Goal: Communication & Community: Answer question/provide support

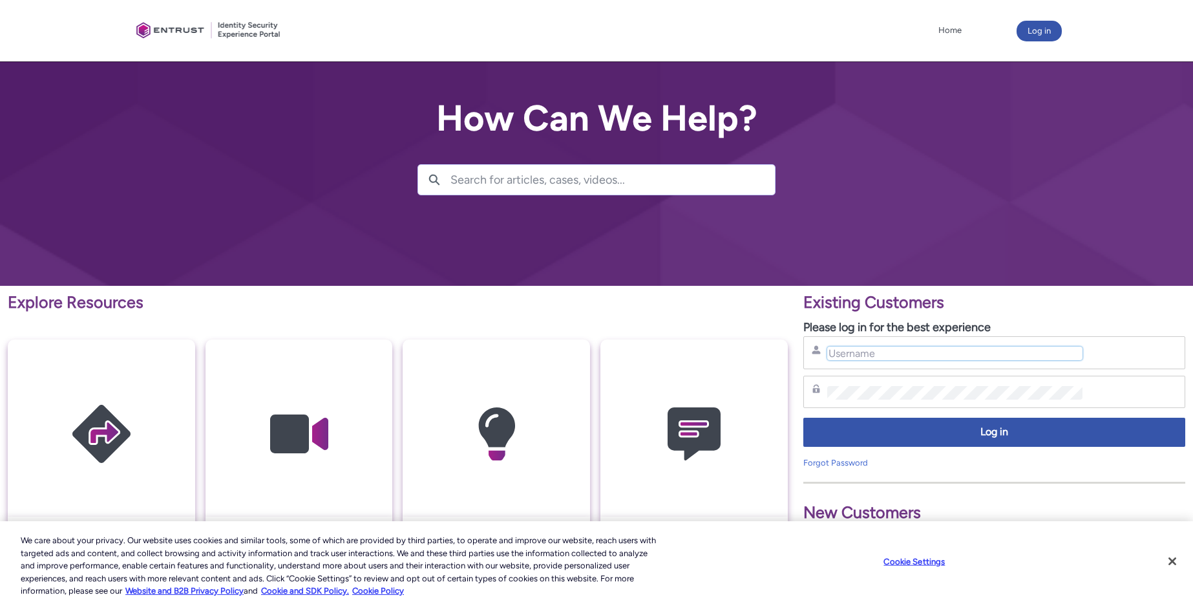
click at [891, 351] on input "Username" at bounding box center [955, 353] width 256 height 14
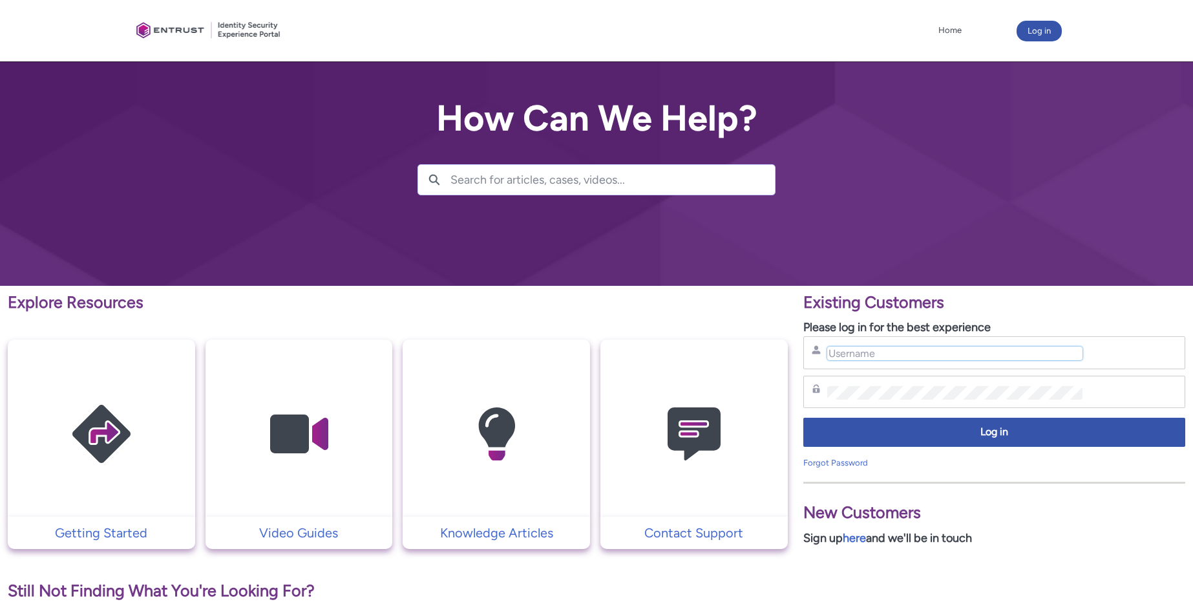
click at [907, 352] on input "Username" at bounding box center [955, 353] width 256 height 14
click at [934, 379] on div "Password" at bounding box center [994, 392] width 382 height 33
type input "nrivers@zipcar.com"
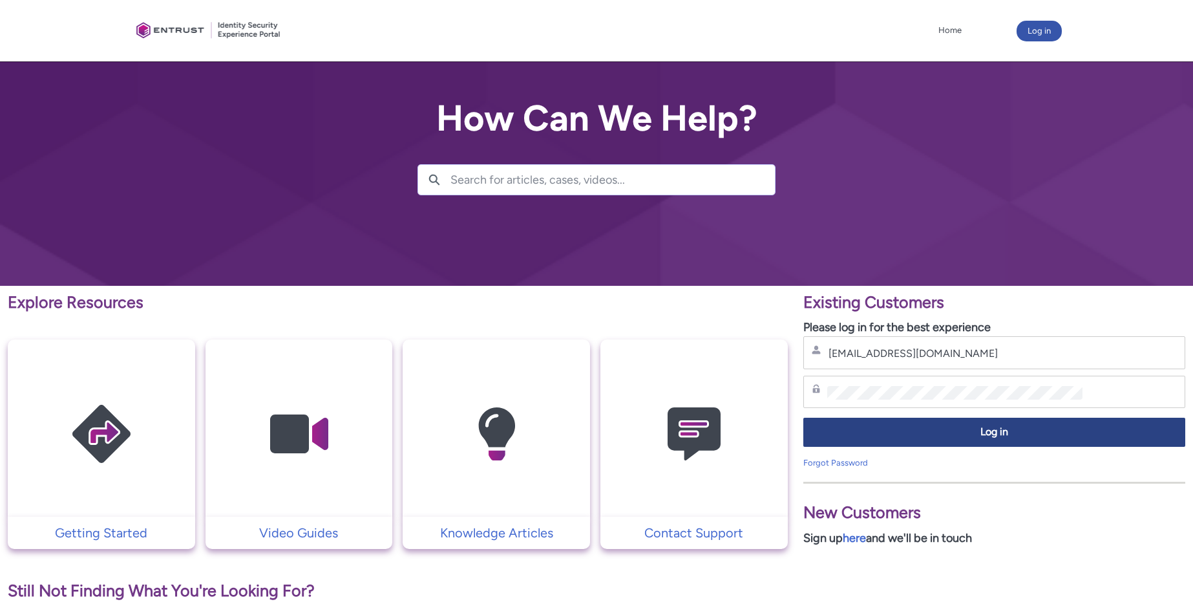
click at [959, 443] on button "Log in" at bounding box center [994, 432] width 382 height 29
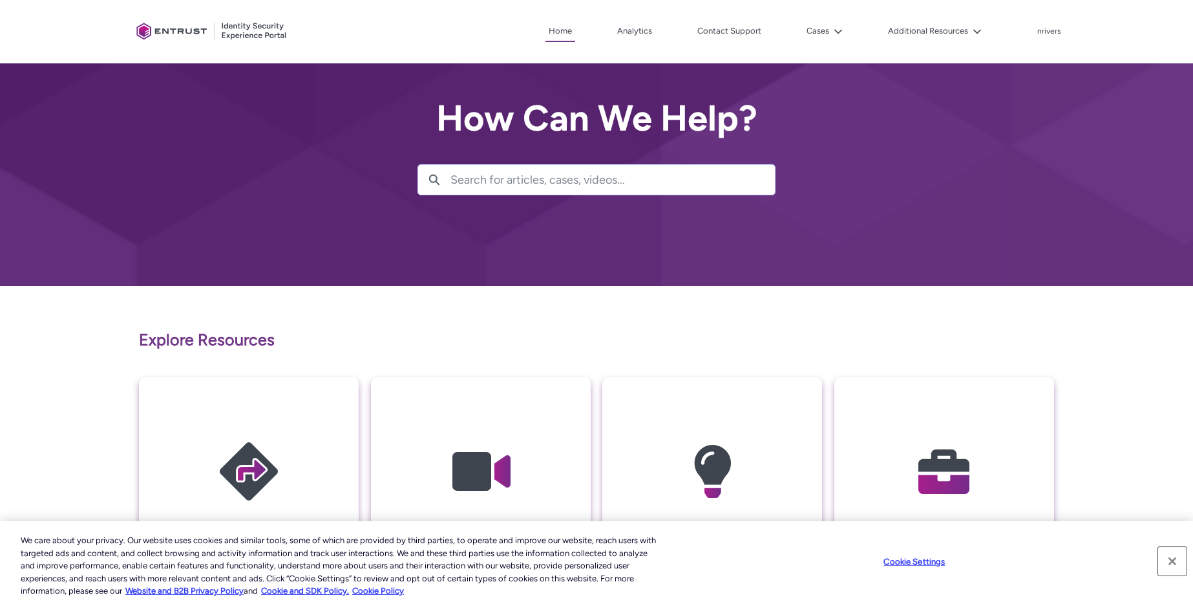
click at [1173, 558] on button "Close" at bounding box center [1172, 561] width 28 height 28
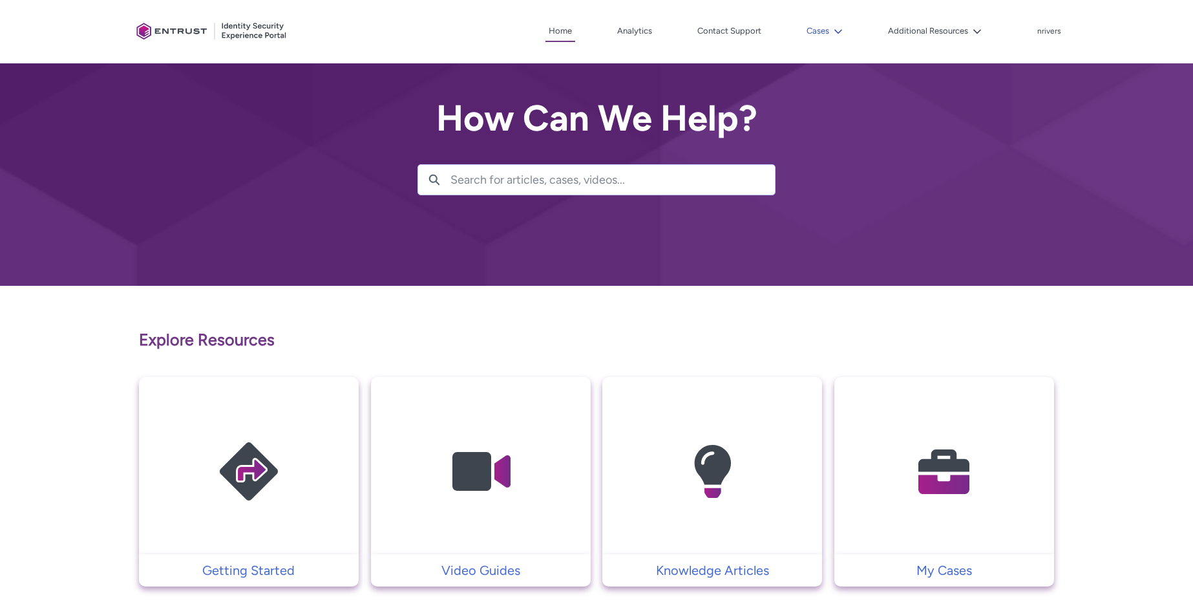
click at [827, 27] on button "Cases" at bounding box center [824, 30] width 43 height 19
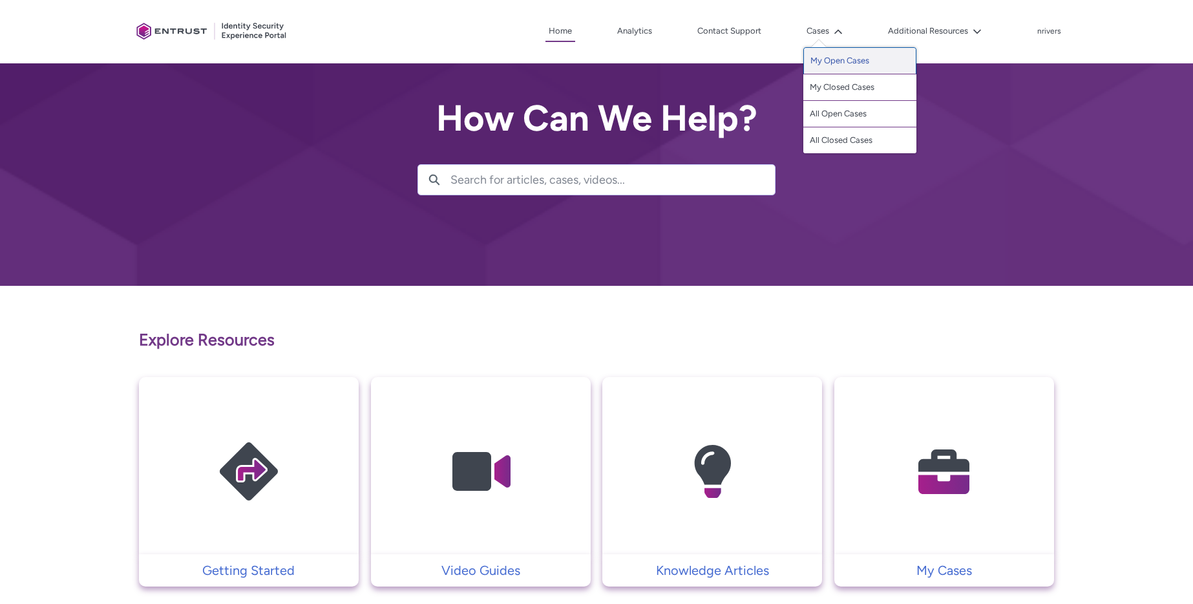
click at [833, 62] on link "My Open Cases" at bounding box center [859, 60] width 113 height 27
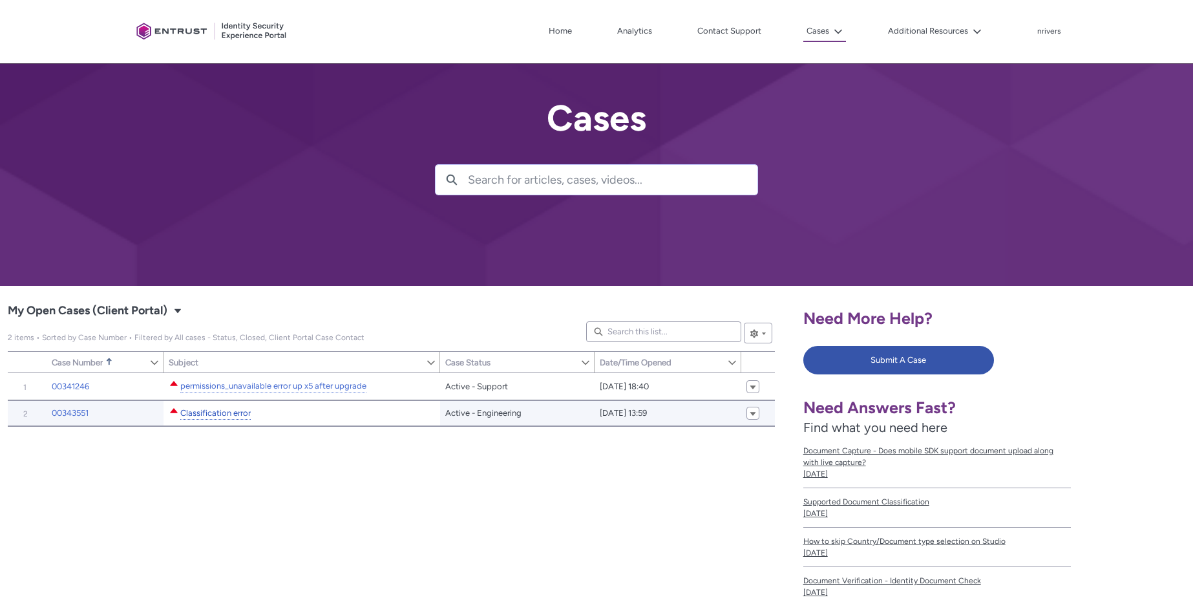
click at [226, 416] on link "Classification error" at bounding box center [215, 414] width 70 height 14
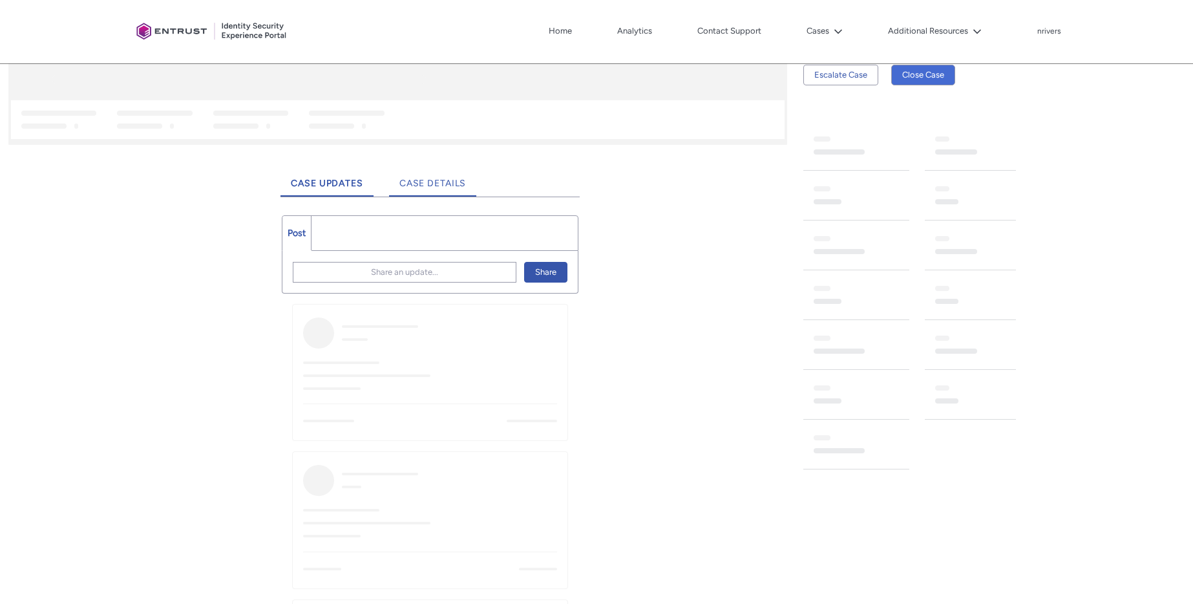
scroll to position [321, 0]
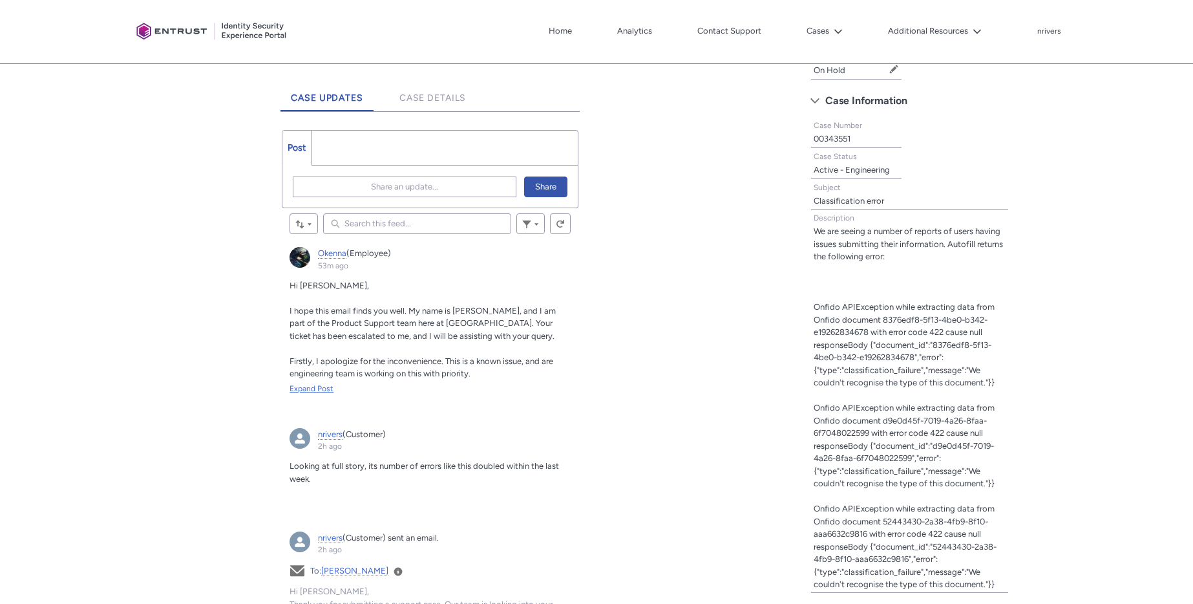
click at [315, 390] on div "Expand Post" at bounding box center [430, 389] width 281 height 12
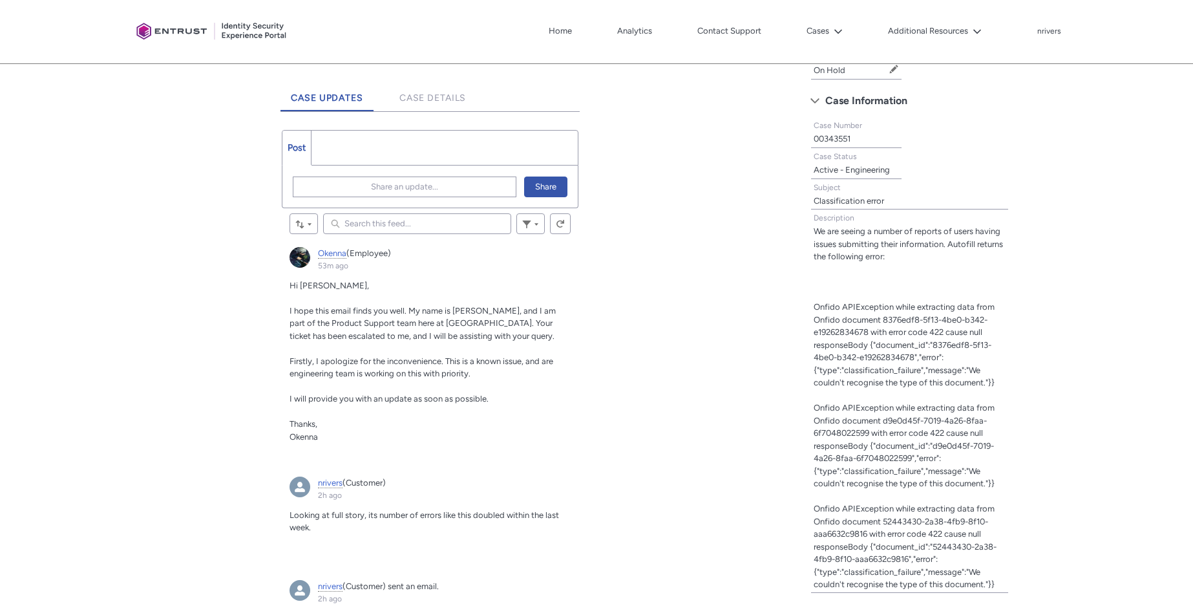
click at [392, 221] on input "Search this feed..." at bounding box center [417, 223] width 188 height 21
click at [398, 189] on span "Share an update..." at bounding box center [404, 186] width 67 height 19
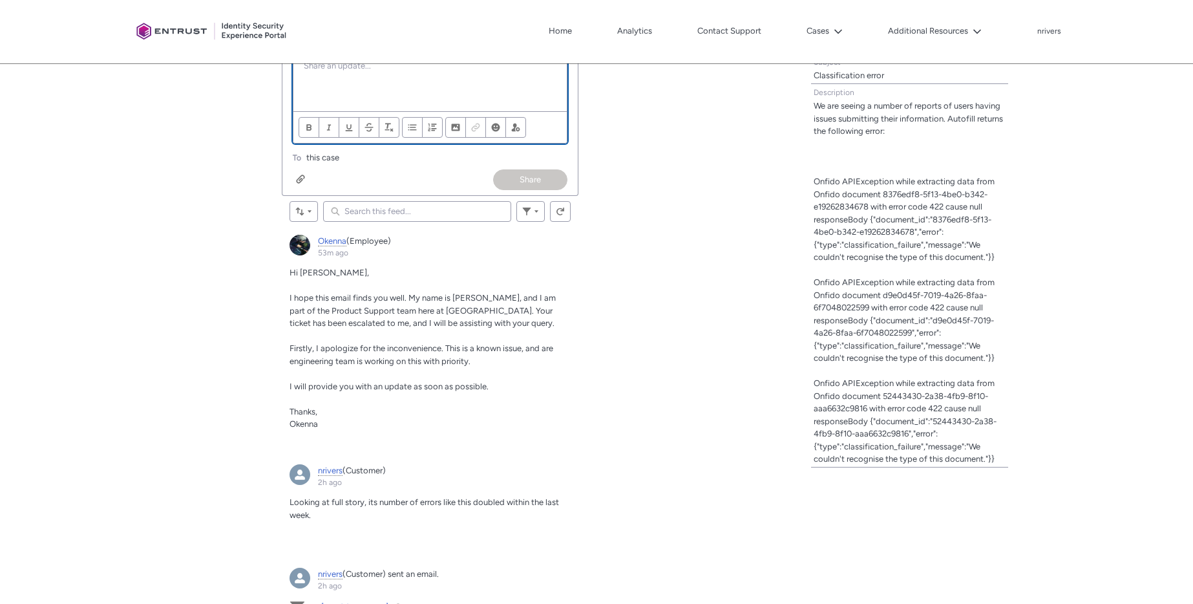
scroll to position [330, 0]
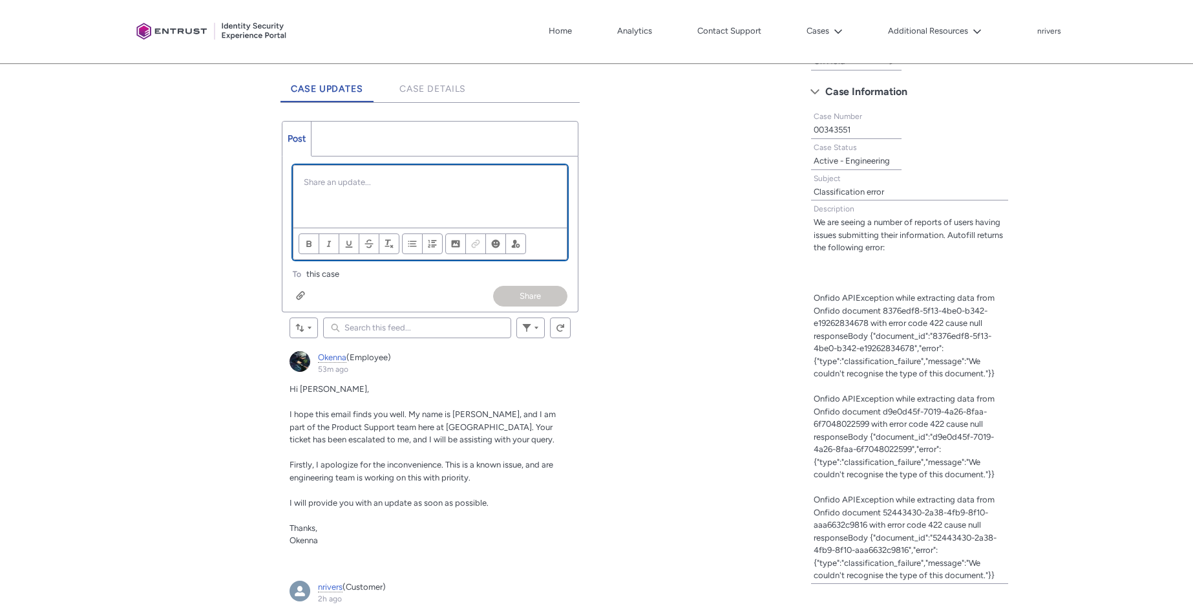
click at [364, 186] on p "Chatter Publisher" at bounding box center [430, 182] width 253 height 13
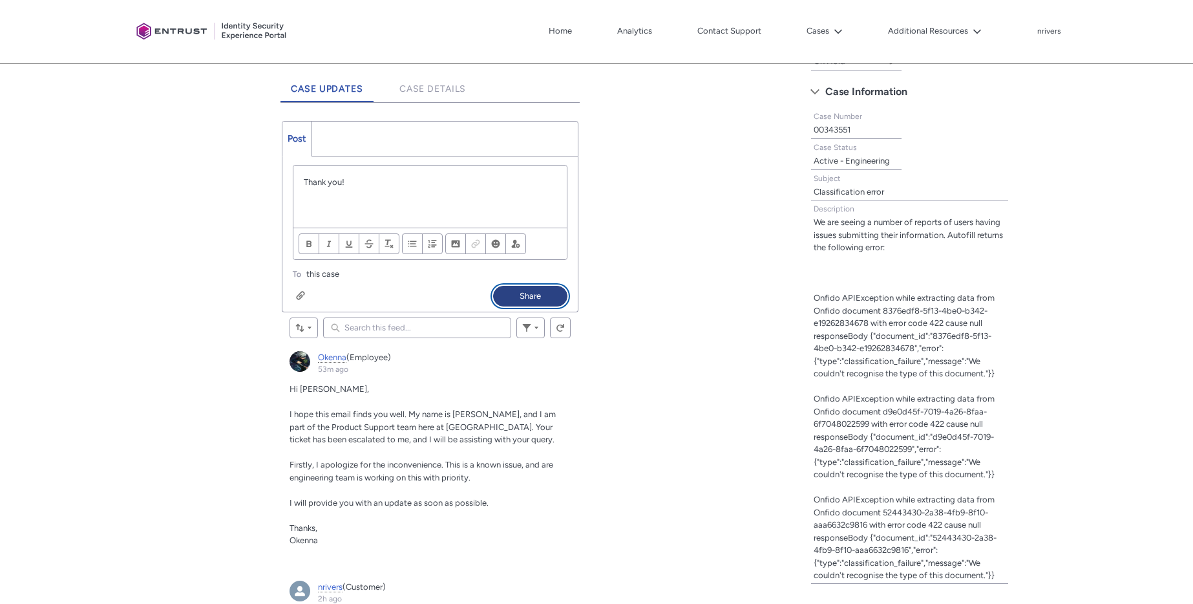
click at [531, 298] on button "Share" at bounding box center [530, 296] width 74 height 21
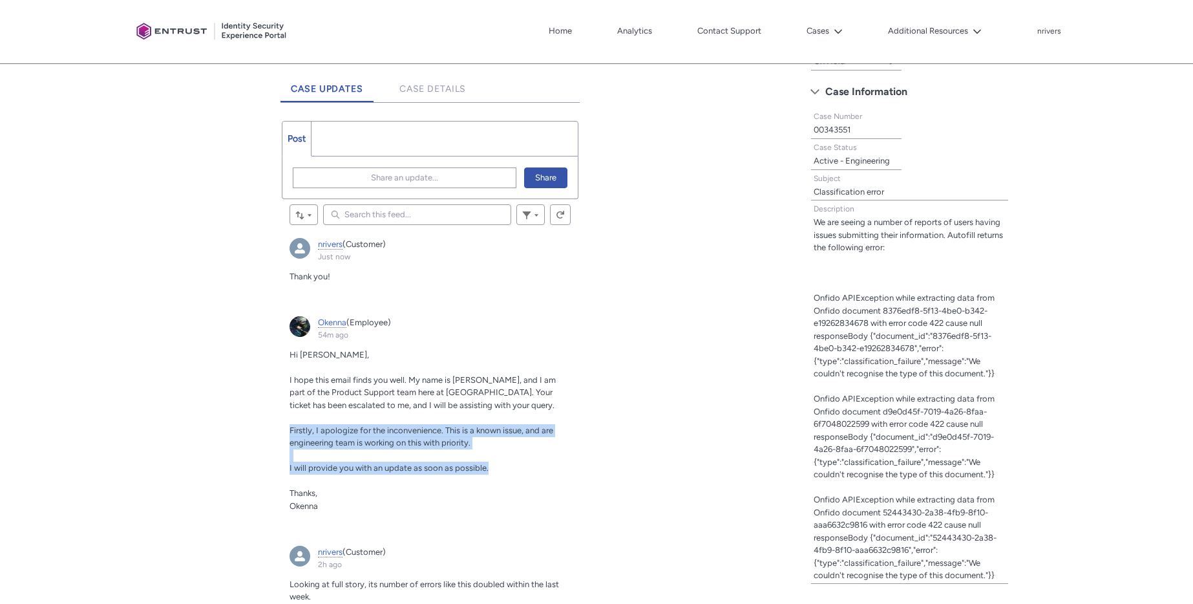
drag, startPoint x: 474, startPoint y: 463, endPoint x: 282, endPoint y: 427, distance: 196.1
click at [282, 427] on article "Okenna (Employee) 54m ago Actions for this Feed Item Hi Nick, I hope this email…" at bounding box center [430, 419] width 297 height 222
copy div "Firstly, I apologize for the inconvenience. This is a known issue, and are engi…"
click at [823, 30] on button "Cases" at bounding box center [824, 30] width 43 height 19
click at [838, 61] on link "My Open Cases" at bounding box center [859, 60] width 113 height 27
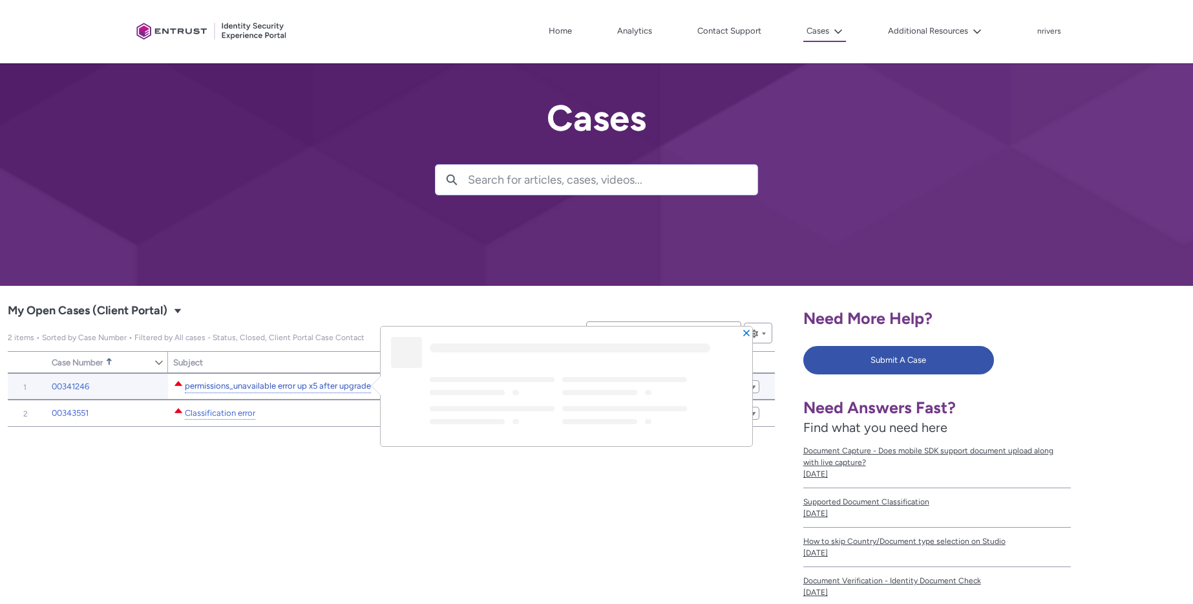
click at [255, 386] on link "permissions_unavailable error up x5 after upgrade" at bounding box center [278, 386] width 186 height 14
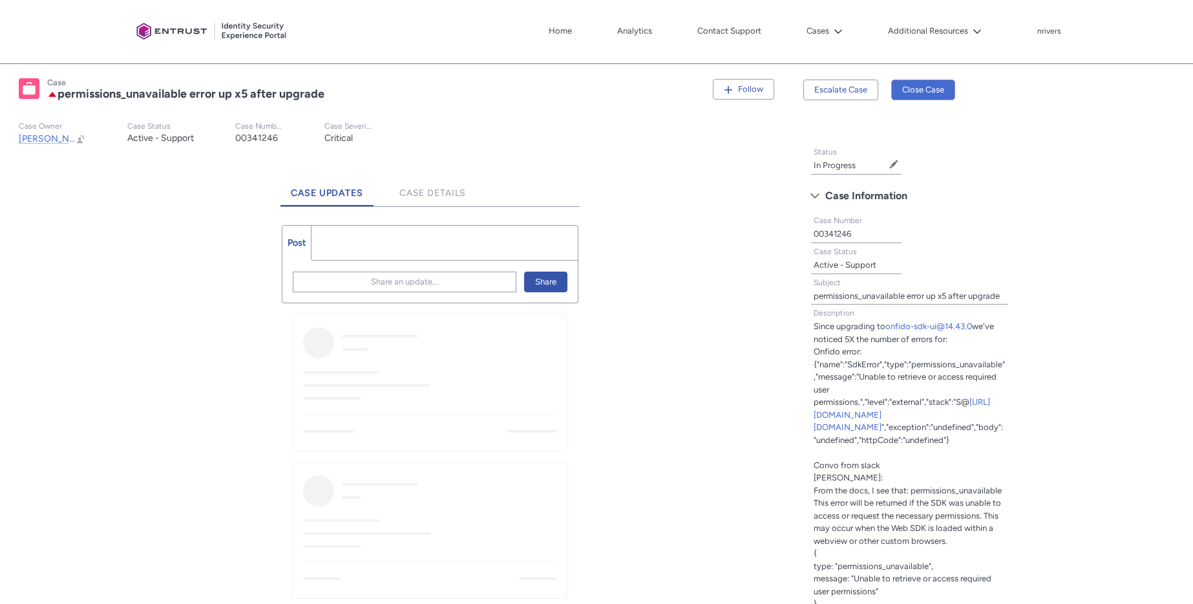
scroll to position [241, 0]
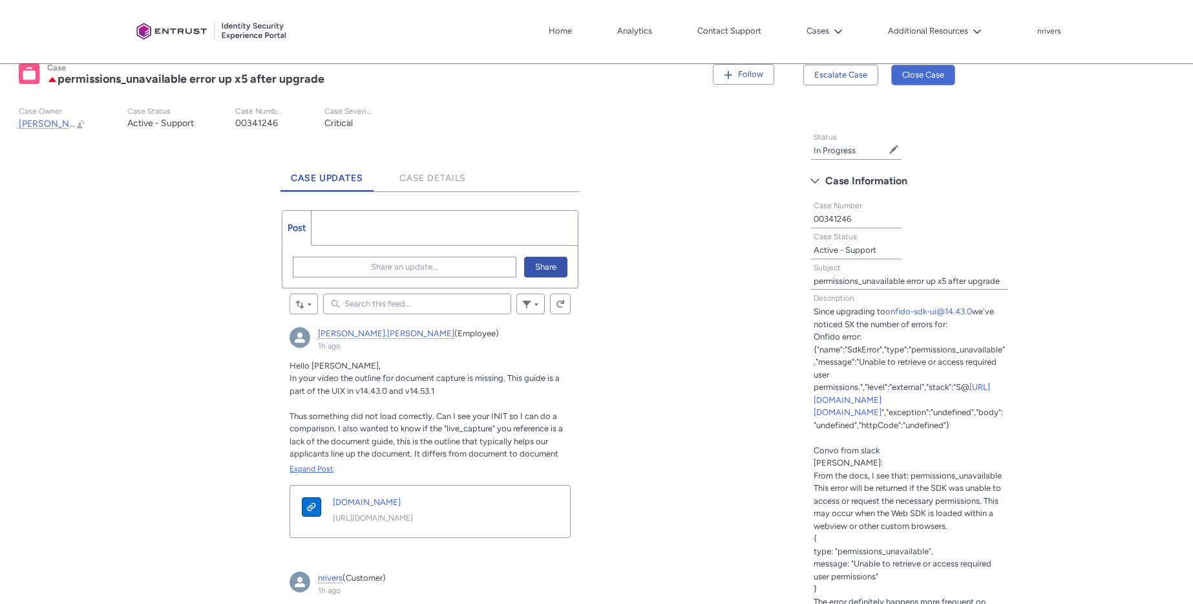
click at [301, 468] on div "Expand Post" at bounding box center [430, 469] width 281 height 12
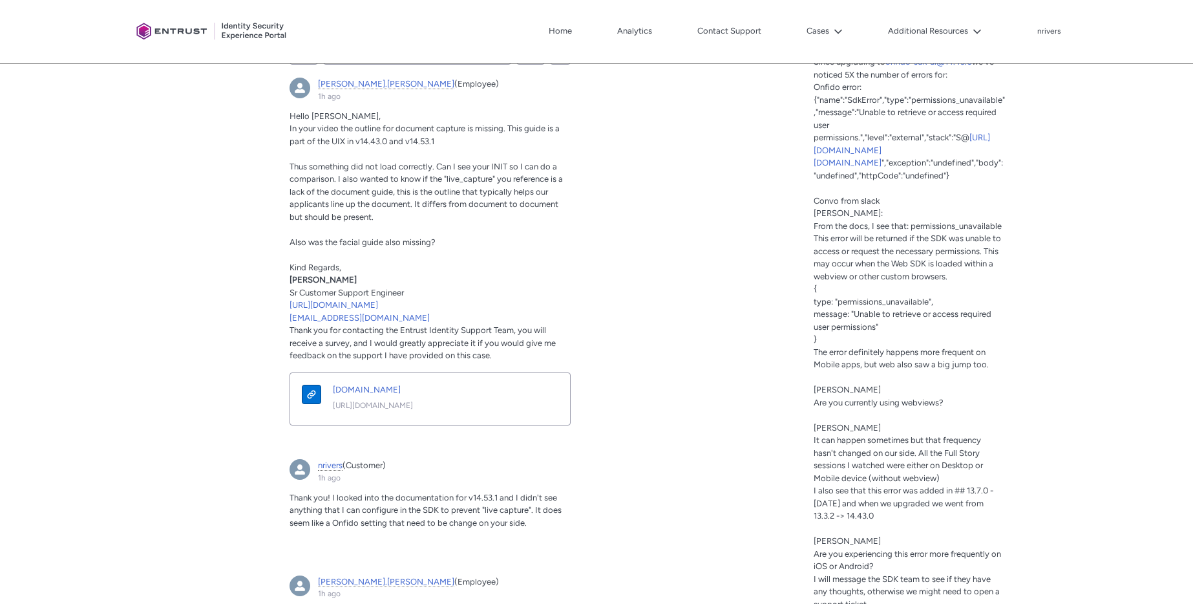
scroll to position [350, 0]
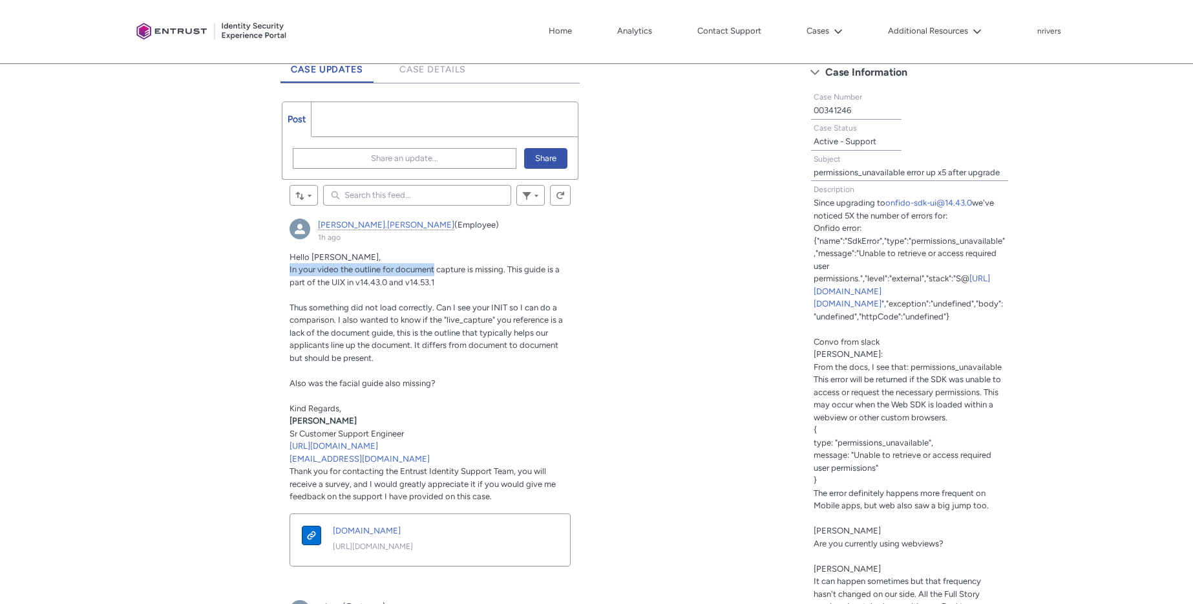
drag, startPoint x: 286, startPoint y: 269, endPoint x: 435, endPoint y: 271, distance: 149.3
click at [435, 271] on article "nick.bates (Employee) 1h ago Actions for this Feed Item Hello Nick, In your vid…" at bounding box center [430, 398] width 297 height 374
drag, startPoint x: 332, startPoint y: 282, endPoint x: 347, endPoint y: 282, distance: 15.5
click at [347, 282] on span "In your video the outline for document capture is missing. This guide is a part…" at bounding box center [425, 275] width 270 height 23
drag, startPoint x: 285, startPoint y: 335, endPoint x: 414, endPoint y: 335, distance: 129.3
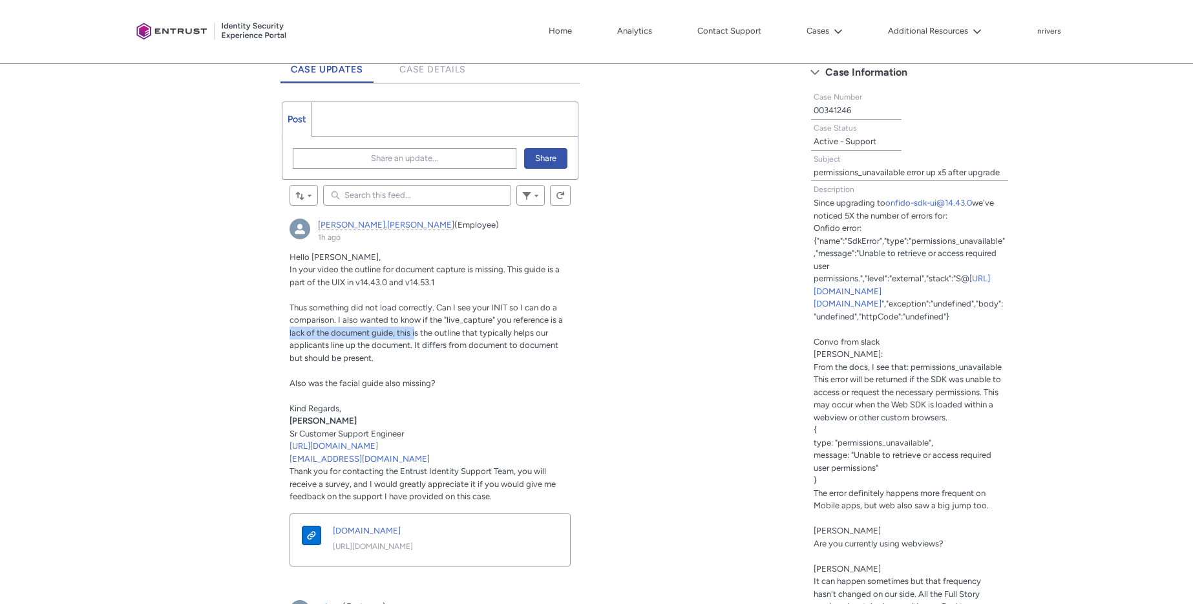
click at [414, 335] on article "nick.bates (Employee) 1h ago Actions for this Feed Item Hello Nick, In your vid…" at bounding box center [430, 398] width 297 height 374
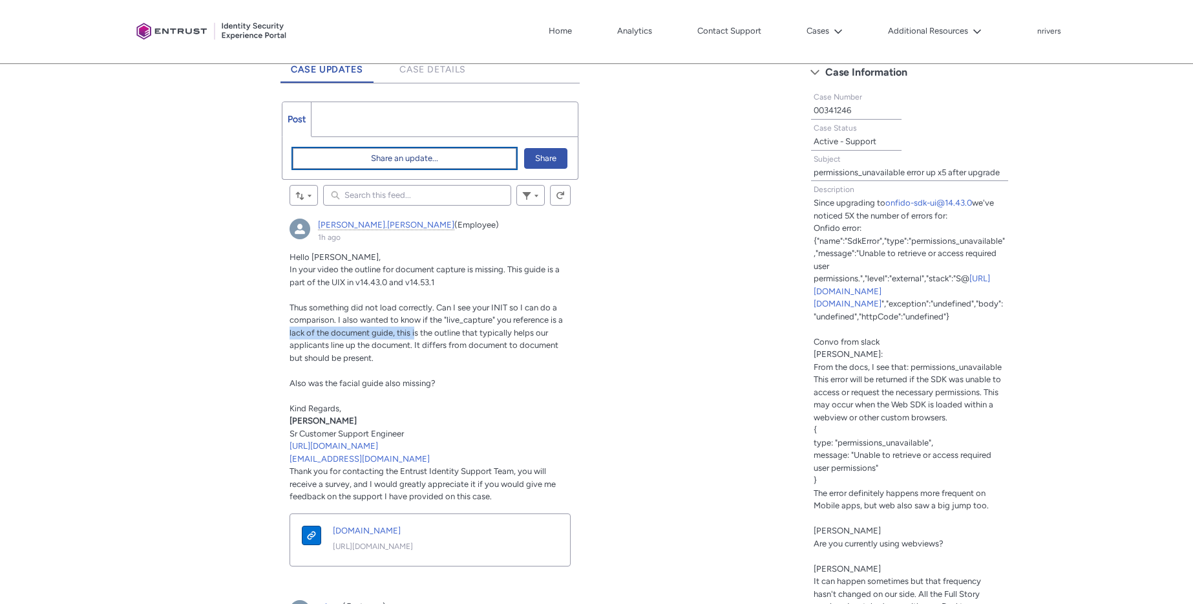
click at [377, 160] on span "Share an update..." at bounding box center [404, 158] width 67 height 19
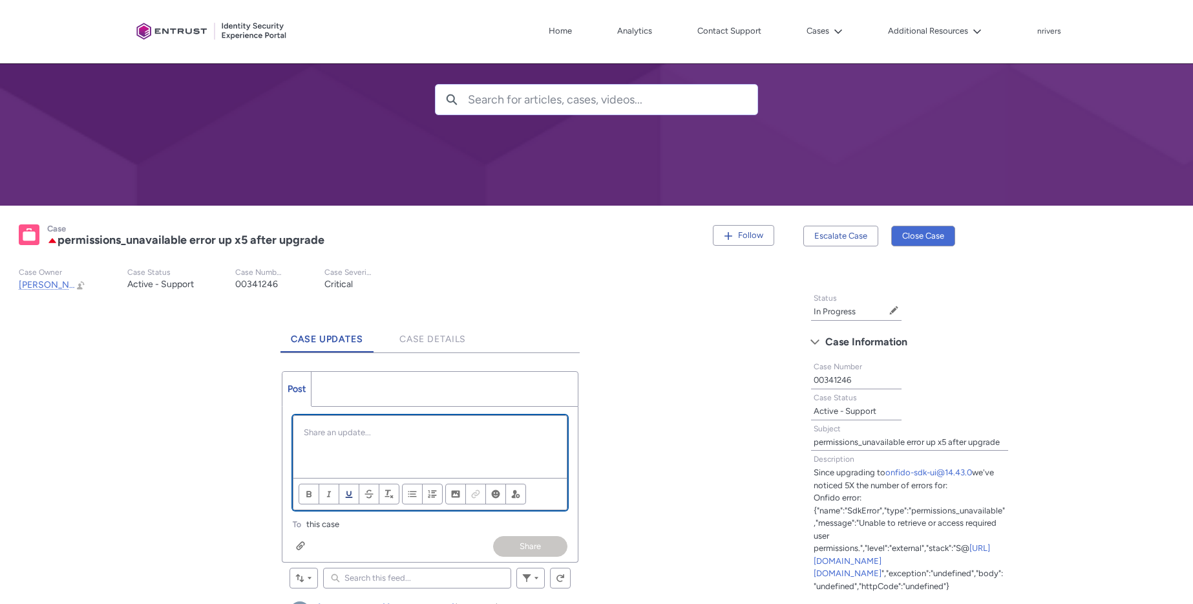
scroll to position [246, 0]
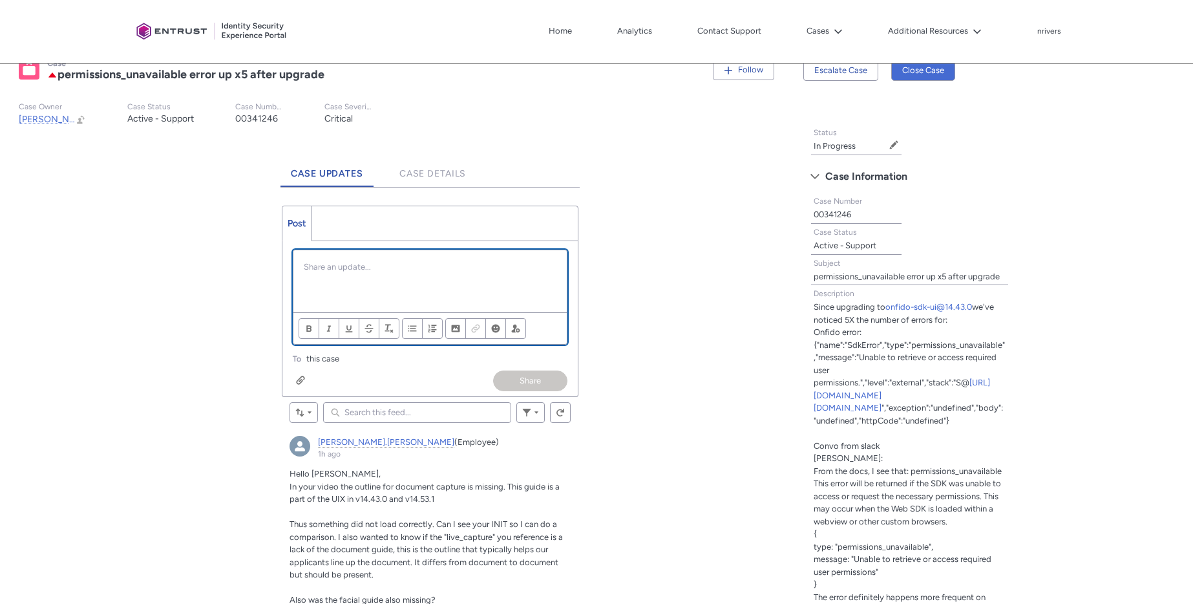
click at [365, 274] on div "Chatter Publisher" at bounding box center [429, 281] width 273 height 62
click at [538, 270] on p "In the previous version and in our production environment," at bounding box center [430, 266] width 253 height 13
click at [548, 283] on p "In the previous version and in our production environment, "live capture" is no…" at bounding box center [430, 272] width 253 height 25
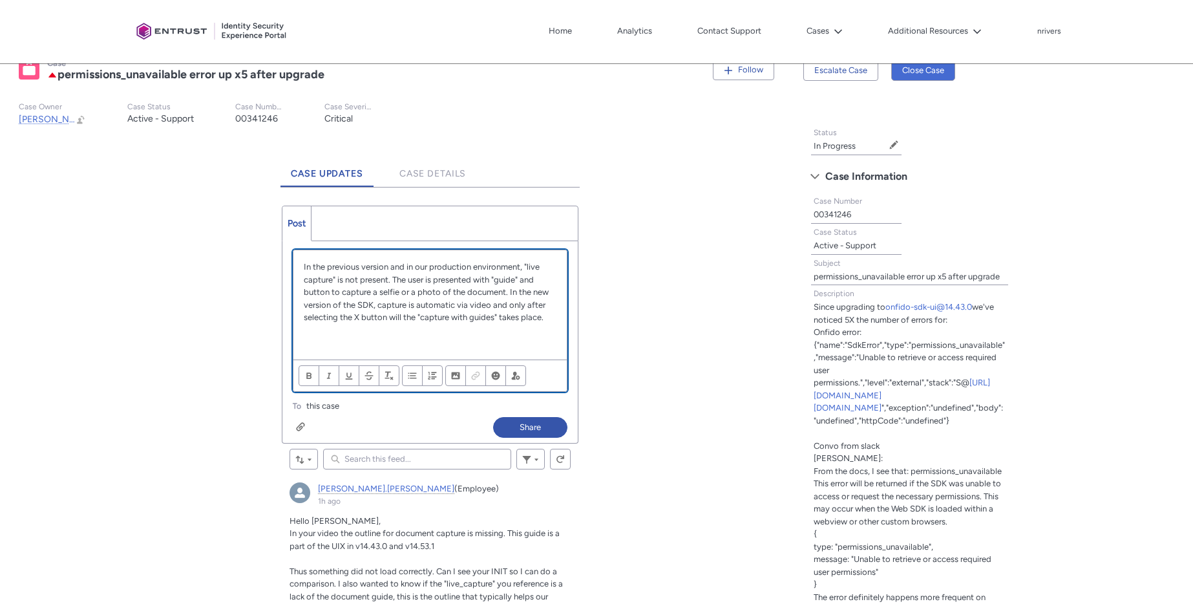
click at [393, 280] on p "In the previous version and in our production environment, "live capture" is no…" at bounding box center [430, 291] width 253 height 63
click at [507, 292] on p "In the previous version and in our production environment, "live capture" is no…" at bounding box center [430, 291] width 253 height 63
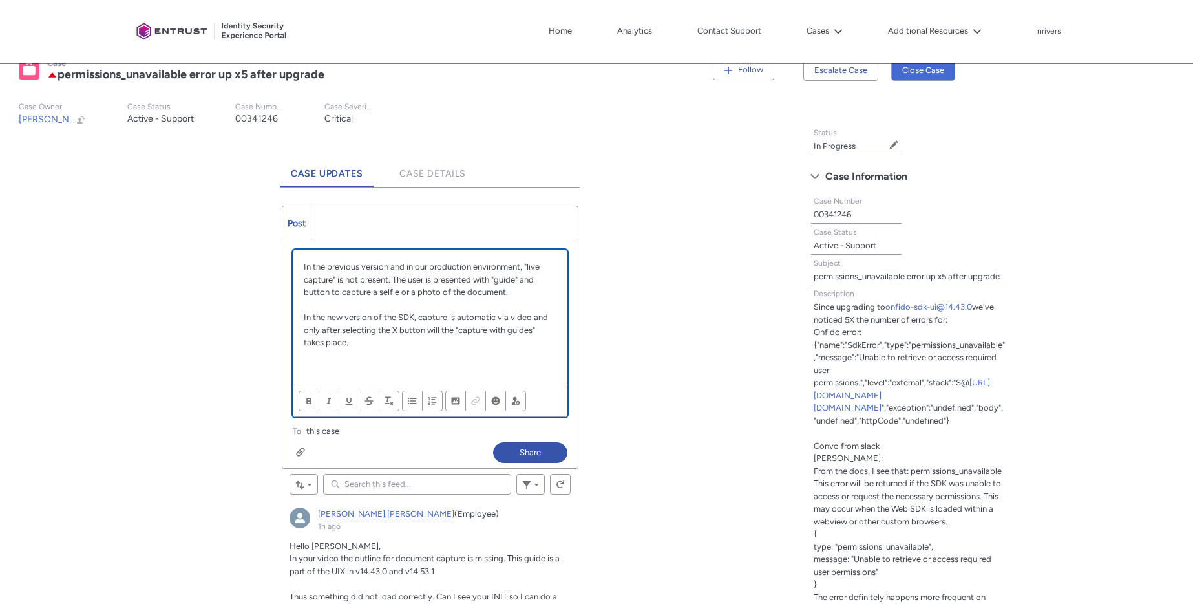
click at [357, 367] on p "Chatter Publisher" at bounding box center [430, 367] width 253 height 13
click at [345, 345] on p "In the new version of the SDK, capture is automatic via video and only after se…" at bounding box center [430, 330] width 253 height 38
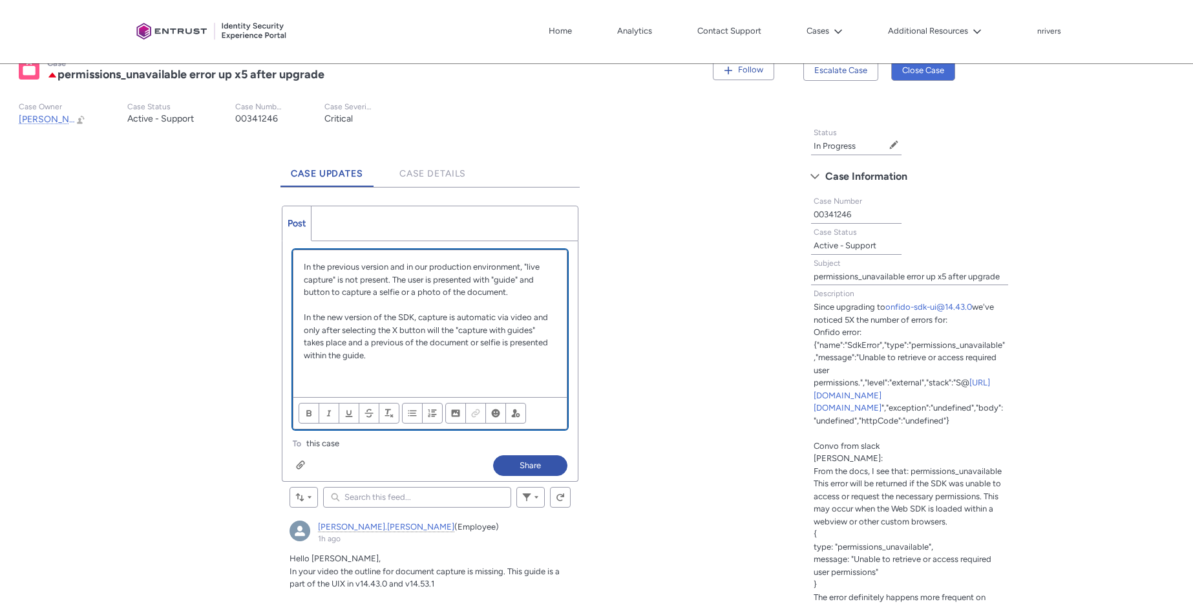
click at [305, 316] on p "In the new version of the SDK, capture is automatic via video and only after se…" at bounding box center [430, 336] width 253 height 50
click at [396, 376] on p "Chatter Publisher" at bounding box center [430, 380] width 253 height 13
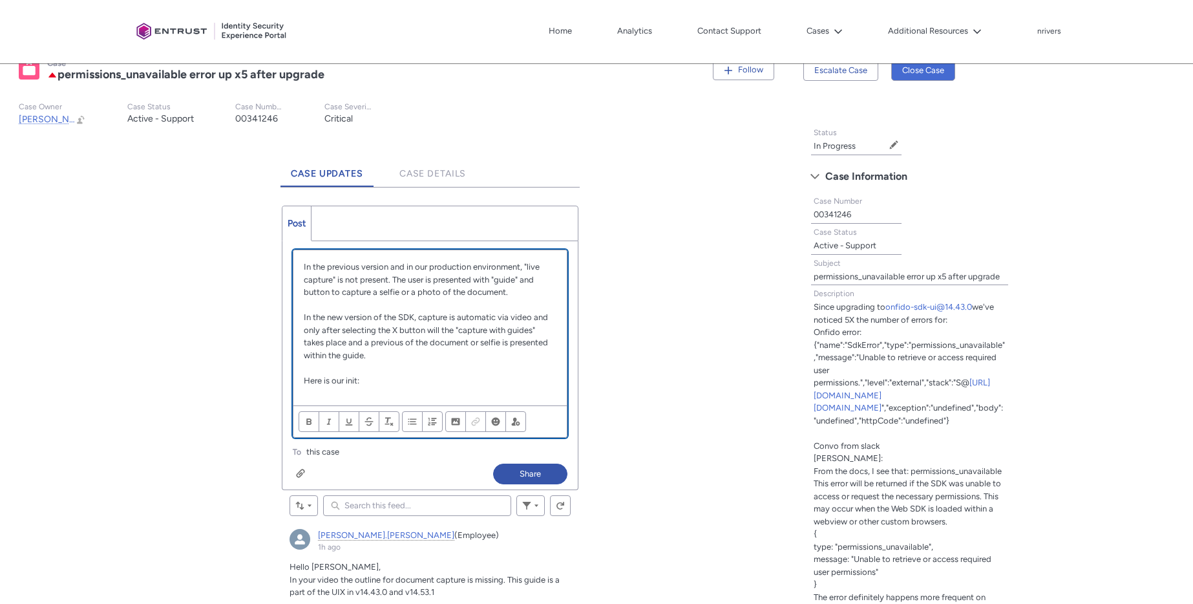
paste div "Chatter Publisher"
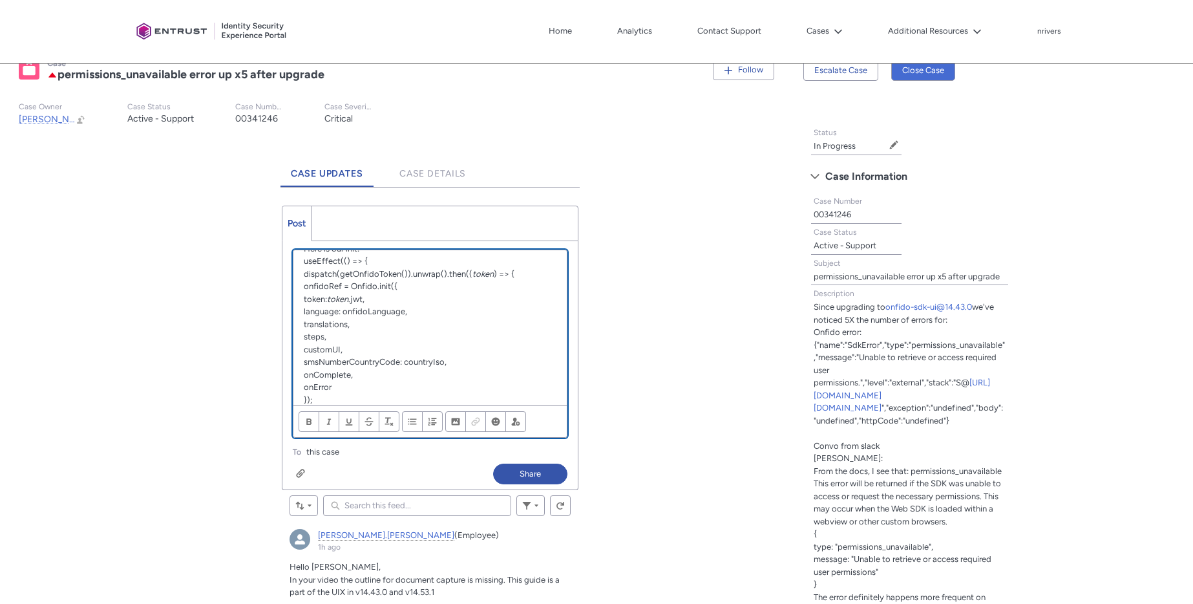
scroll to position [124, 0]
click at [326, 343] on p "steps," at bounding box center [430, 344] width 253 height 13
copy p "steps"
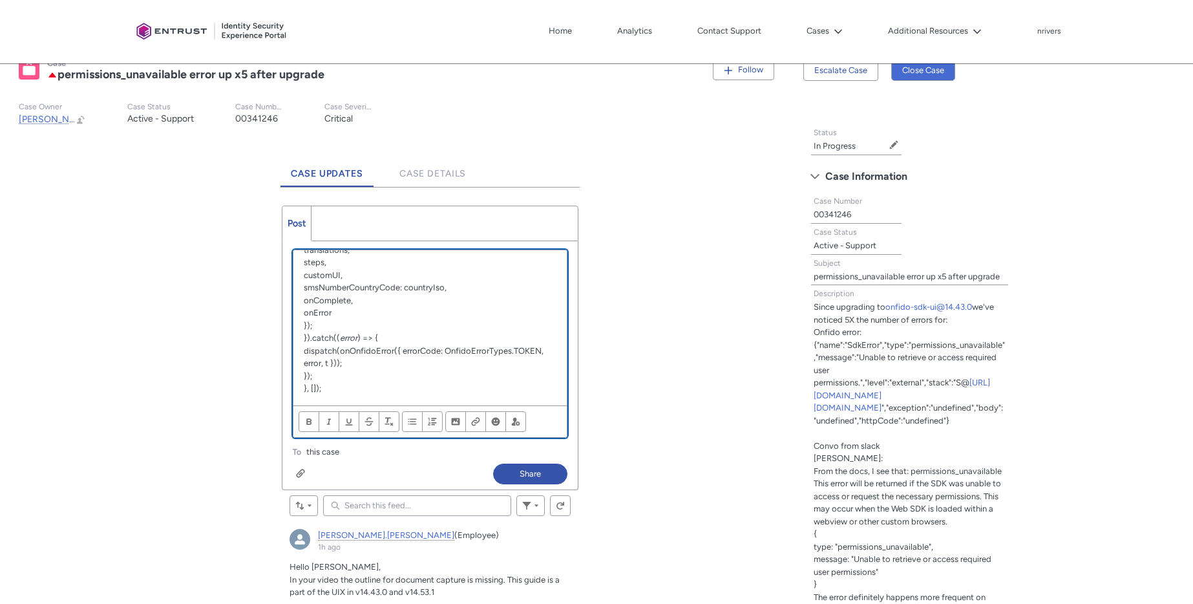
click at [328, 399] on div "In the previous version and in our production environment, "live capture" is no…" at bounding box center [429, 327] width 273 height 155
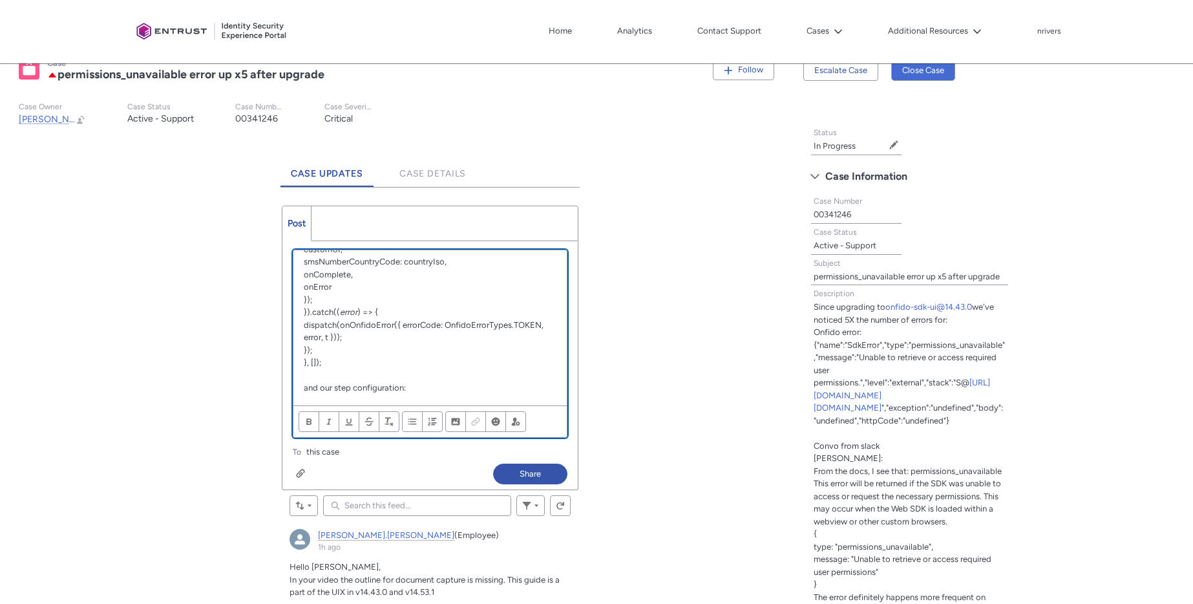
scroll to position [509, 0]
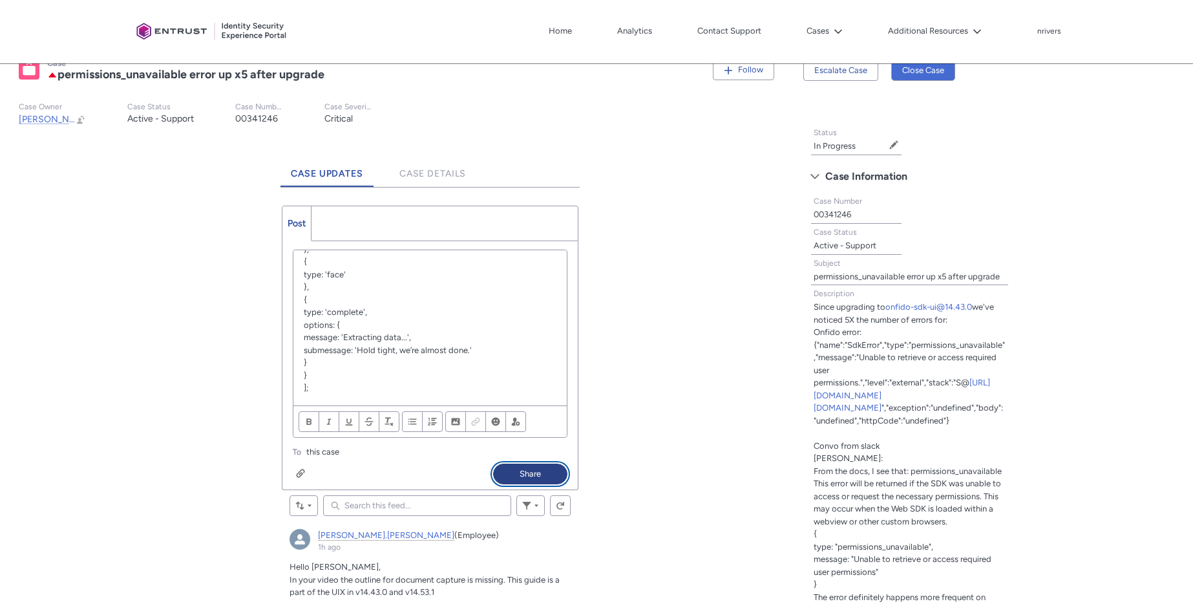
click at [525, 471] on button "Share" at bounding box center [530, 473] width 74 height 21
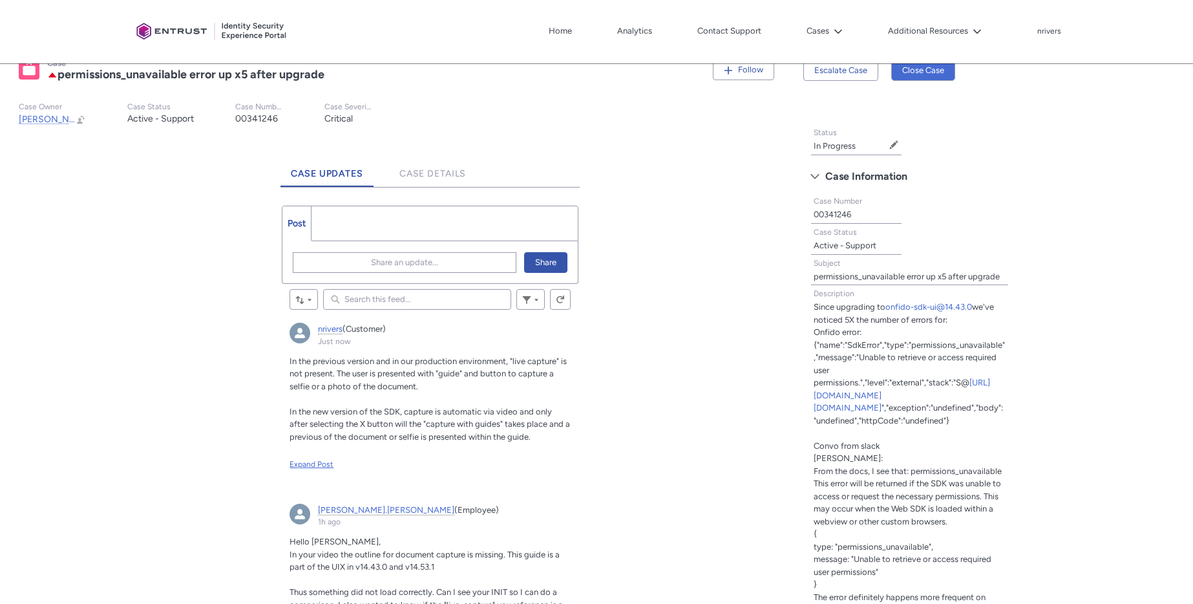
click at [307, 463] on div "Expand Post" at bounding box center [430, 464] width 281 height 12
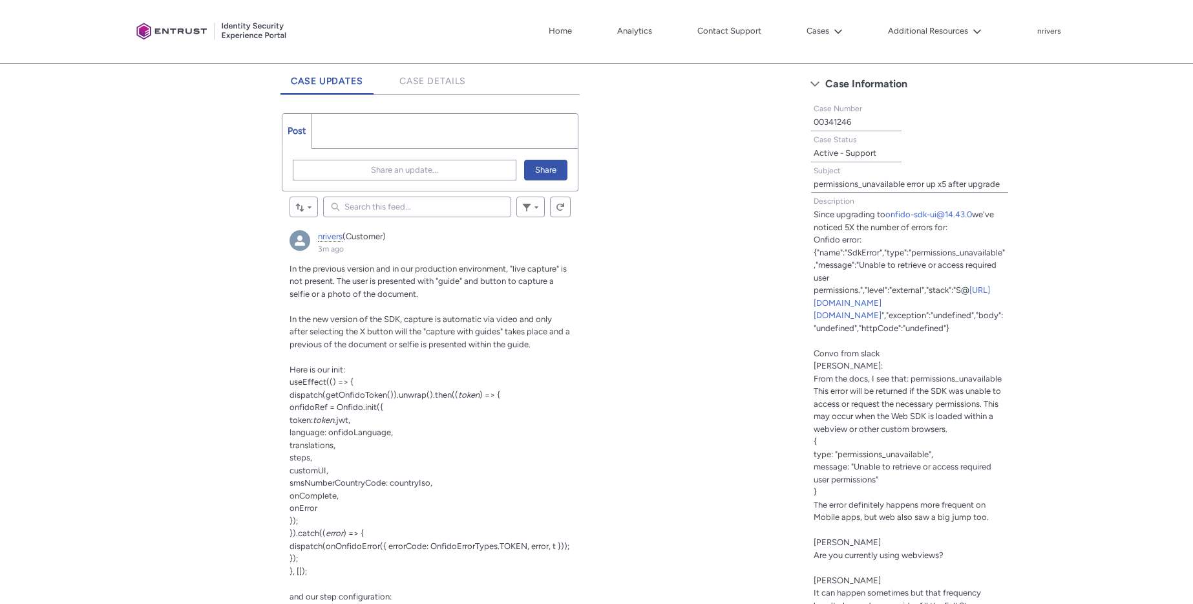
scroll to position [337, 0]
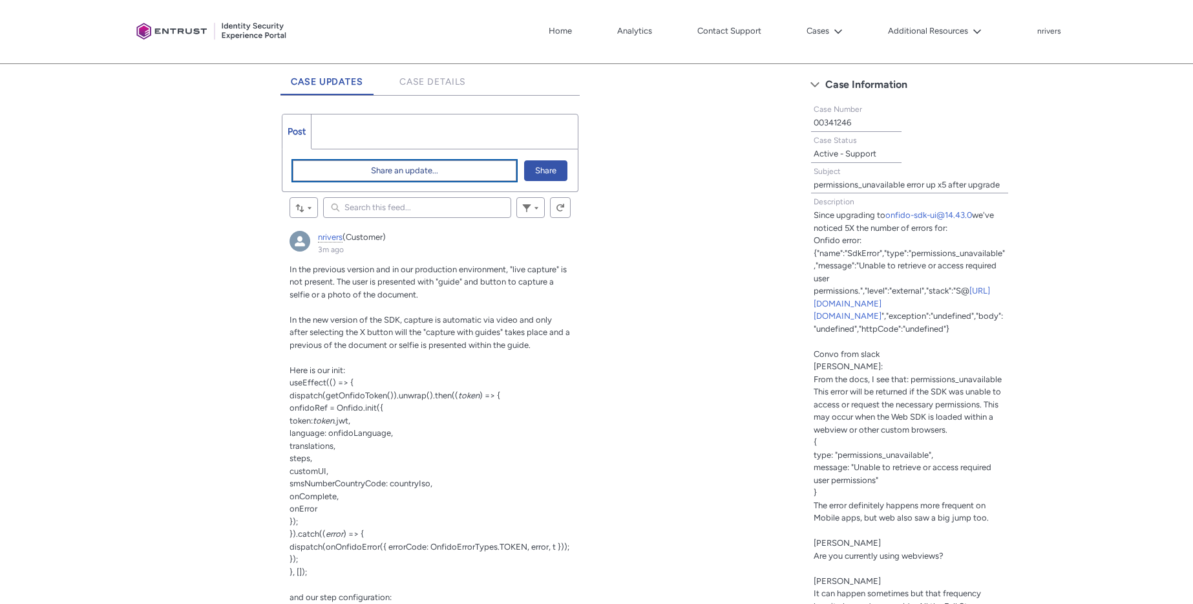
click at [377, 175] on span "Share an update..." at bounding box center [404, 170] width 67 height 19
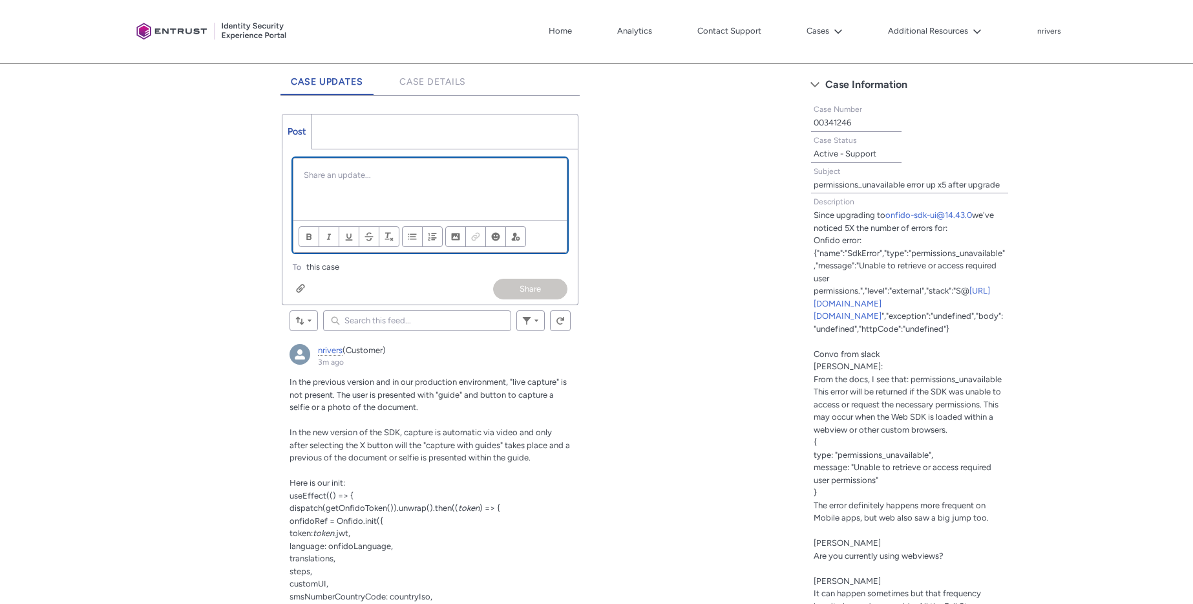
scroll to position [0, 0]
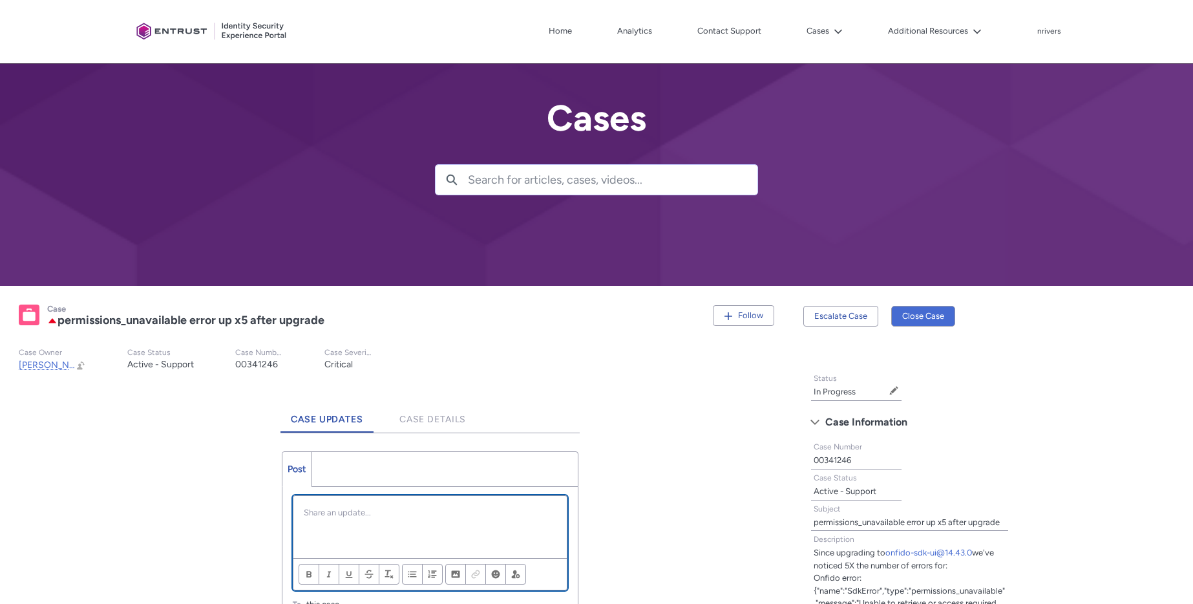
click at [398, 507] on p "Chatter Publisher" at bounding box center [430, 512] width 253 height 13
click at [419, 513] on p "Interestingly today, the "live catpure" doesn't seem to be on." at bounding box center [430, 512] width 253 height 13
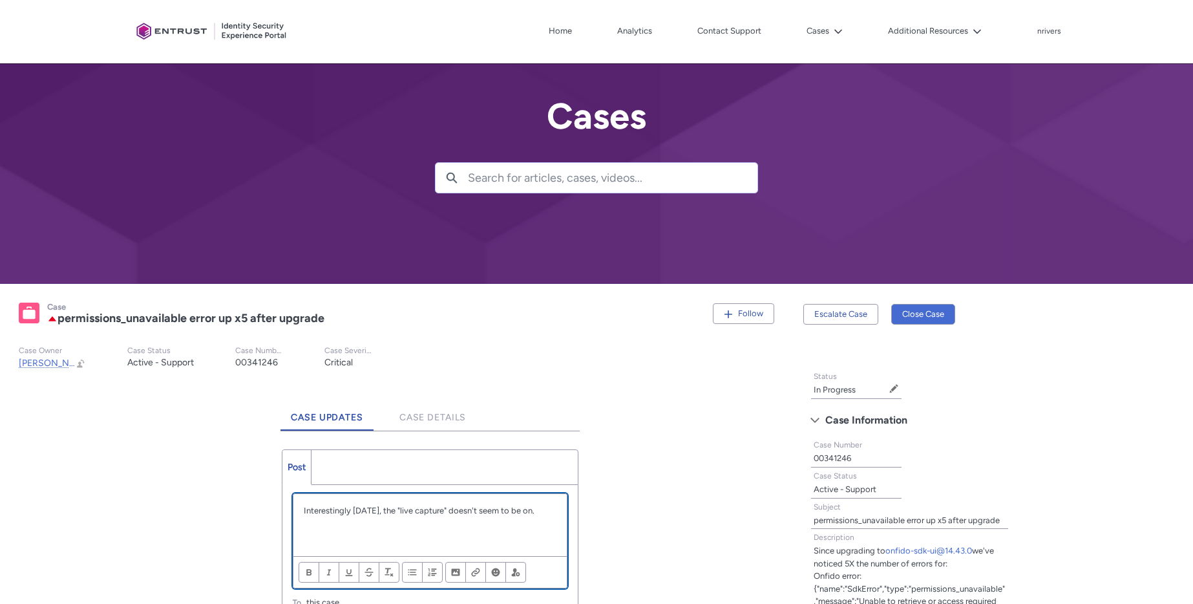
scroll to position [270, 0]
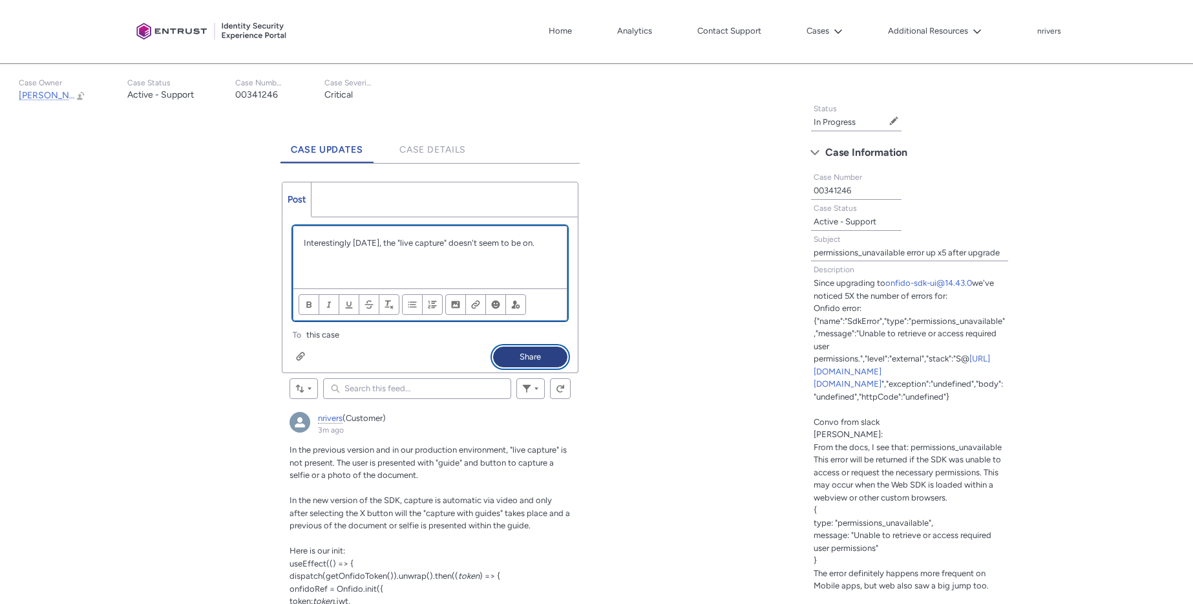
click at [513, 356] on button "Share" at bounding box center [530, 356] width 74 height 21
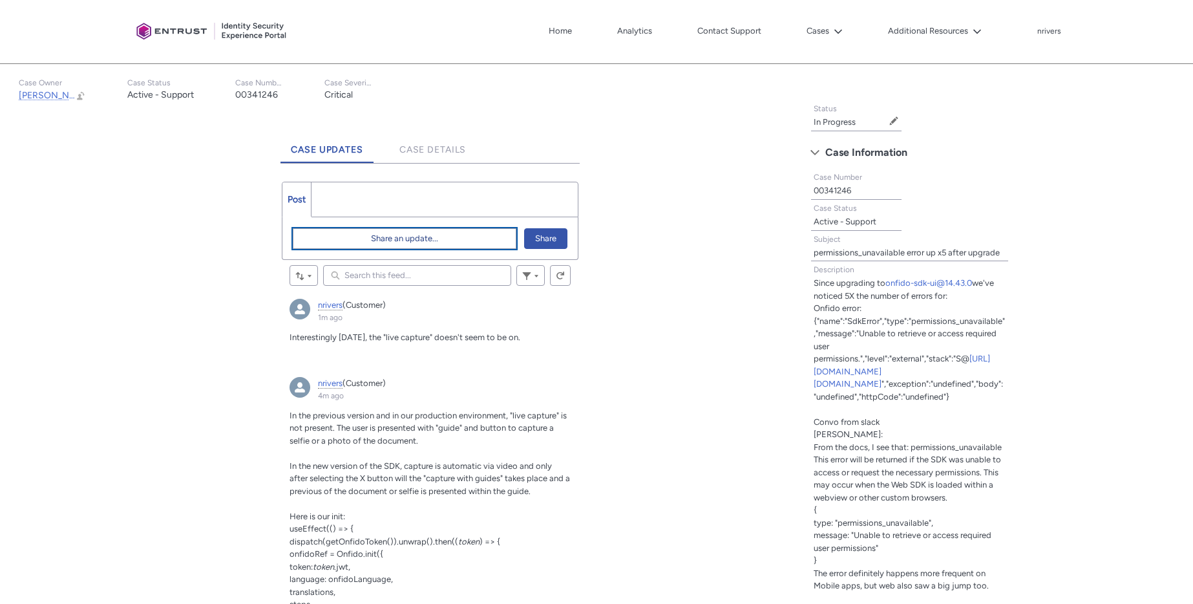
click at [400, 244] on span "Share an update..." at bounding box center [404, 238] width 67 height 19
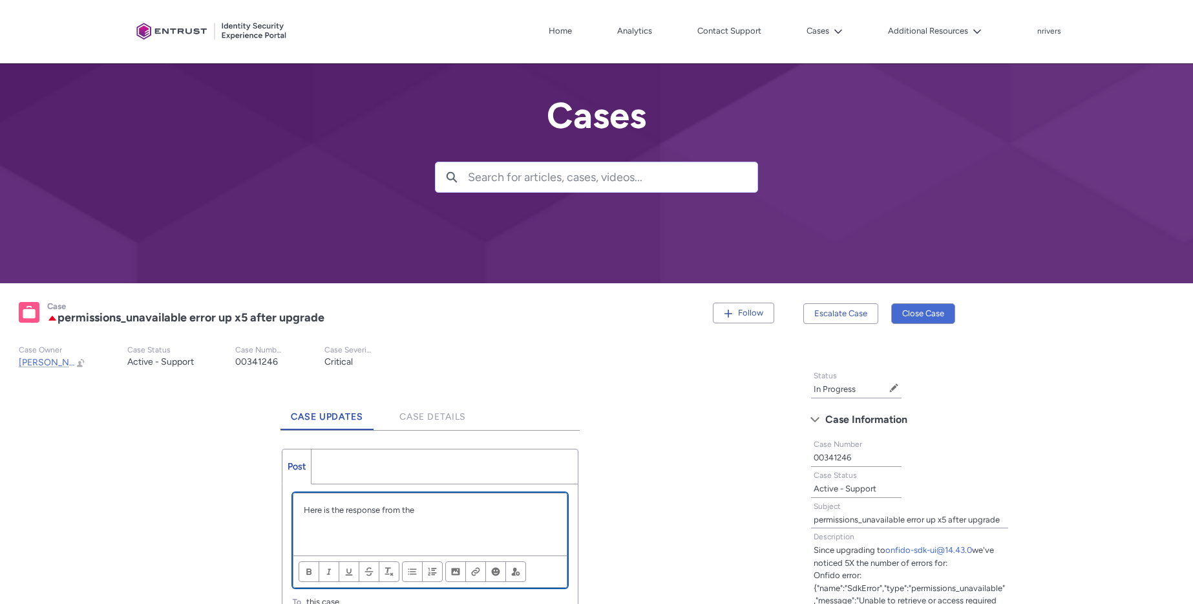
scroll to position [0, 0]
click at [392, 529] on p "Chatter Publisher" at bounding box center [430, 522] width 253 height 13
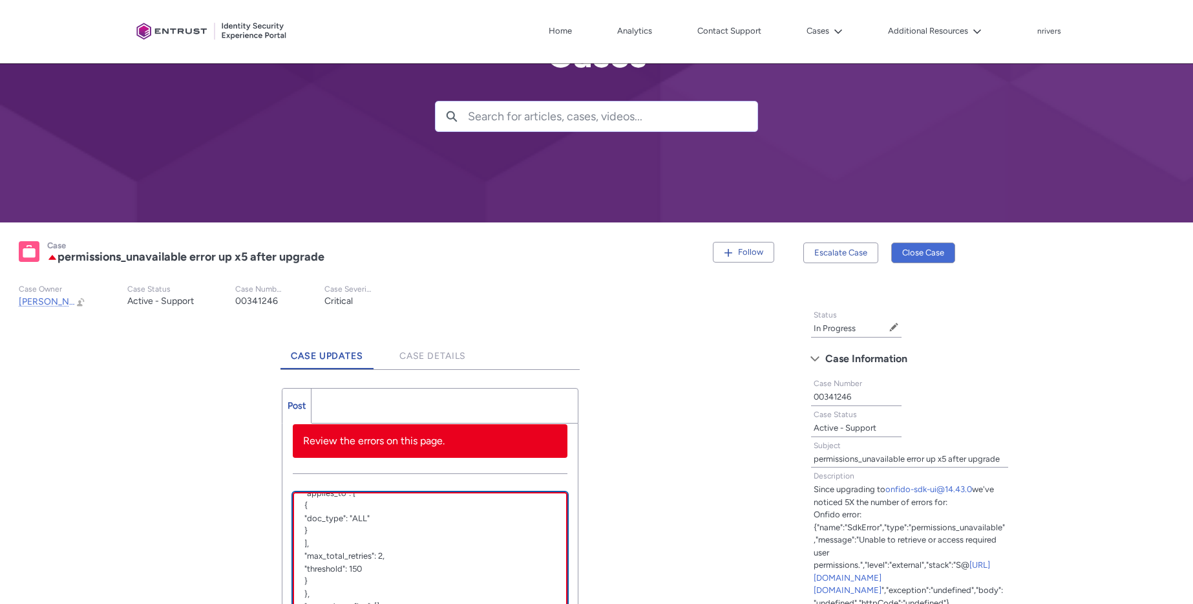
scroll to position [297, 0]
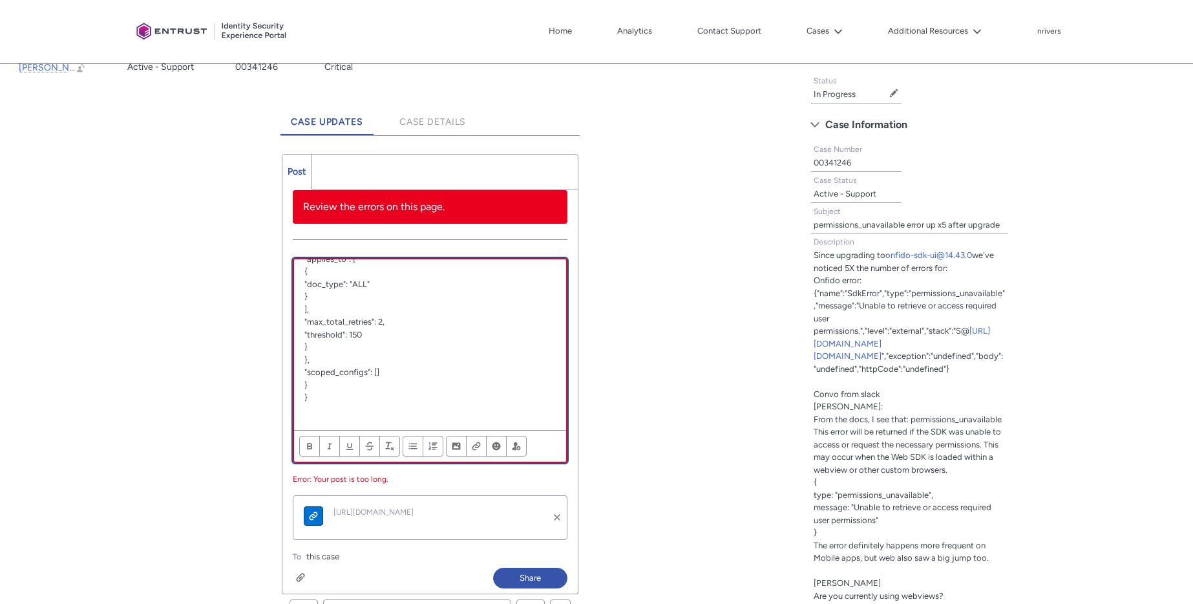
click at [345, 404] on p "}" at bounding box center [429, 397] width 251 height 13
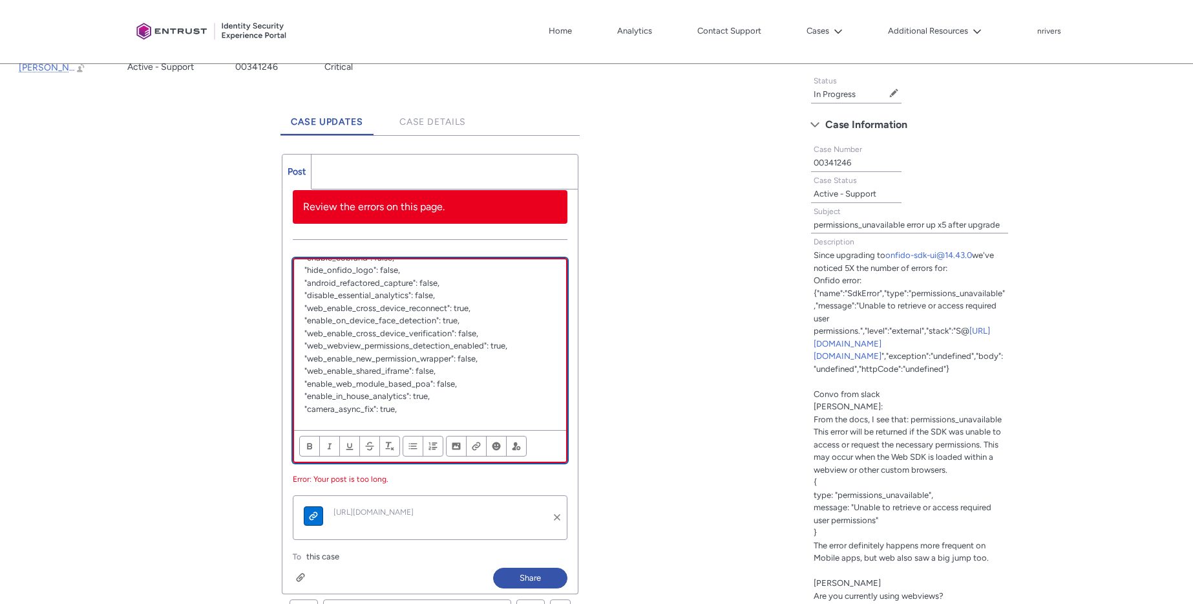
scroll to position [4654, 0]
click at [429, 292] on p ""disable_essential_analytics": false," at bounding box center [429, 285] width 251 height 13
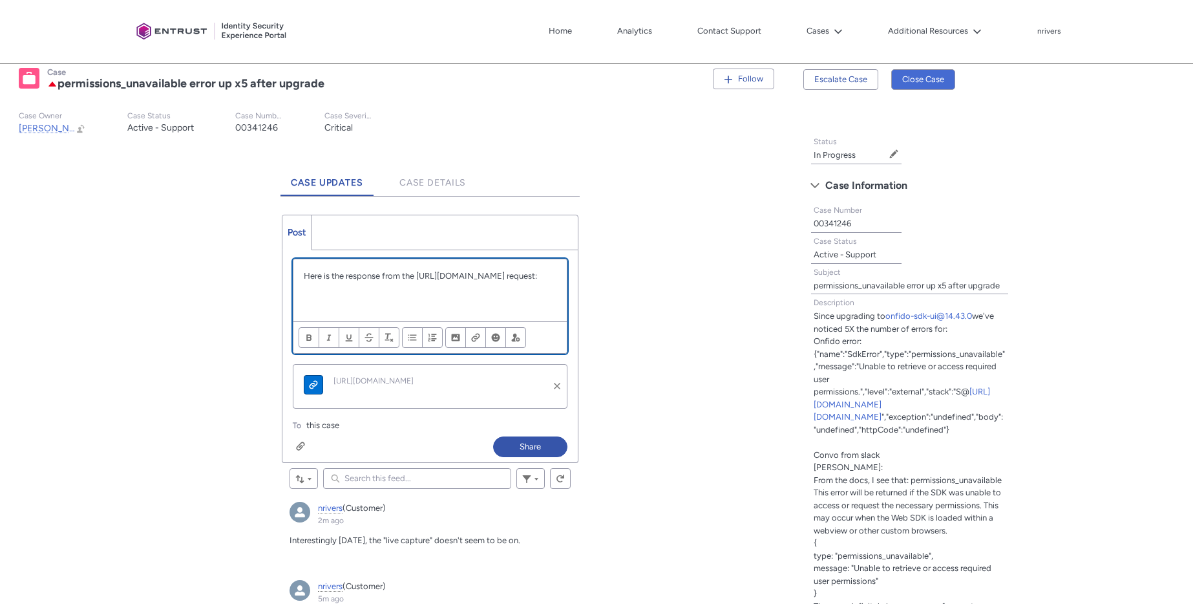
scroll to position [0, 0]
click at [451, 282] on p "Here is the response from the https://api.onfido.com/v3.6/sdk/configurations re…" at bounding box center [430, 276] width 253 height 13
copy p "configurations"
click at [306, 441] on button "Attach up to 10 files" at bounding box center [301, 445] width 16 height 18
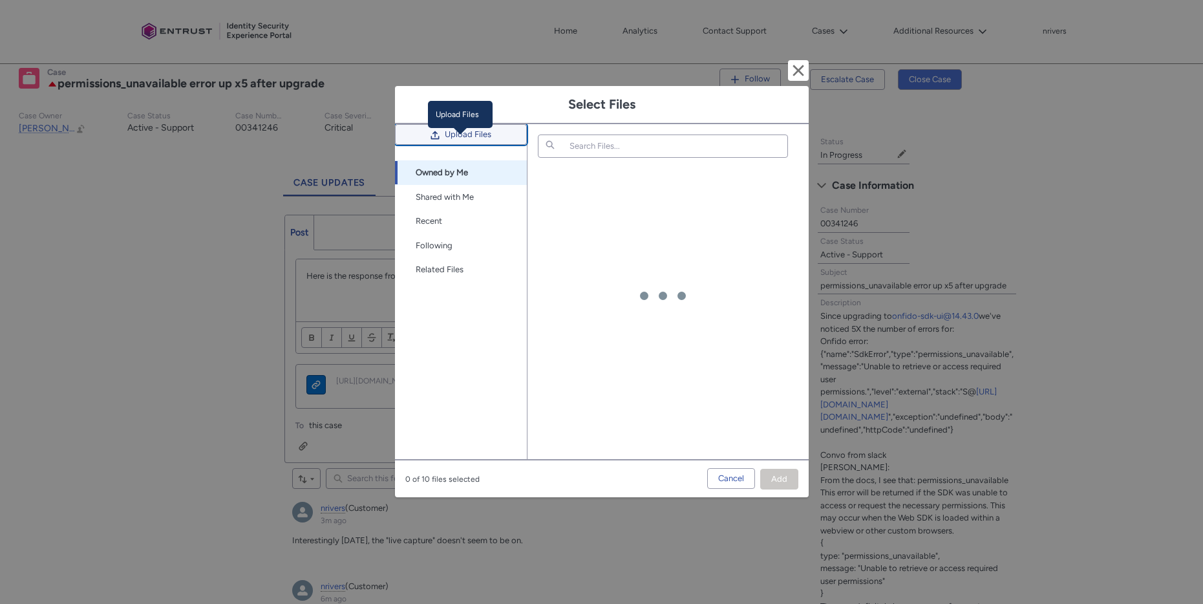
click at [456, 144] on span "Upload Files" at bounding box center [468, 134] width 47 height 19
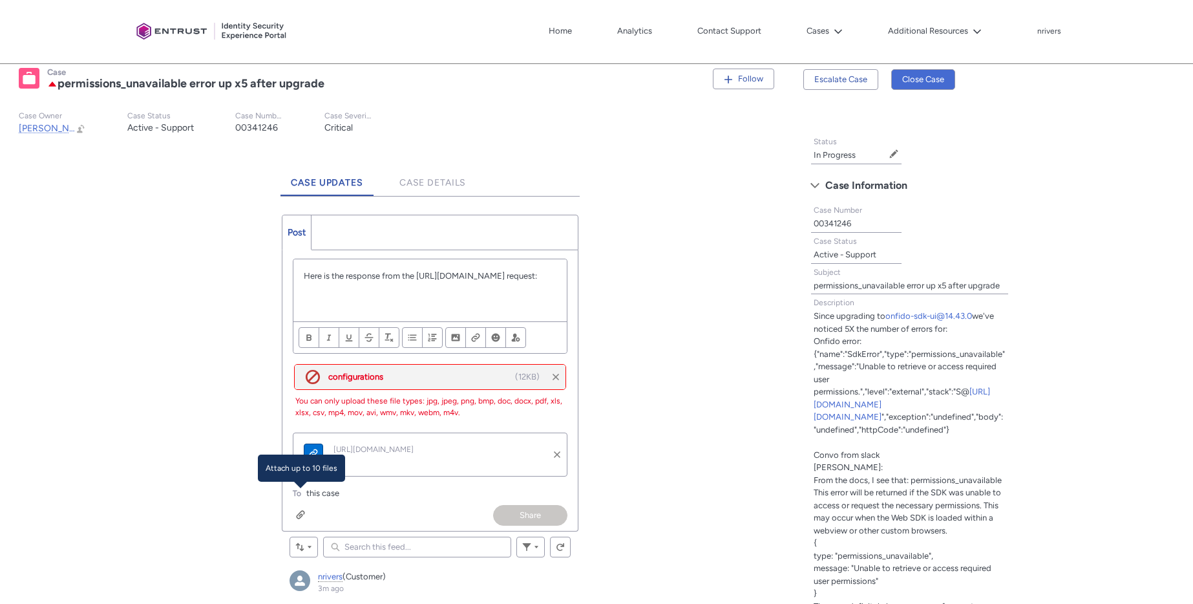
click at [506, 282] on p "Here is the response from the https://api.onfido.com/v3.6/sdk/configurations re…" at bounding box center [430, 276] width 253 height 13
click at [557, 376] on button "Remove file" at bounding box center [555, 376] width 19 height 19
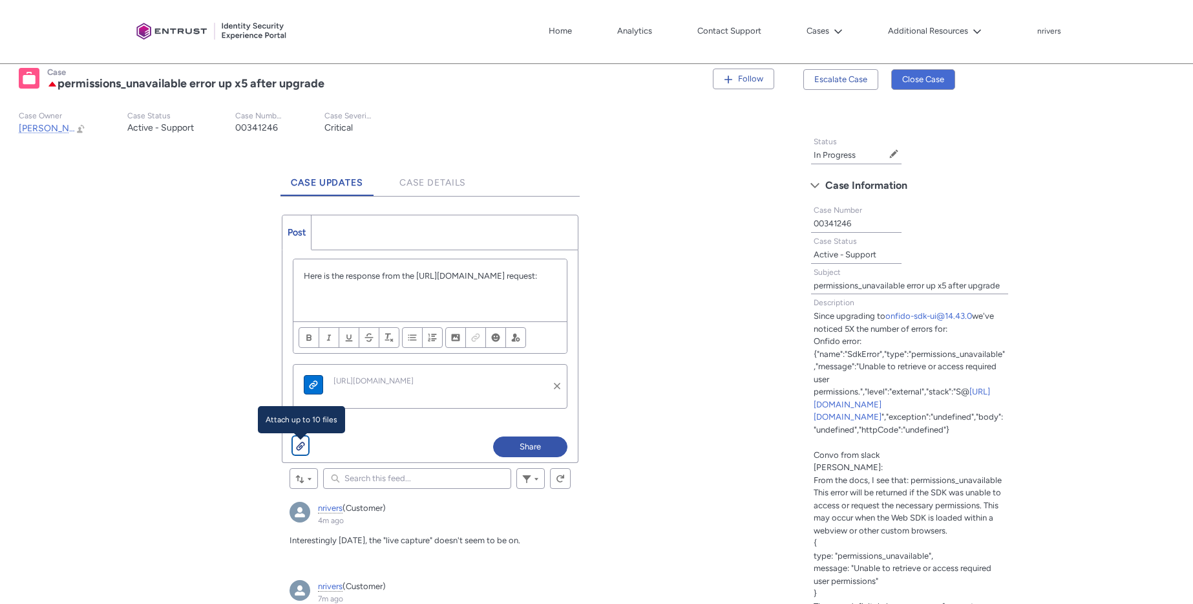
click at [302, 448] on div "Chatter Publisher" at bounding box center [300, 445] width 9 height 10
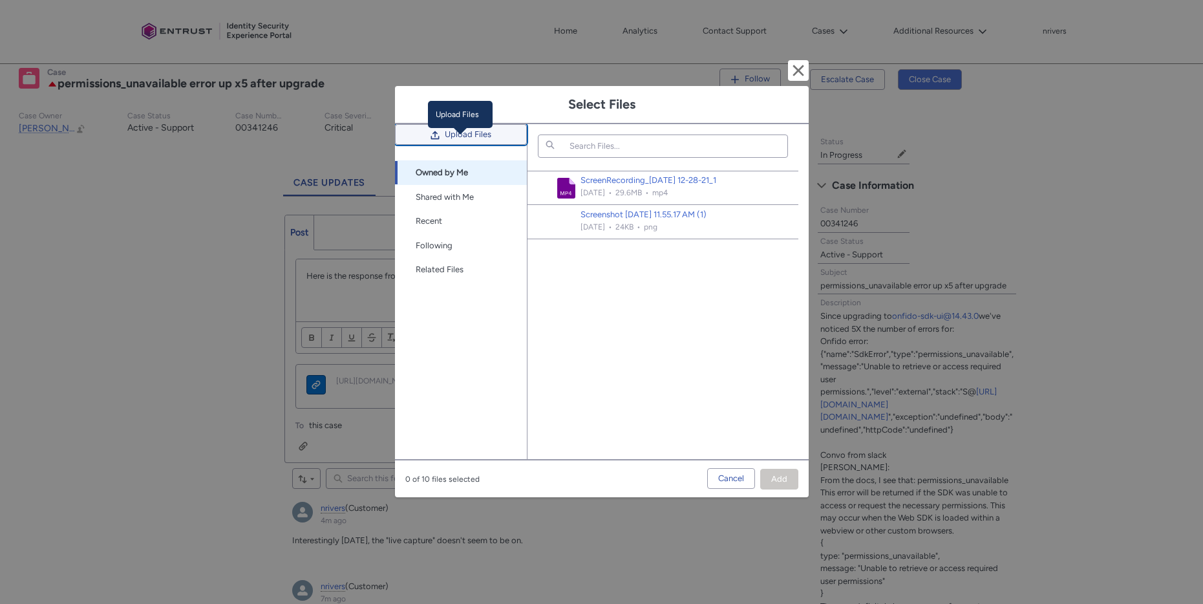
click at [451, 140] on span "Upload Files" at bounding box center [468, 134] width 47 height 19
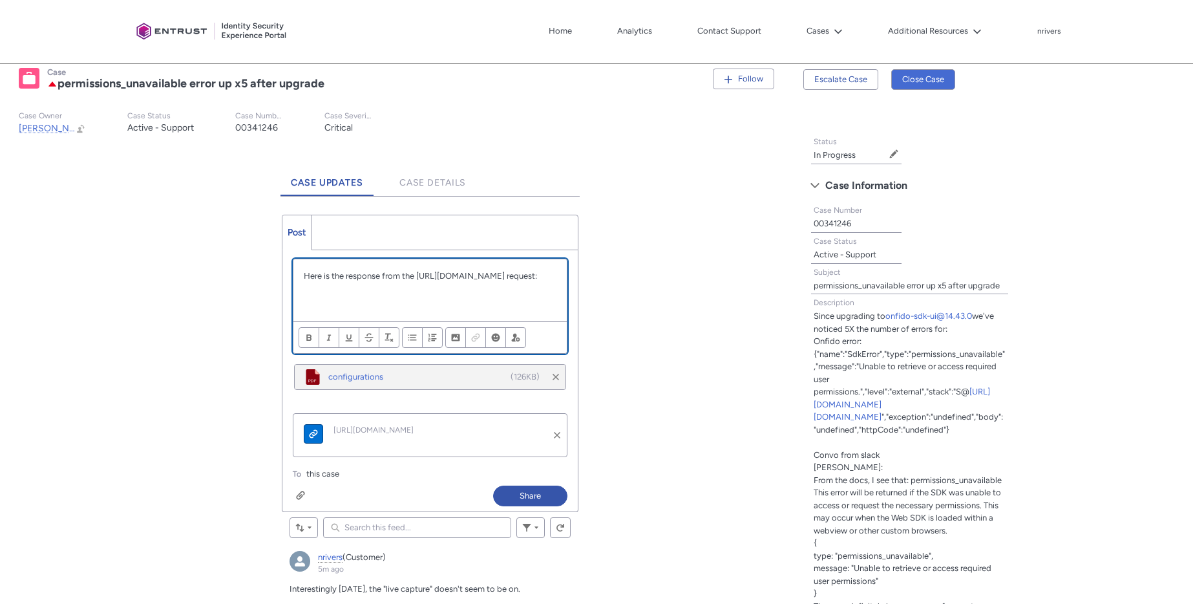
click at [521, 295] on p "Chatter Publisher" at bounding box center [430, 288] width 253 height 13
click at [308, 275] on p "Here is the response from the https://api.onfido.com/v3.6/sdk/configurations re…" at bounding box center [430, 276] width 253 height 13
click at [524, 288] on p "I've attached is the response from the https://api.onfido.com/v3.6/sdk/configur…" at bounding box center [430, 282] width 253 height 25
click at [380, 308] on p "Chatter Publisher" at bounding box center [430, 301] width 253 height 13
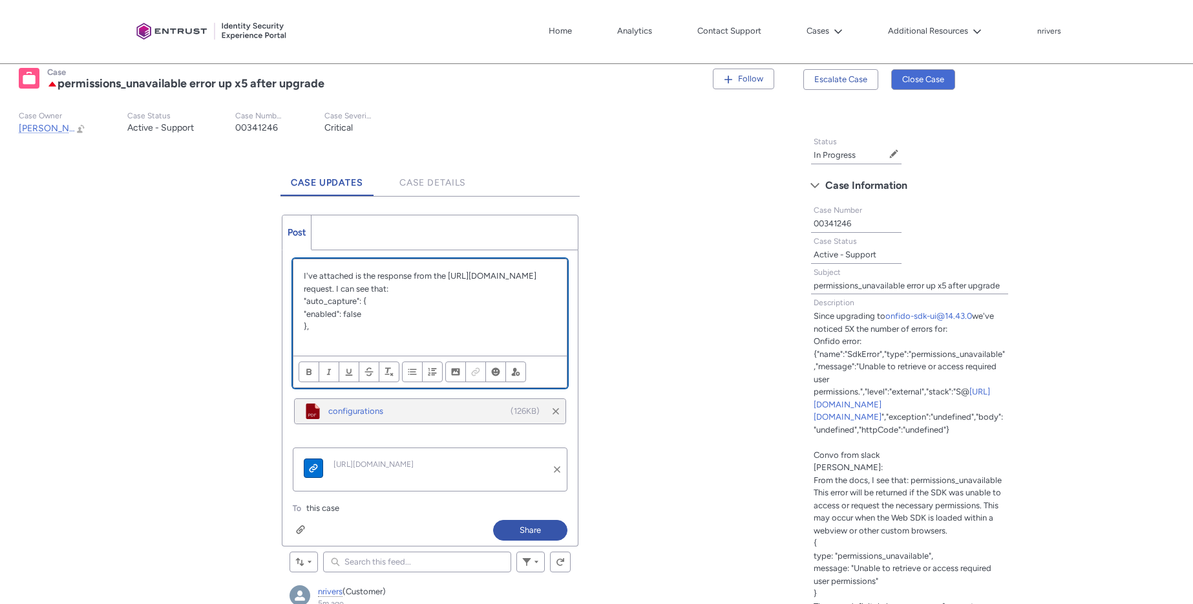
click at [372, 308] on p ""auto_capture": {" at bounding box center [430, 301] width 253 height 13
copy p "auto_capture"
click at [315, 295] on p "I've attached is the response from the https://api.onfido.com/v3.6/sdk/configur…" at bounding box center [430, 282] width 253 height 25
click at [323, 295] on p "I've attached is the response from the https://api.onfido.com/v3.6/sdk/configur…" at bounding box center [430, 282] width 253 height 25
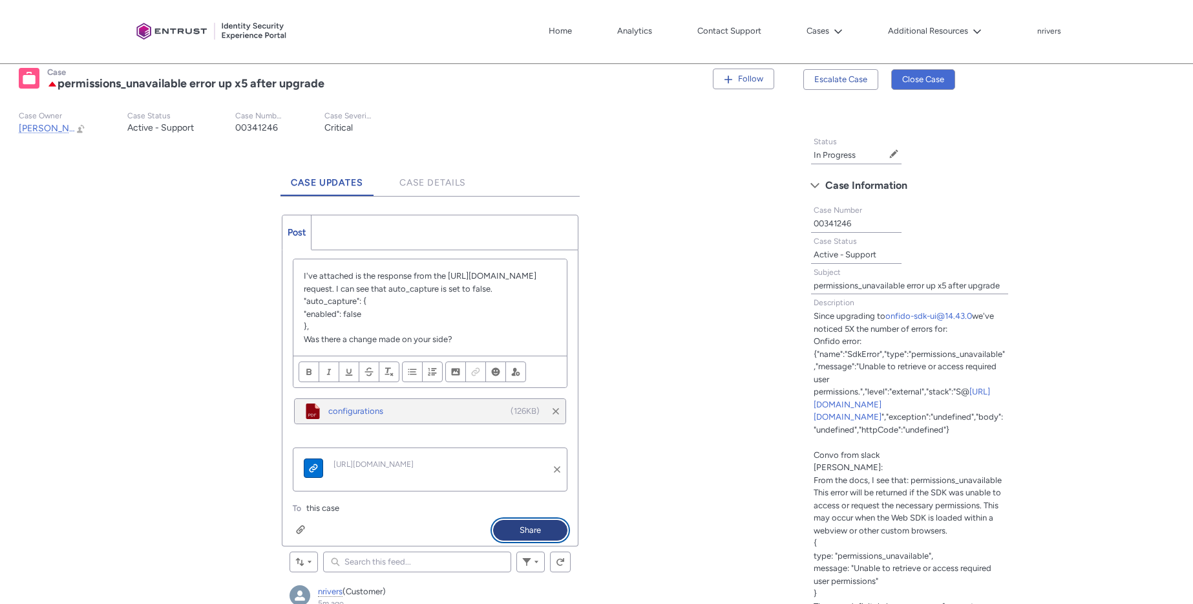
click at [542, 540] on button "Share" at bounding box center [530, 530] width 74 height 21
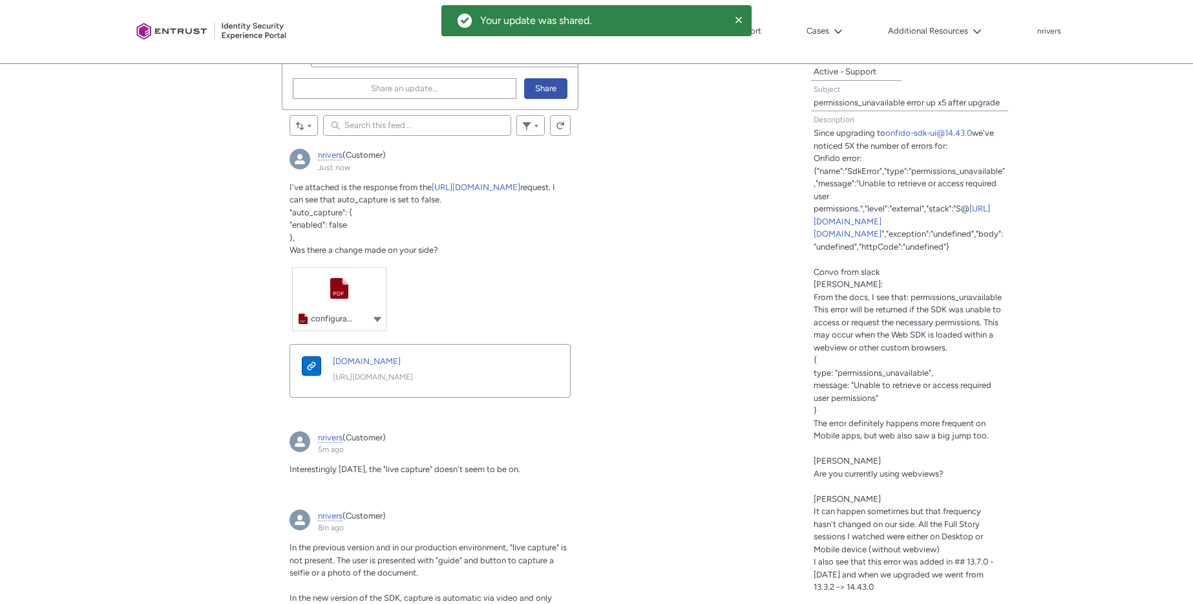
scroll to position [158, 0]
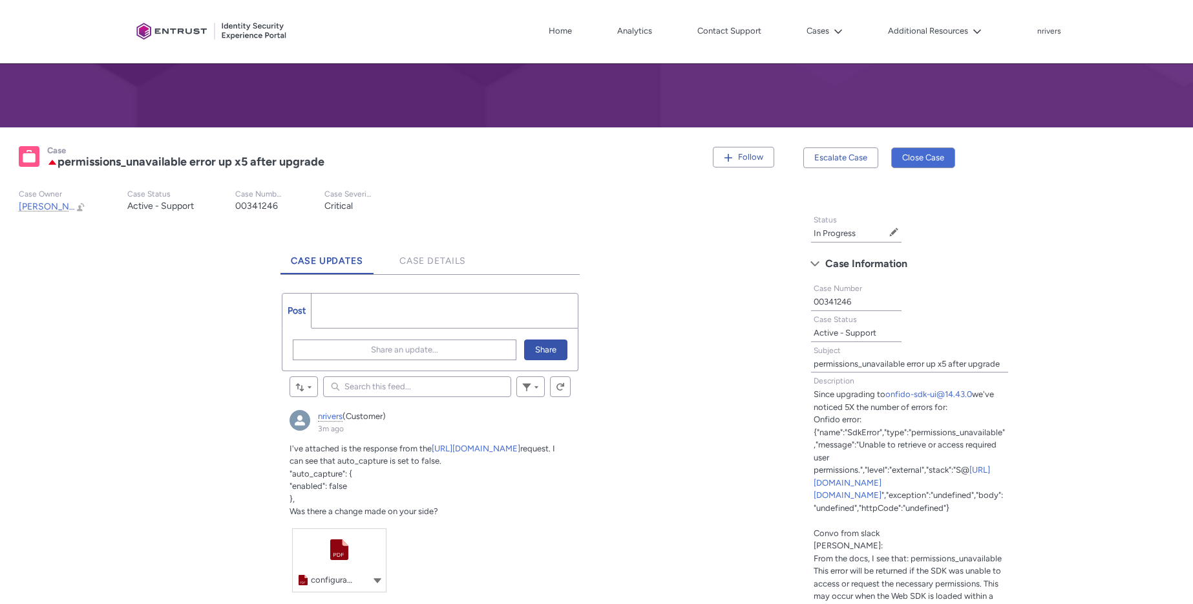
click at [418, 352] on span "Share an update..." at bounding box center [404, 349] width 67 height 19
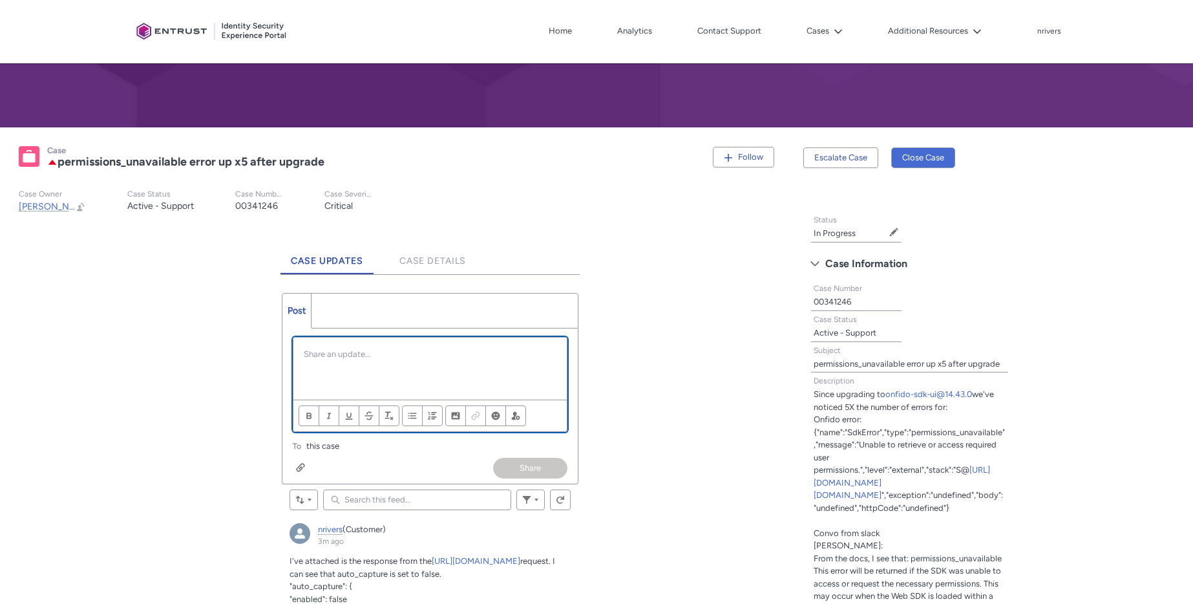
scroll to position [0, 0]
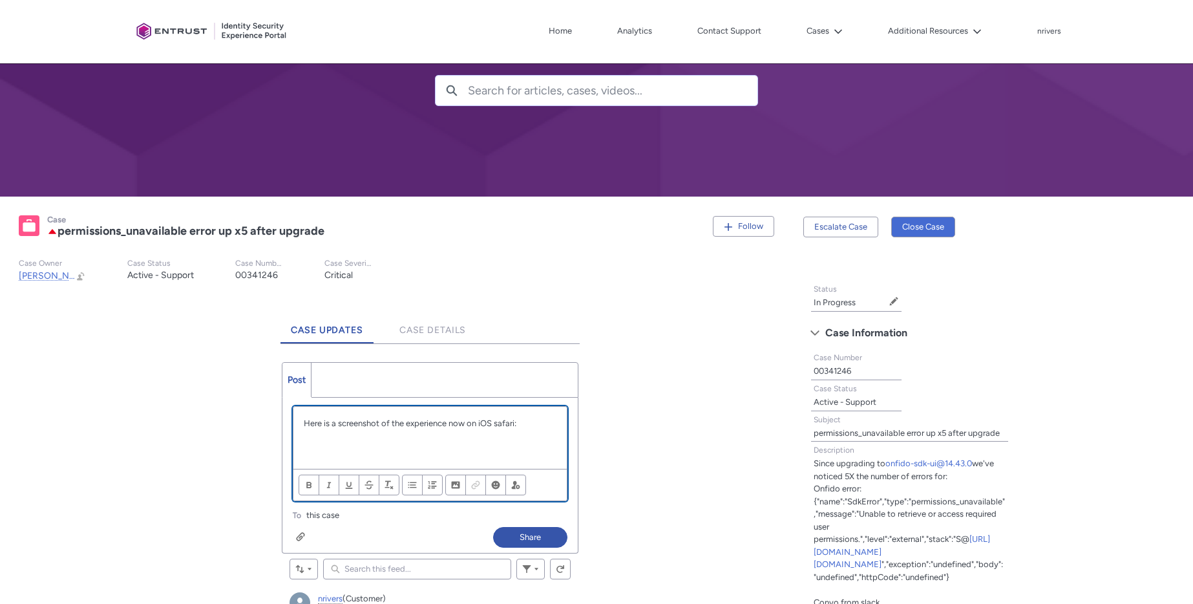
scroll to position [102, 0]
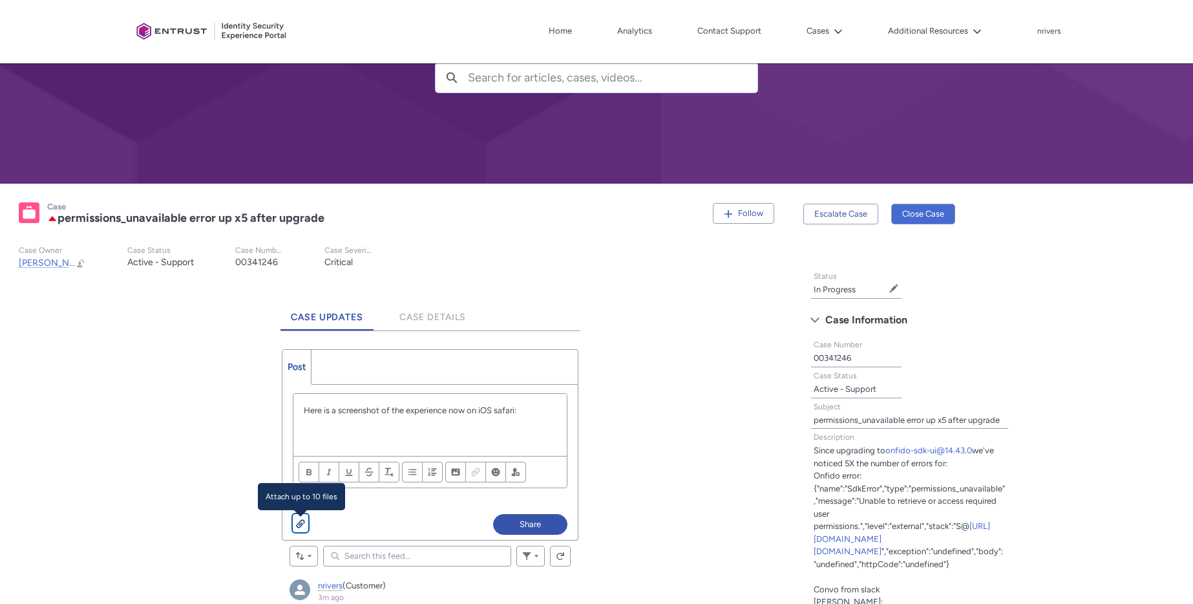
click at [299, 522] on div "Chatter Publisher" at bounding box center [300, 523] width 9 height 10
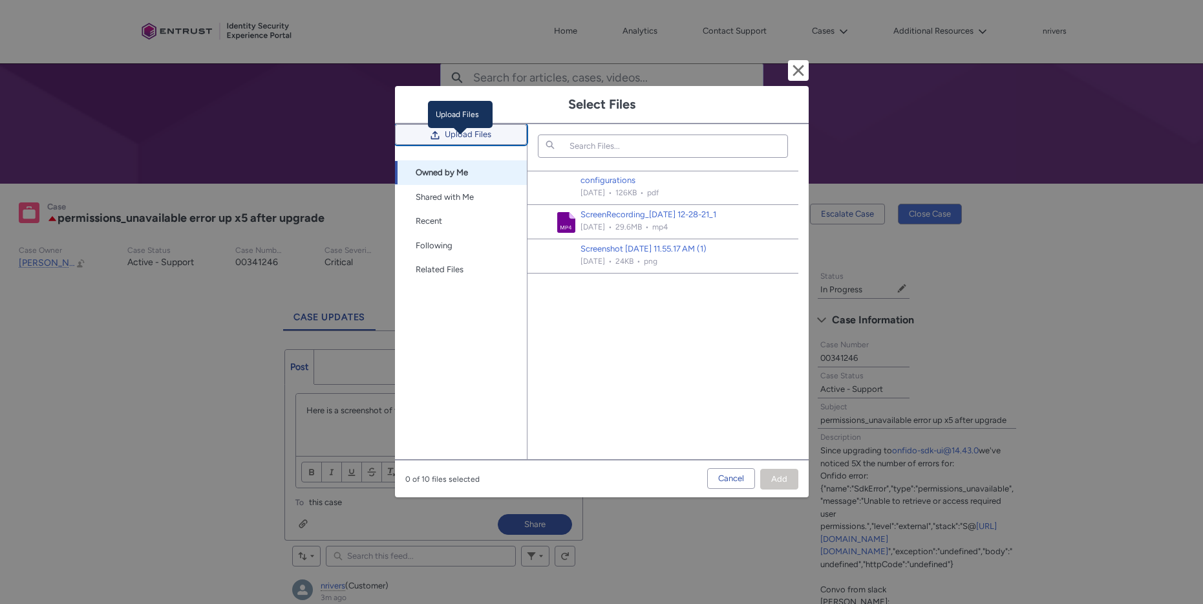
click at [454, 140] on span "Upload Files" at bounding box center [468, 134] width 47 height 19
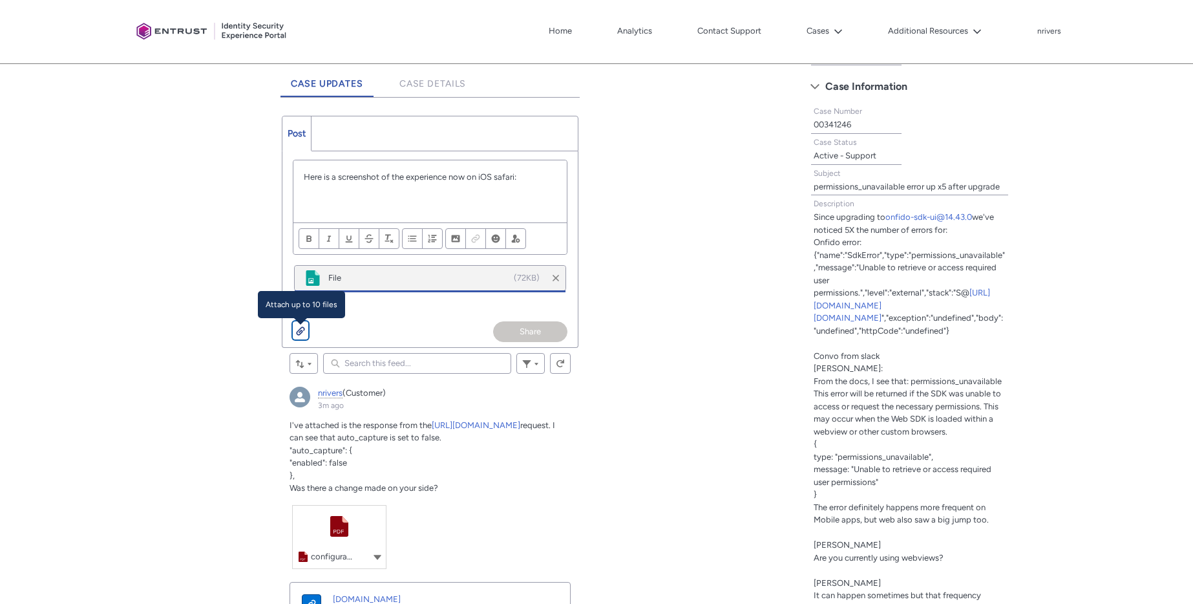
scroll to position [336, 0]
click at [556, 329] on button "Share" at bounding box center [530, 331] width 74 height 21
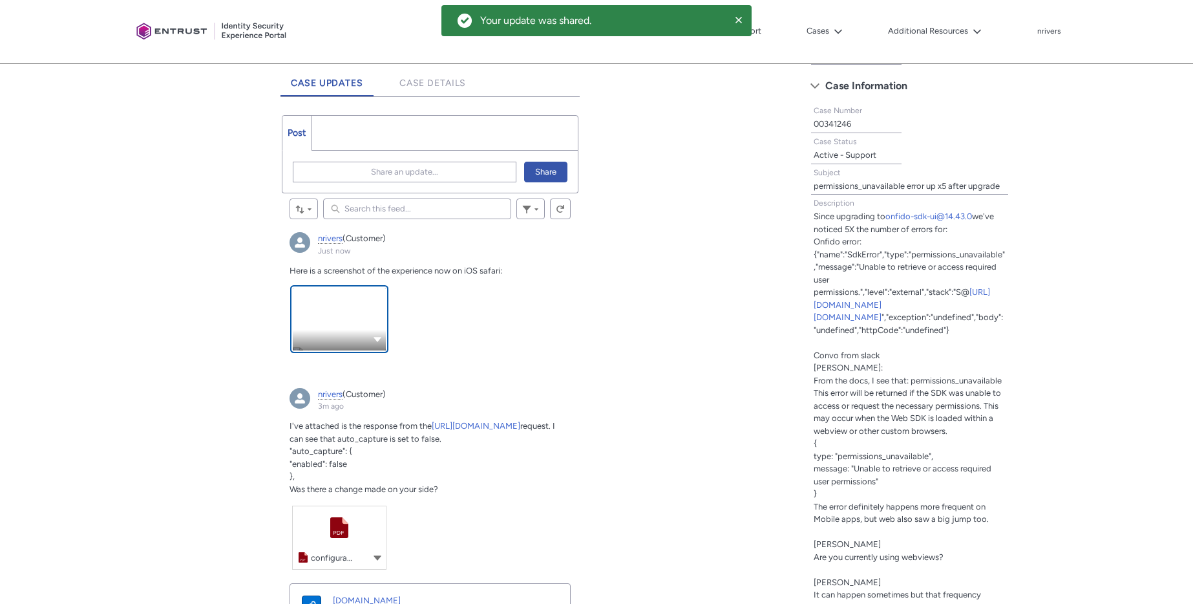
click at [334, 328] on link "nrivers, Just now" at bounding box center [339, 319] width 93 height 63
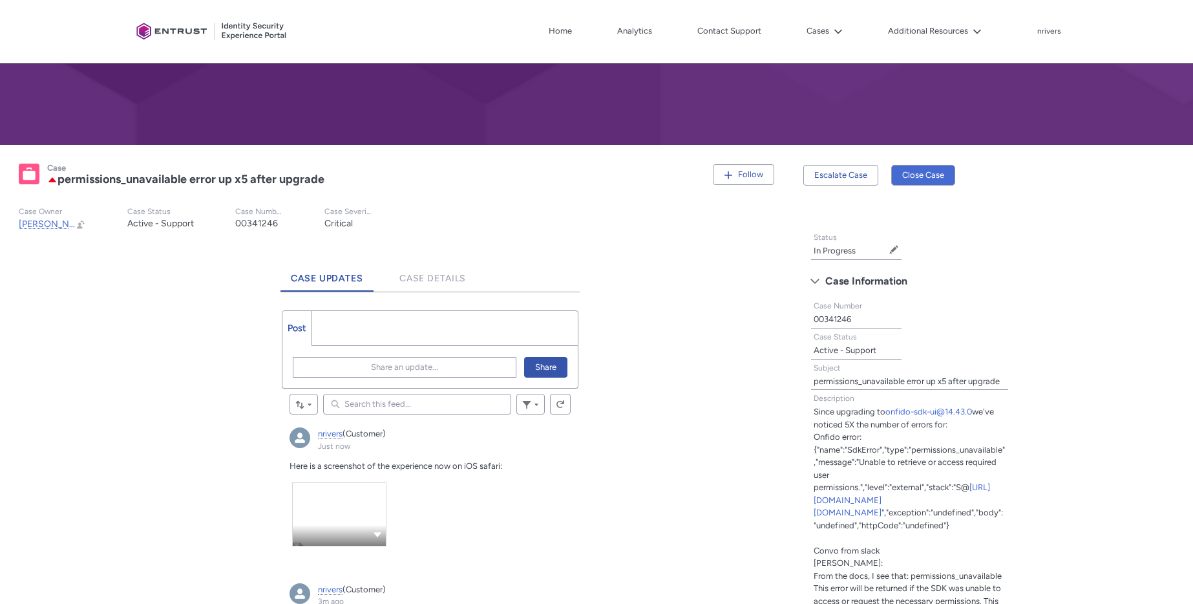
scroll to position [165, 0]
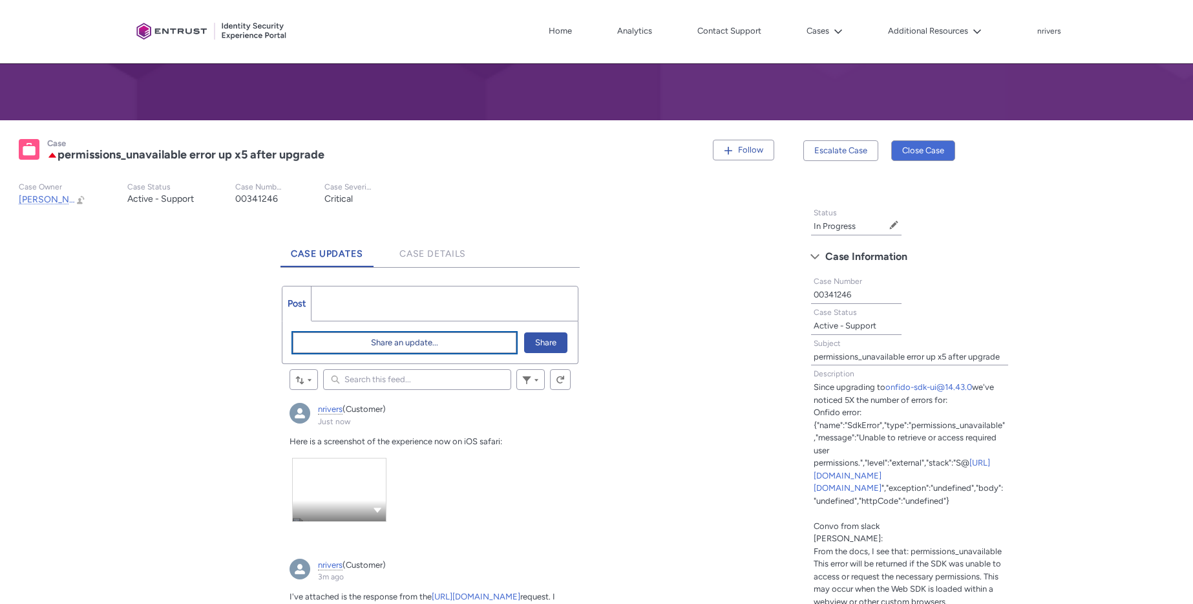
click at [386, 337] on span "Share an update..." at bounding box center [404, 342] width 67 height 19
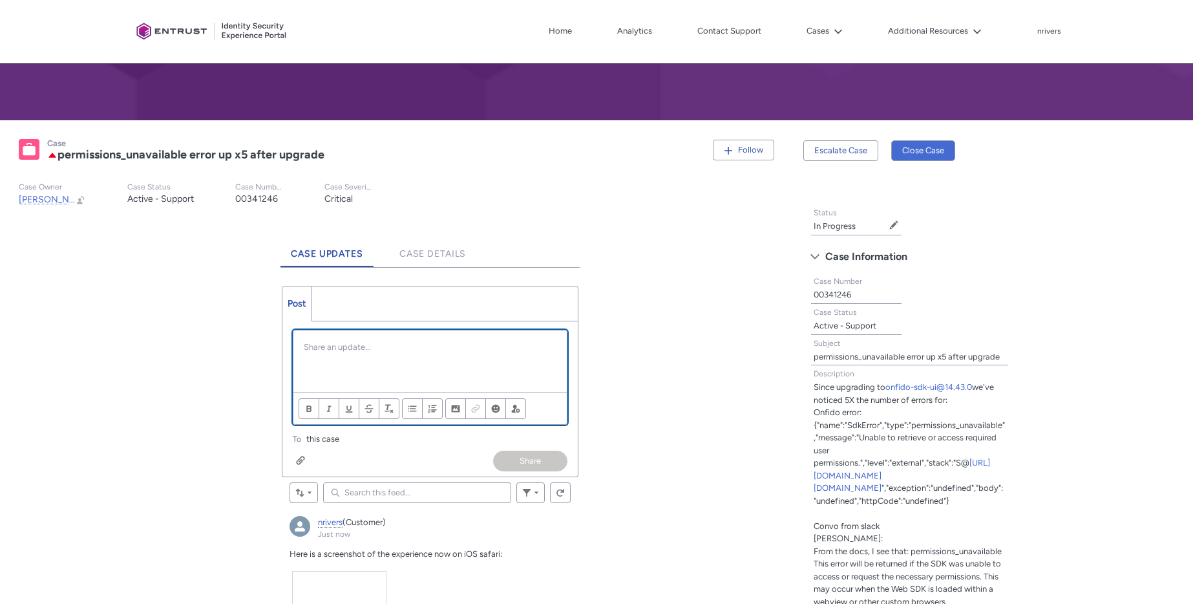
scroll to position [0, 0]
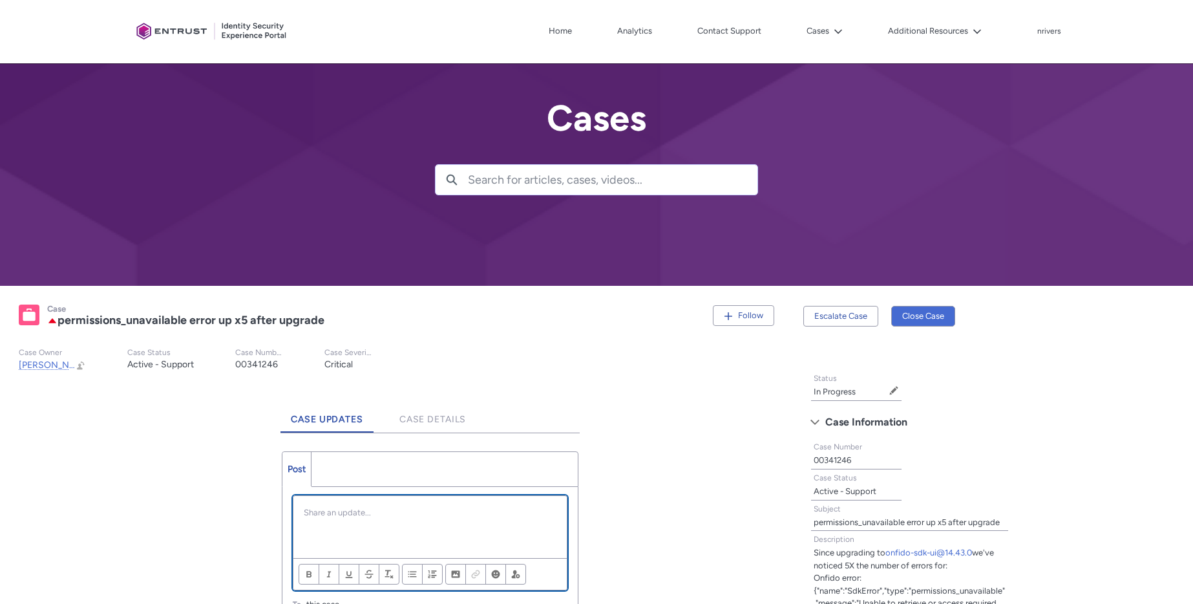
click at [353, 520] on div "Chatter Publisher" at bounding box center [429, 527] width 273 height 62
click at [423, 513] on p "Within our iOS application (webview) a new problem is has is present" at bounding box center [430, 518] width 253 height 25
click at [364, 529] on p "Within our iOS application (web view) a new problem is has is present" at bounding box center [430, 518] width 253 height 25
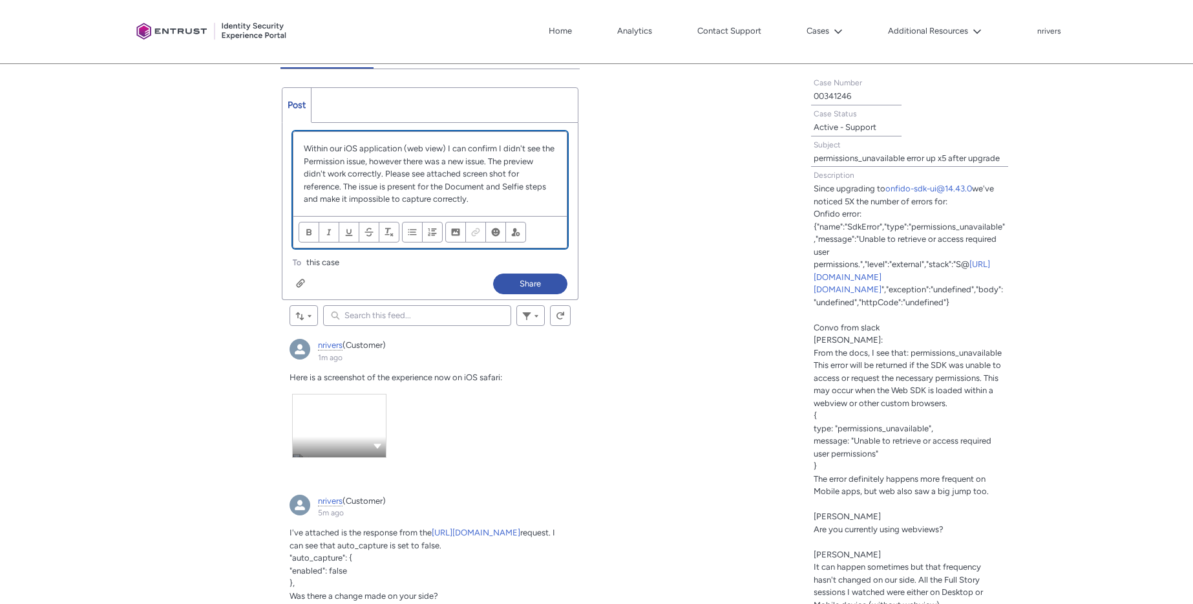
scroll to position [390, 0]
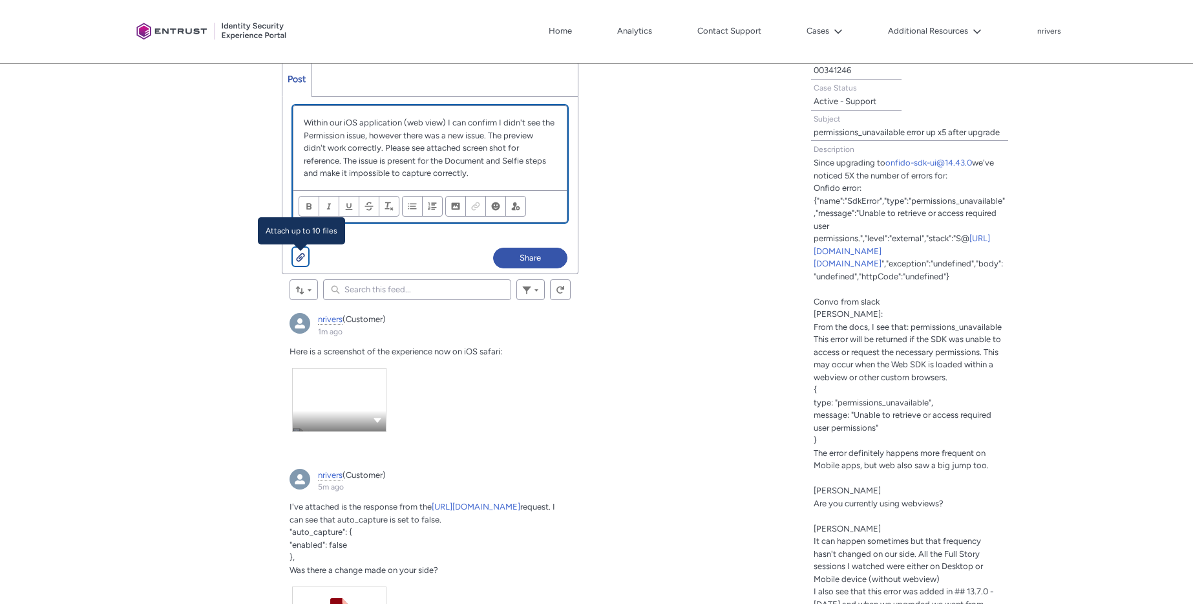
click at [302, 259] on div "Chatter Publisher" at bounding box center [300, 256] width 9 height 10
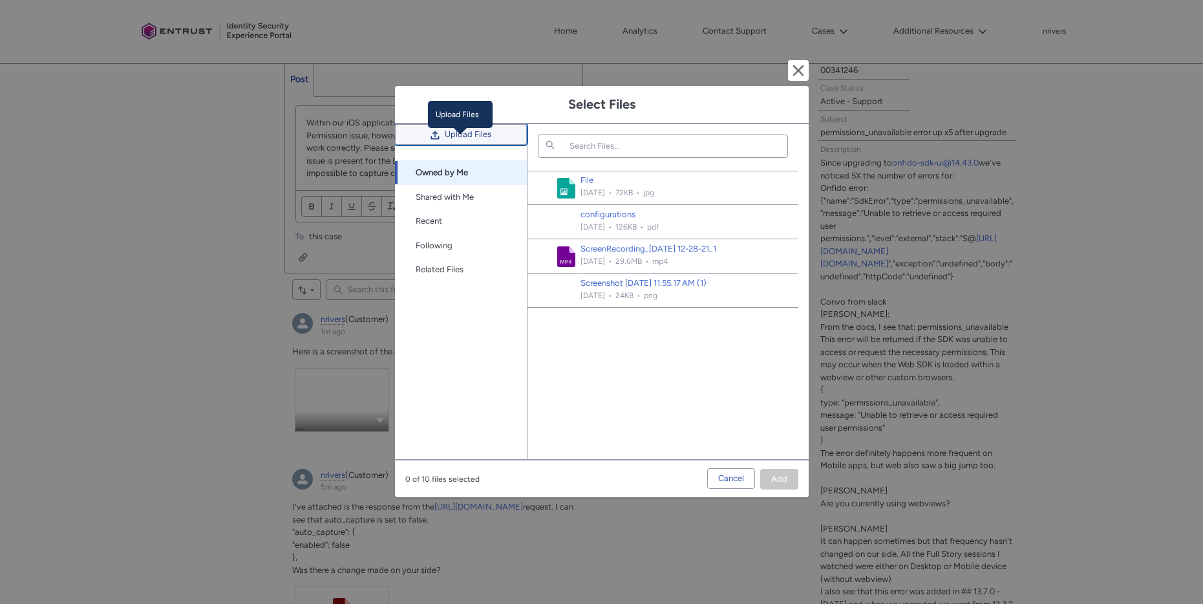
click at [449, 142] on span "Upload Files" at bounding box center [468, 134] width 47 height 19
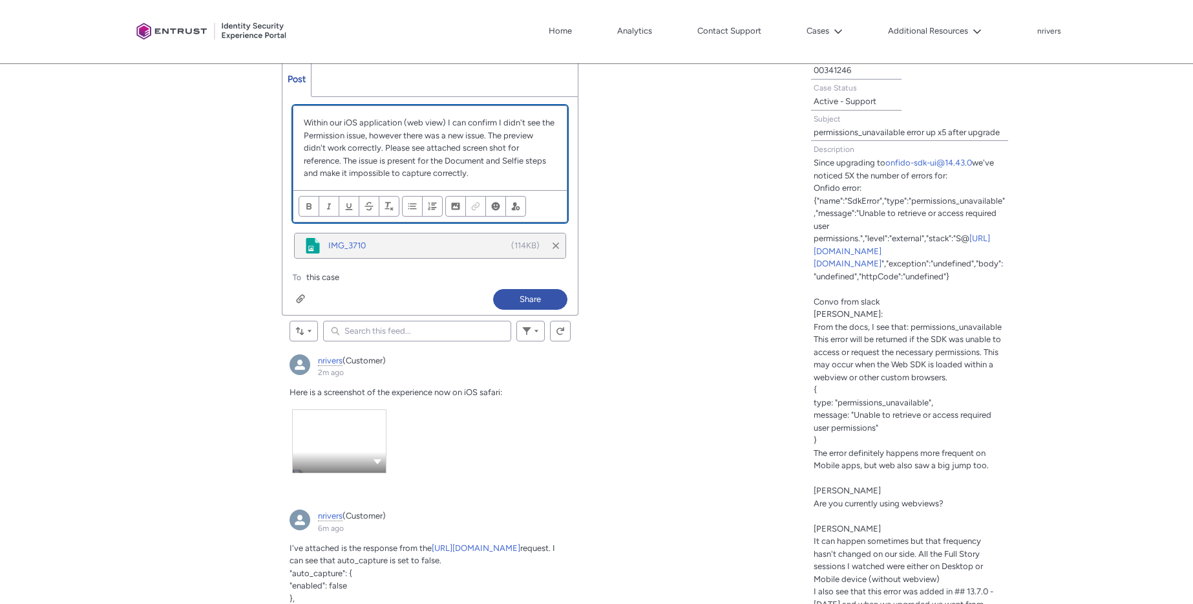
click at [493, 137] on p "Within our iOS application (web view) I can confirm I didn't see the Permission…" at bounding box center [430, 147] width 253 height 63
click at [489, 137] on p "Within our iOS application (web view) I can confirm I didn't see the Permission…" at bounding box center [430, 147] width 253 height 63
click at [491, 138] on p "Within our iOS application (web view) I can confirm I didn't see the Permission…" at bounding box center [430, 147] width 253 height 63
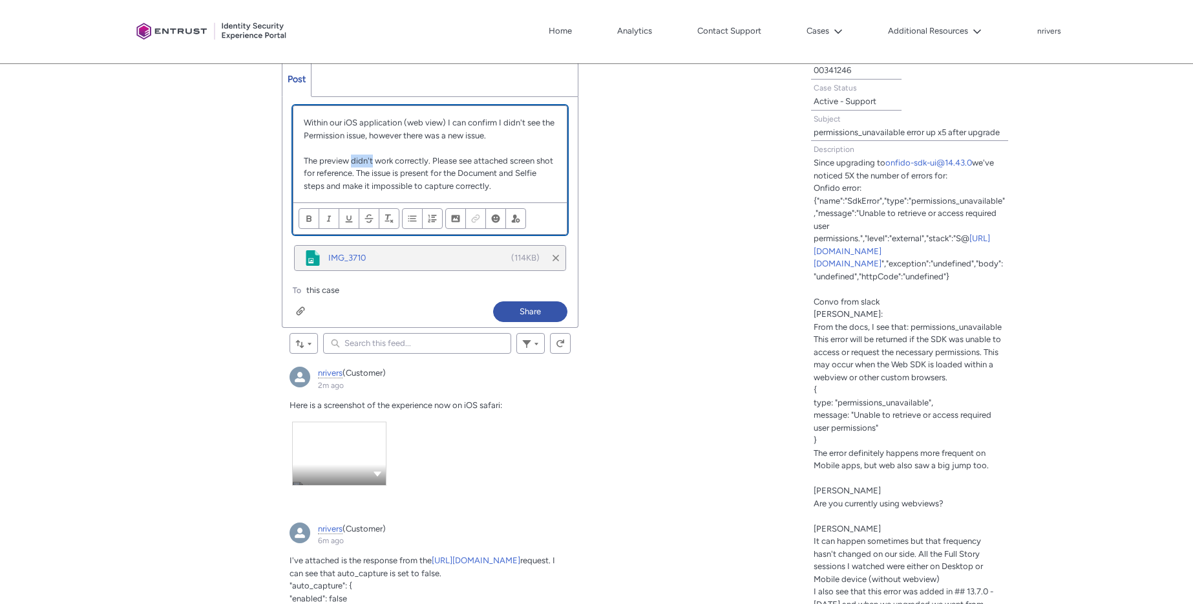
drag, startPoint x: 352, startPoint y: 161, endPoint x: 372, endPoint y: 157, distance: 20.4
click at [372, 157] on p "The preview didn't work correctly. Please see attached screen shot for referenc…" at bounding box center [430, 173] width 253 height 38
click at [534, 186] on p "The preview doesn't work correctly. Please see attached screen shot for referen…" at bounding box center [430, 173] width 253 height 38
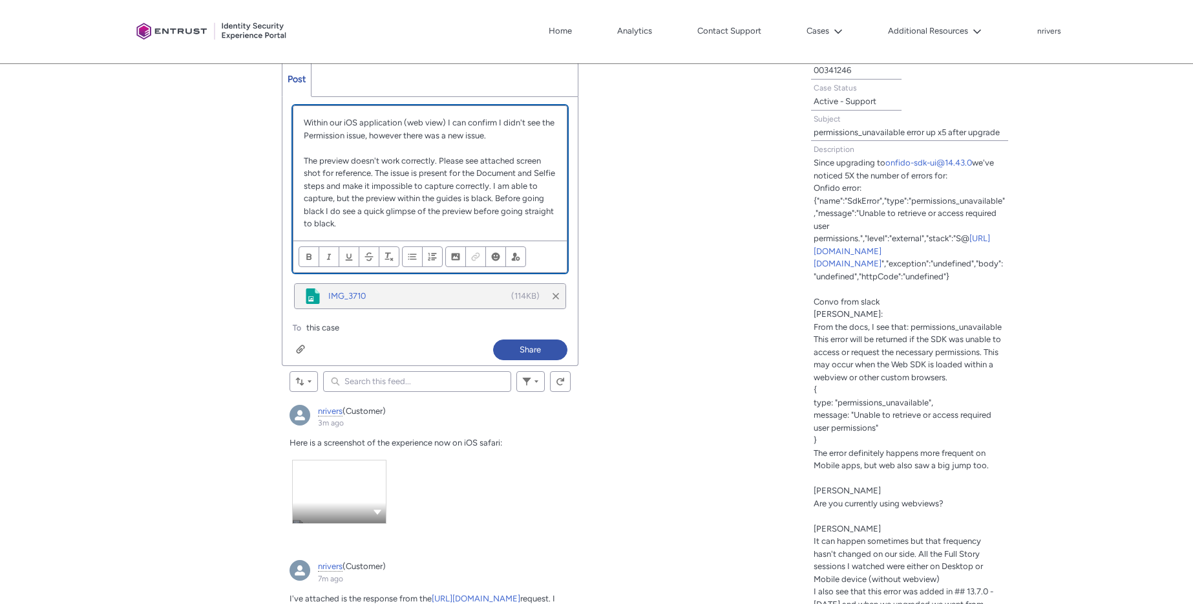
click at [365, 222] on p "The preview doesn't work correctly. Please see attached screen shot for referen…" at bounding box center [430, 192] width 253 height 76
click at [518, 345] on button "Share" at bounding box center [530, 349] width 74 height 21
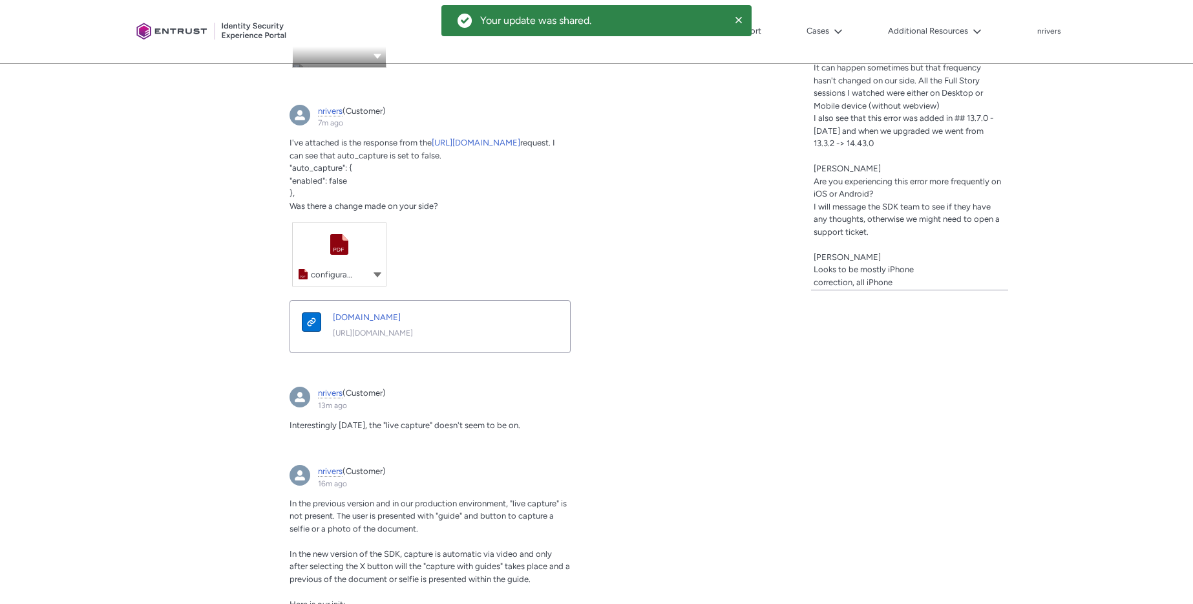
scroll to position [864, 0]
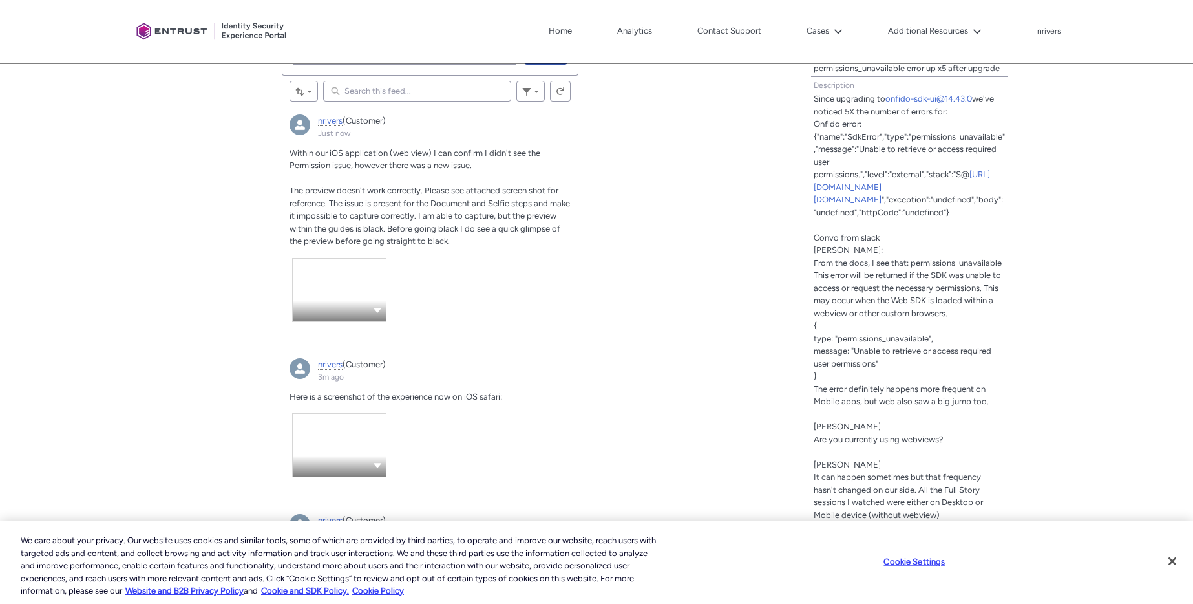
scroll to position [452, 0]
click at [365, 304] on div "nrivers, Just now" at bounding box center [339, 312] width 93 height 21
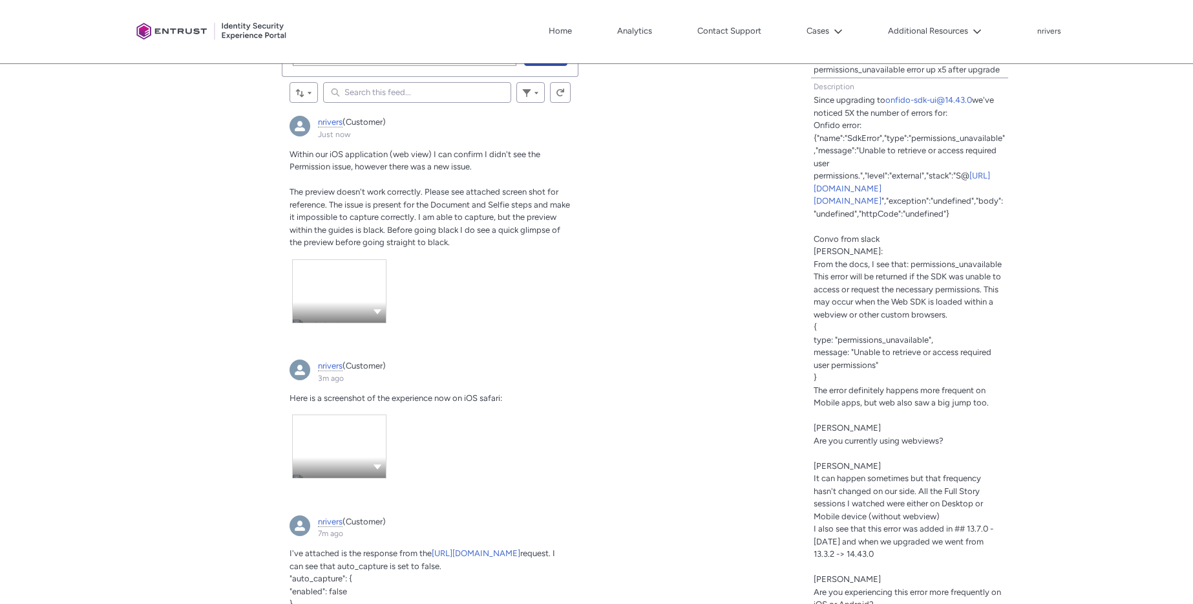
click at [379, 312] on icon "nrivers, Just now" at bounding box center [378, 311] width 8 height 5
click at [344, 289] on link "nrivers, Just now" at bounding box center [339, 291] width 93 height 63
click at [431, 217] on span "The preview doesn't work correctly. Please see attached screen shot for referen…" at bounding box center [430, 217] width 281 height 60
click at [489, 169] on p "Within our iOS application (web view) I can confirm I didn't see the Permission…" at bounding box center [430, 160] width 281 height 25
click at [441, 196] on p "The preview doesn't work correctly. Please see attached screen shot for referen…" at bounding box center [430, 217] width 281 height 63
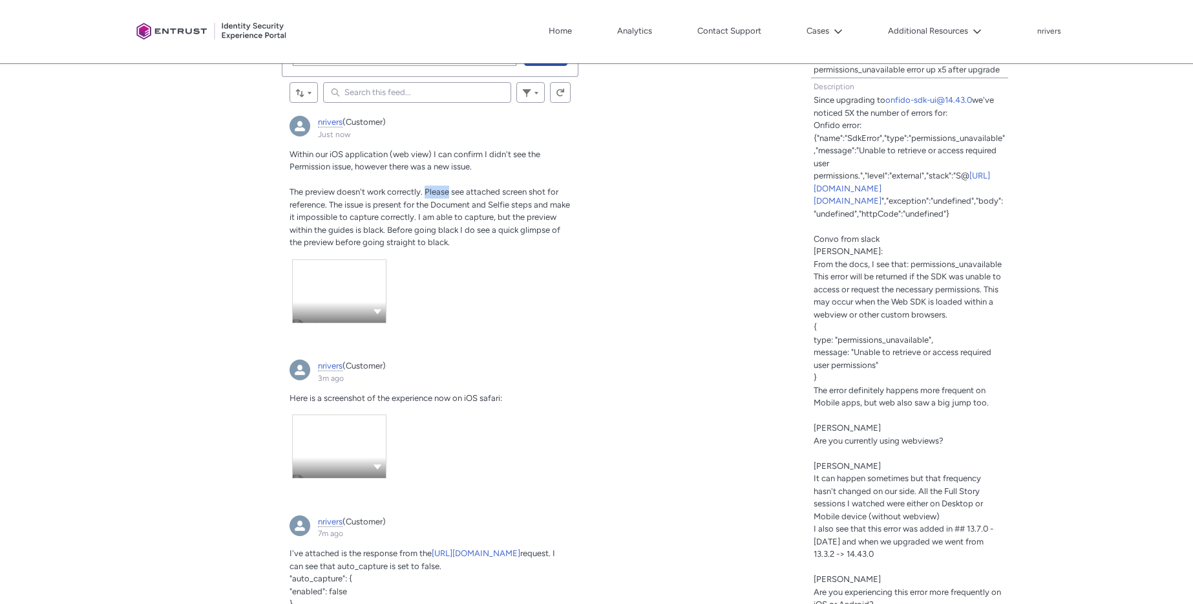
click at [441, 196] on p "The preview doesn't work correctly. Please see attached screen shot for referen…" at bounding box center [430, 217] width 281 height 63
drag, startPoint x: 341, startPoint y: 209, endPoint x: 468, endPoint y: 211, distance: 127.3
click at [468, 211] on p "The preview doesn't work correctly. Please see attached screen shot for referen…" at bounding box center [430, 217] width 281 height 63
click at [504, 206] on span "The preview doesn't work correctly. Please see attached screen shot for referen…" at bounding box center [430, 217] width 281 height 60
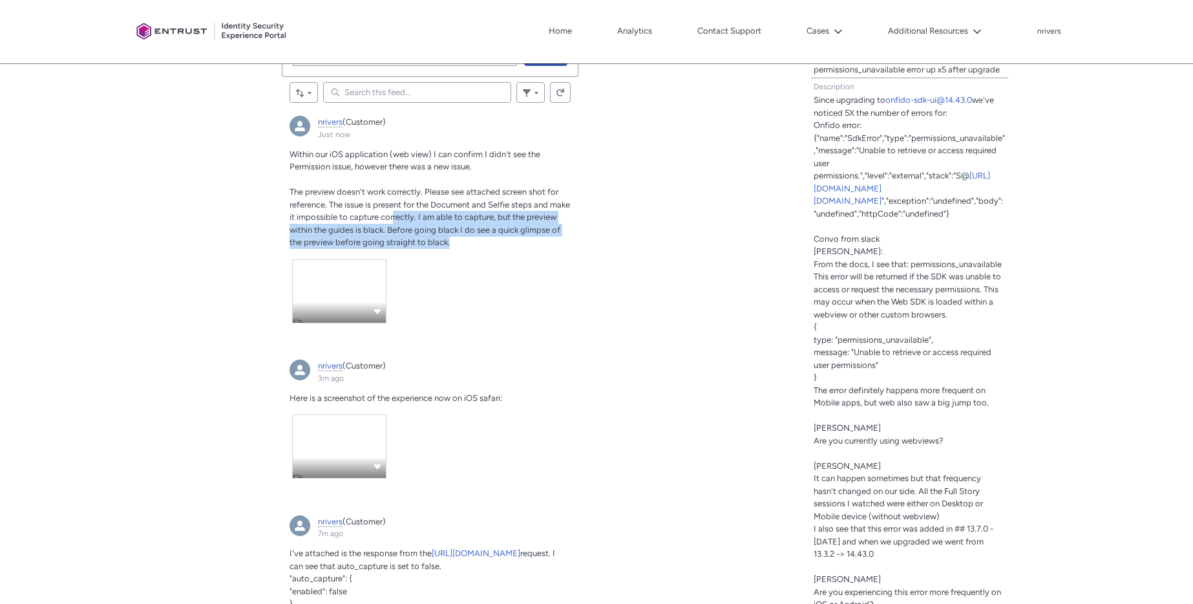
drag, startPoint x: 449, startPoint y: 215, endPoint x: 543, endPoint y: 268, distance: 107.7
click at [472, 250] on article "nrivers (Customer) Just now Actions for this Feed Item Within our iOS applicati…" at bounding box center [430, 226] width 297 height 236
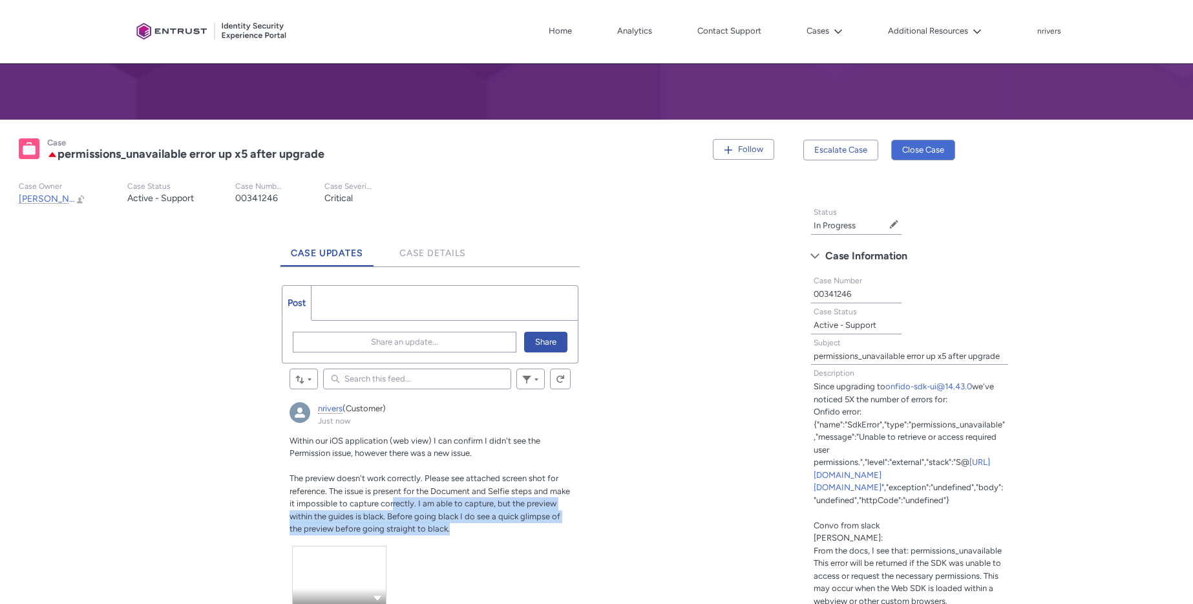
scroll to position [157, 0]
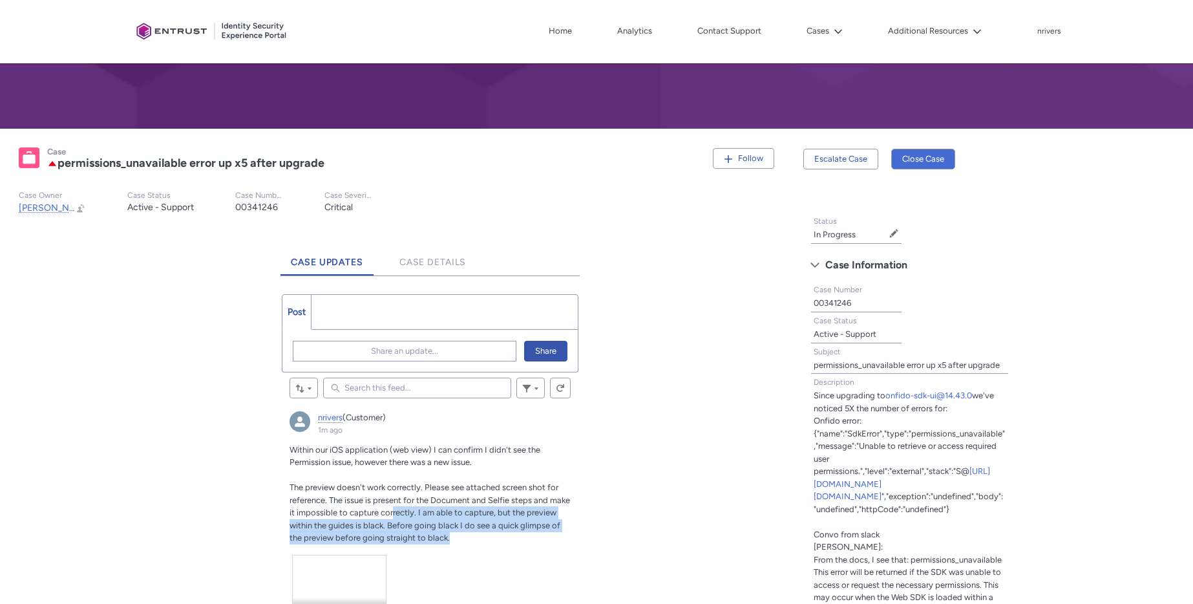
click at [235, 208] on lightning-formatted-text "00341246" at bounding box center [256, 207] width 43 height 11
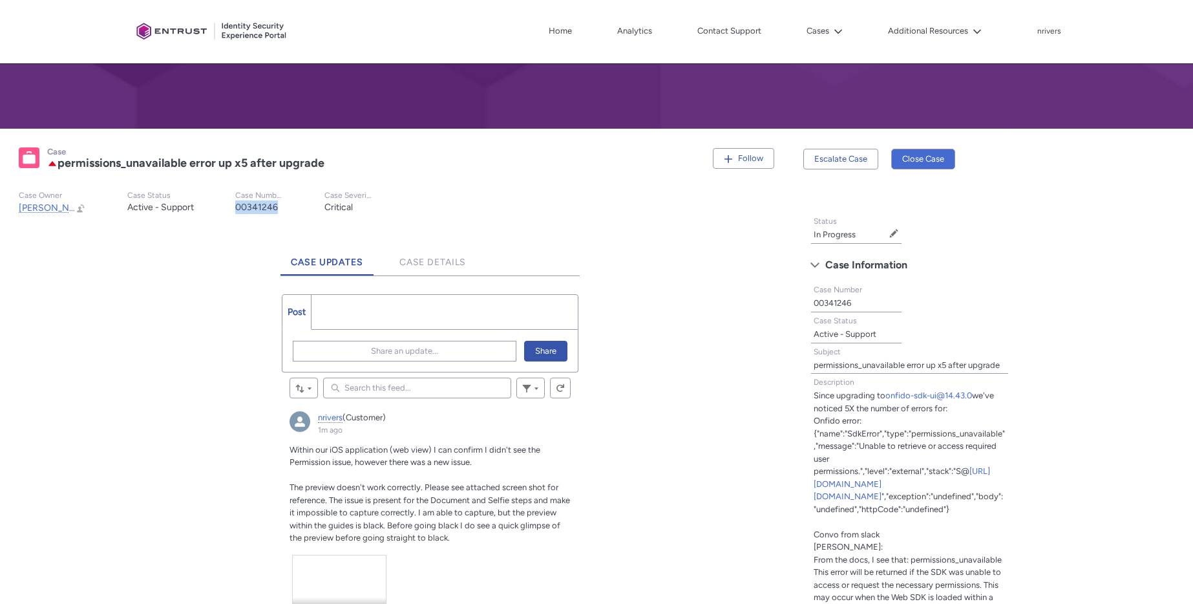
click at [235, 208] on lightning-formatted-text "00341246" at bounding box center [256, 207] width 43 height 11
copy lightning-formatted-text "00341246"
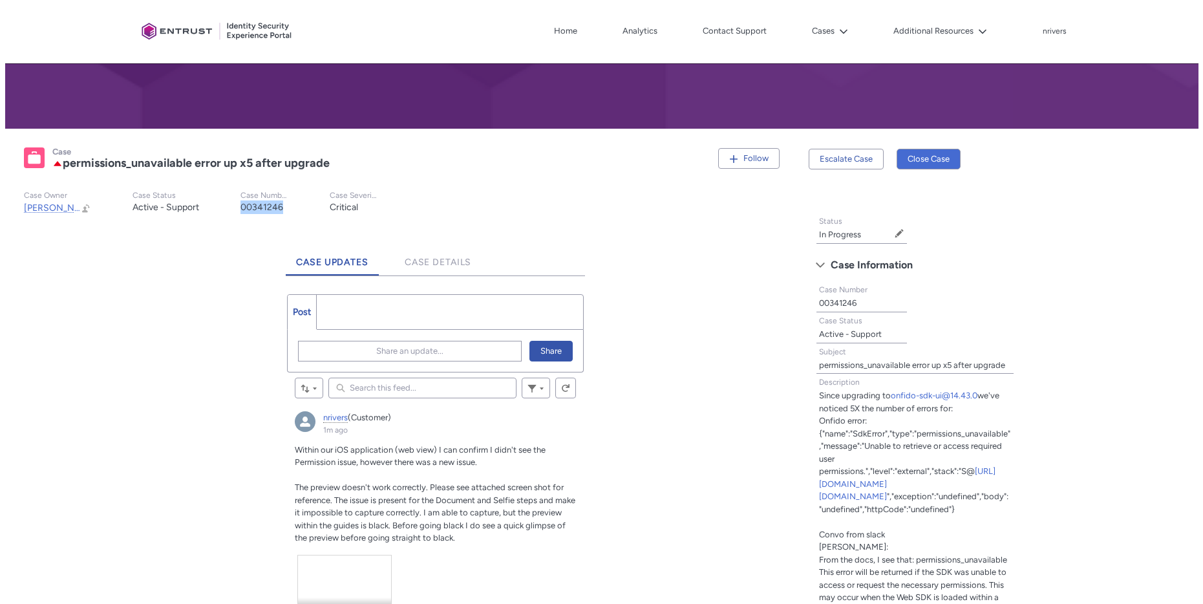
scroll to position [584, 0]
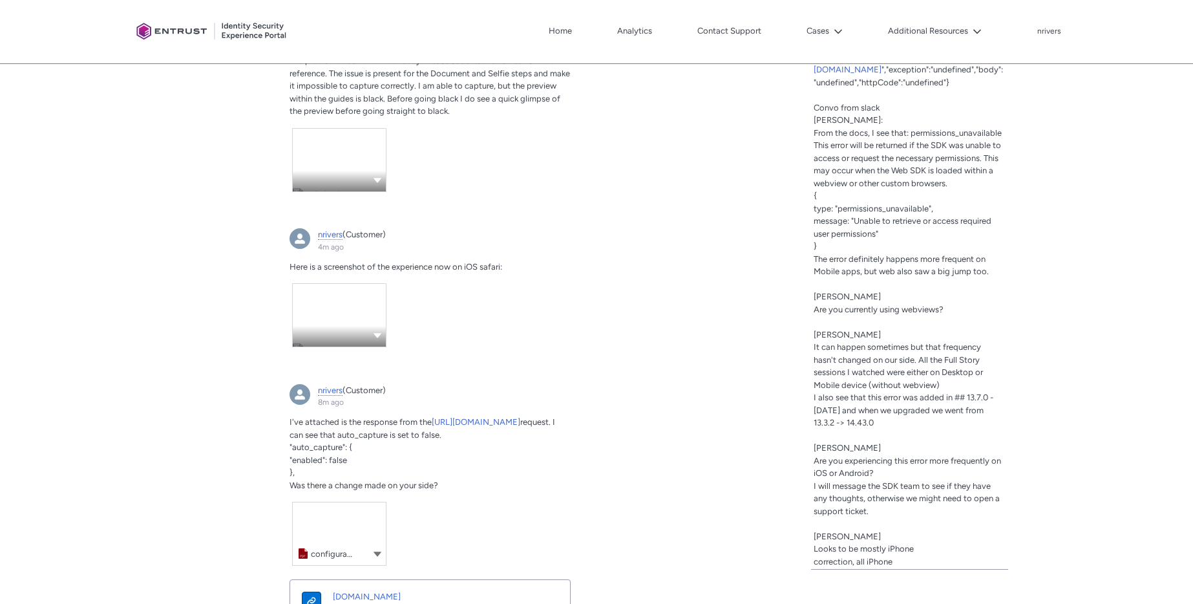
click at [313, 452] on span ""auto_capture": {" at bounding box center [321, 447] width 63 height 10
copy span "auto_capture"
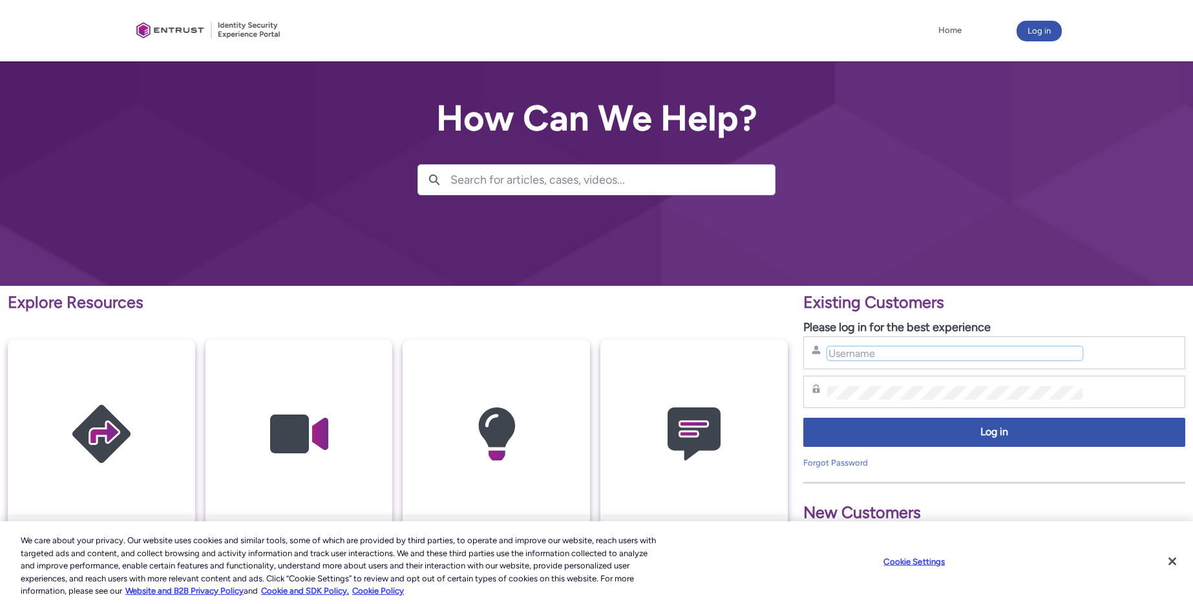
click at [889, 359] on input "Username" at bounding box center [955, 353] width 256 height 14
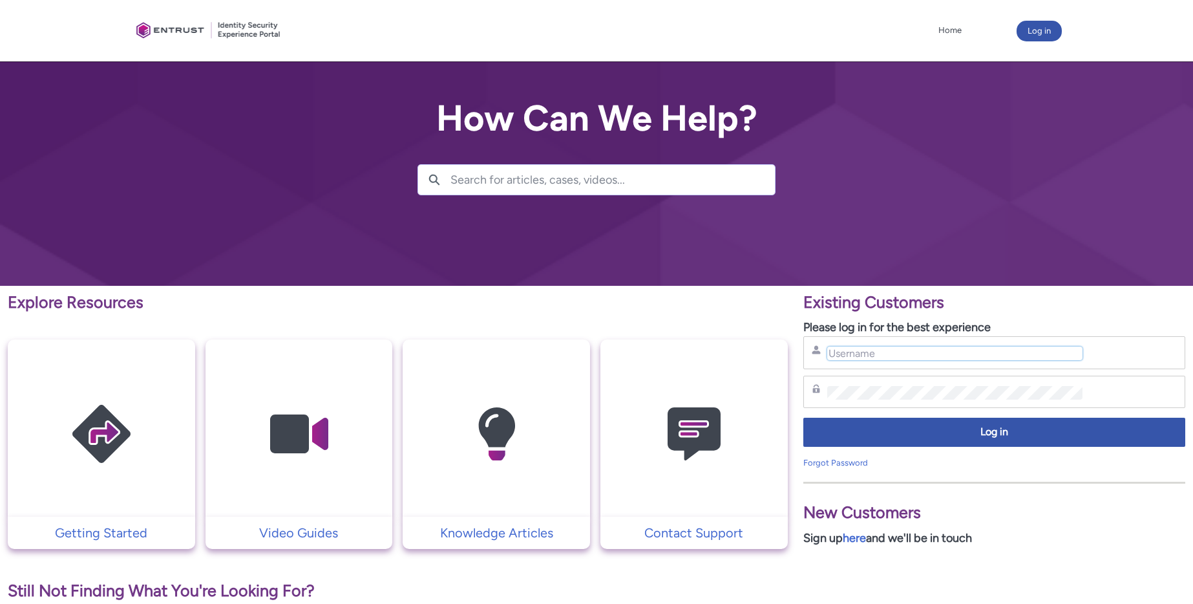
click at [918, 353] on input "Username" at bounding box center [955, 353] width 256 height 14
type input "nrivers@zipcar.com"
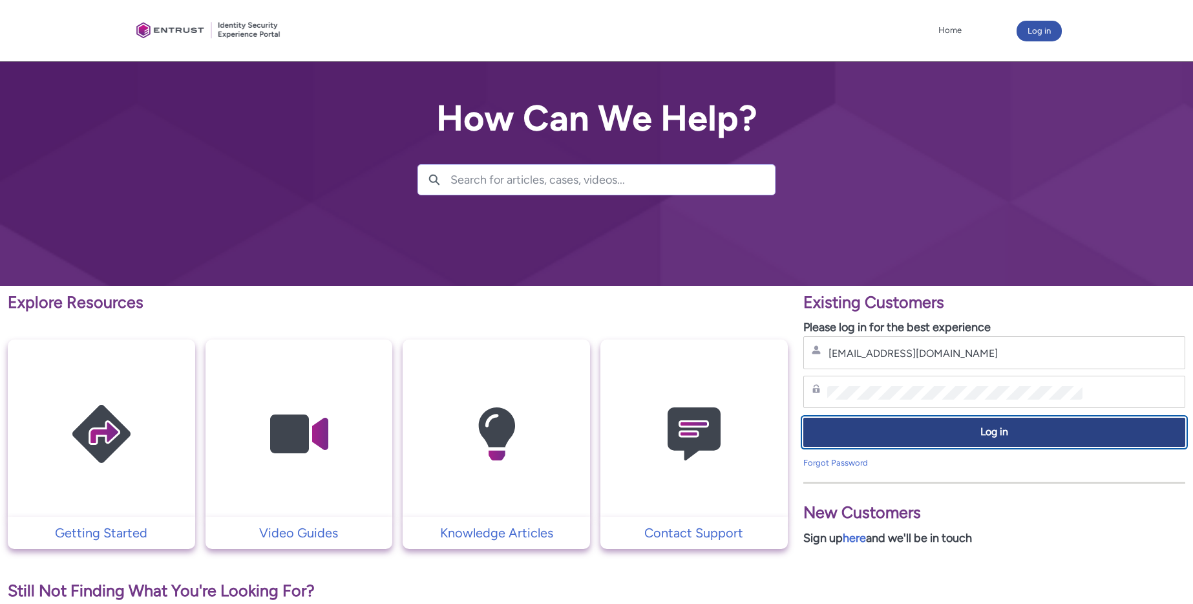
click at [917, 430] on span "Log in" at bounding box center [994, 432] width 365 height 15
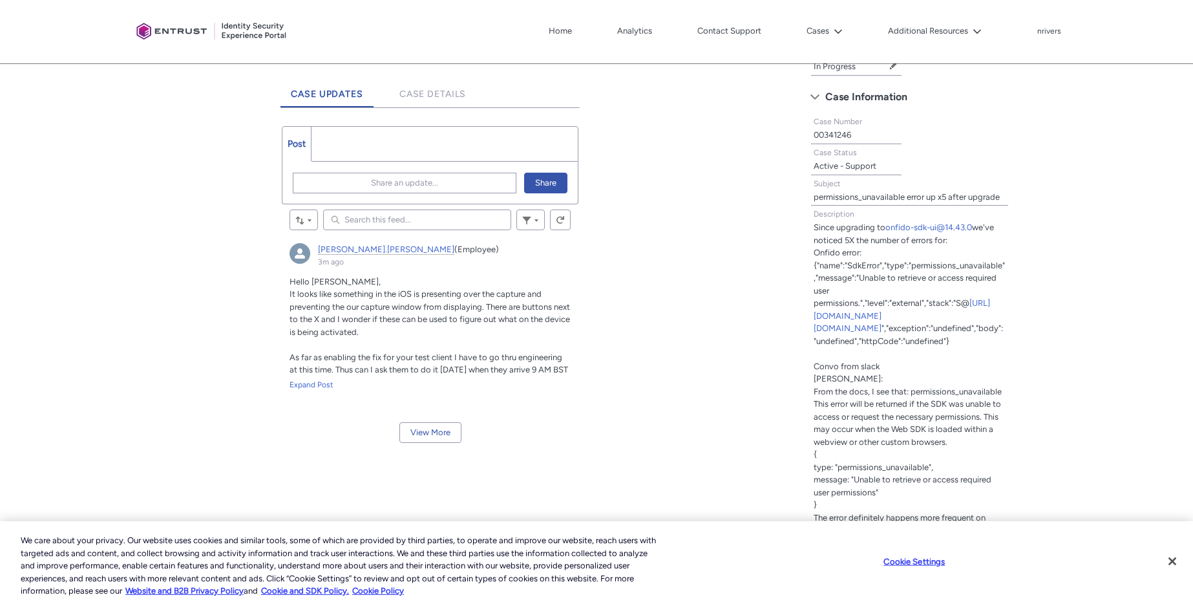
scroll to position [330, 0]
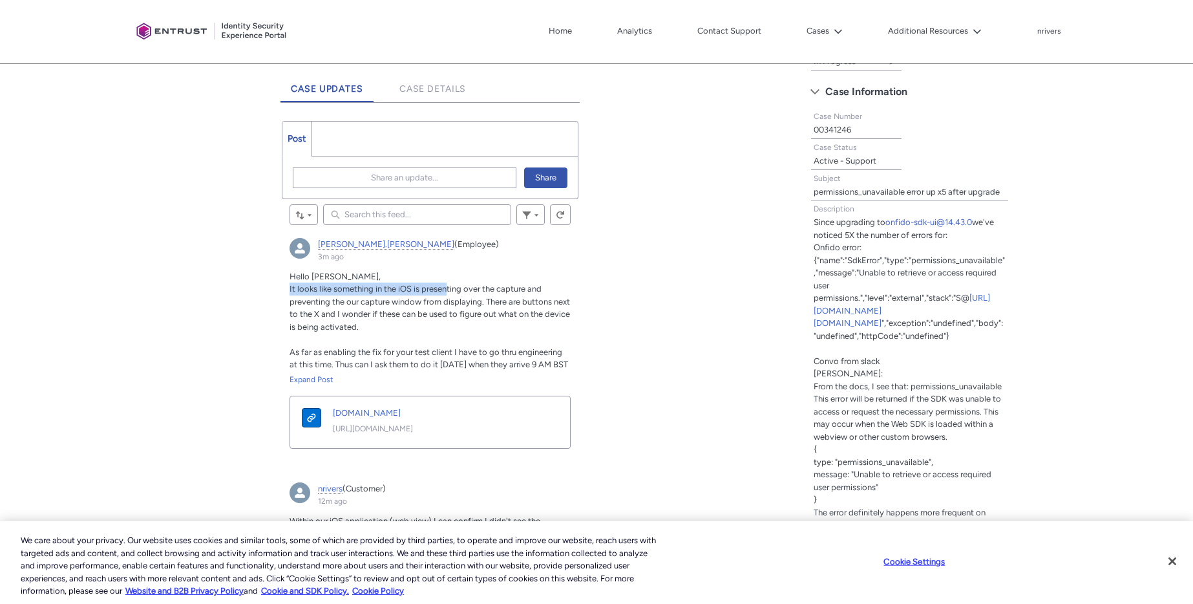
drag, startPoint x: 289, startPoint y: 291, endPoint x: 446, endPoint y: 288, distance: 157.1
click at [446, 288] on span "It looks like something in the iOS is presenting over the capture and preventin…" at bounding box center [430, 308] width 281 height 48
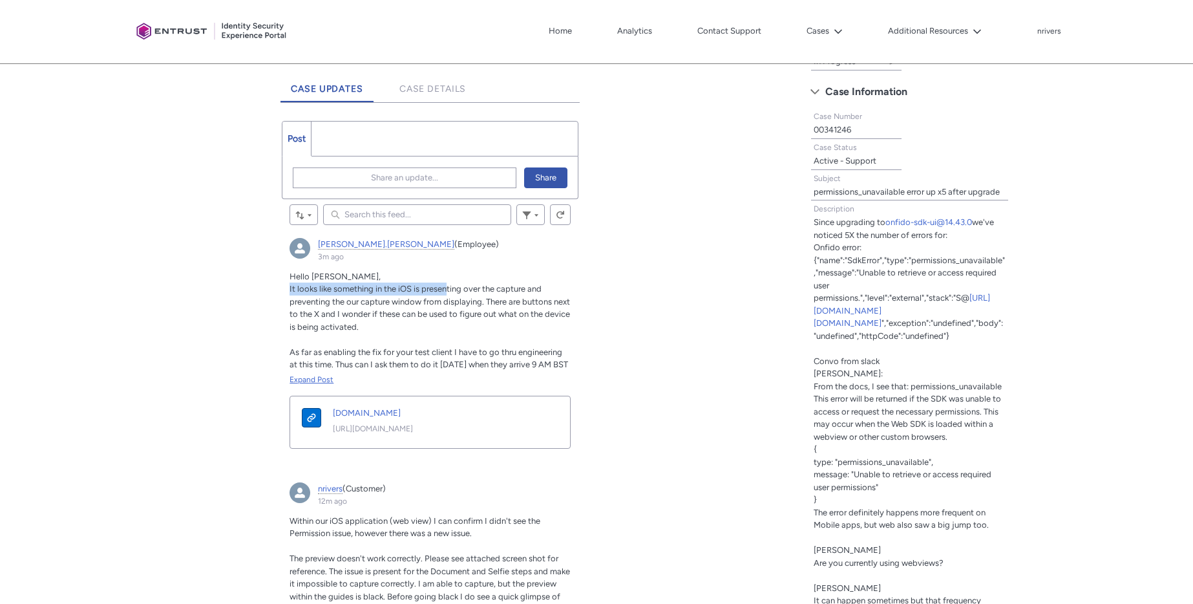
click at [308, 376] on div "Expand Post" at bounding box center [430, 380] width 281 height 12
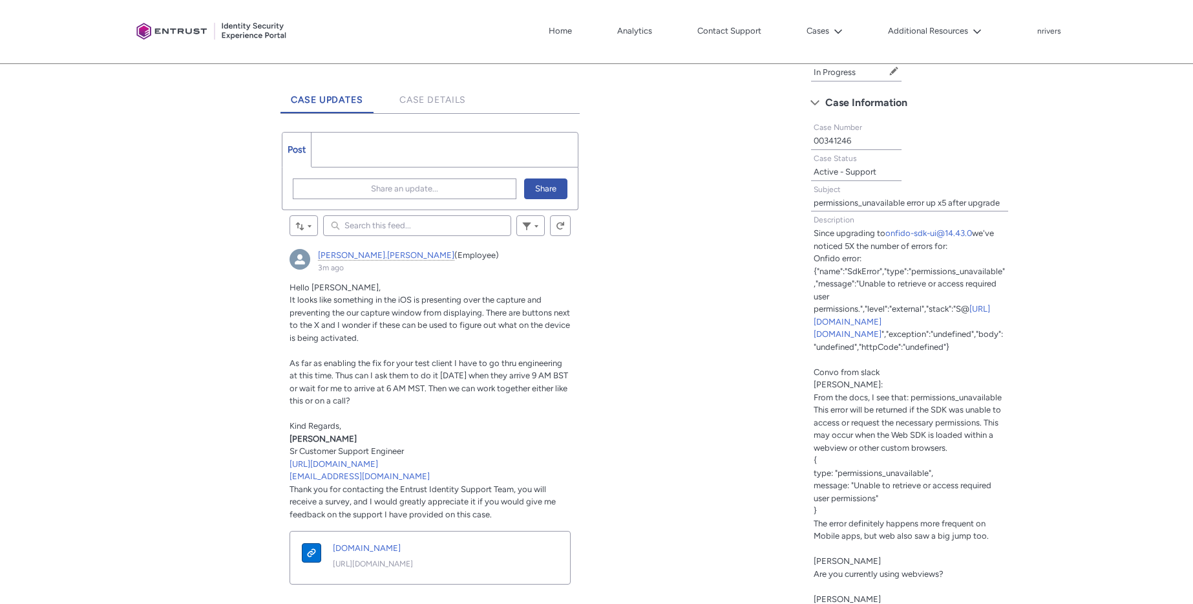
scroll to position [313, 0]
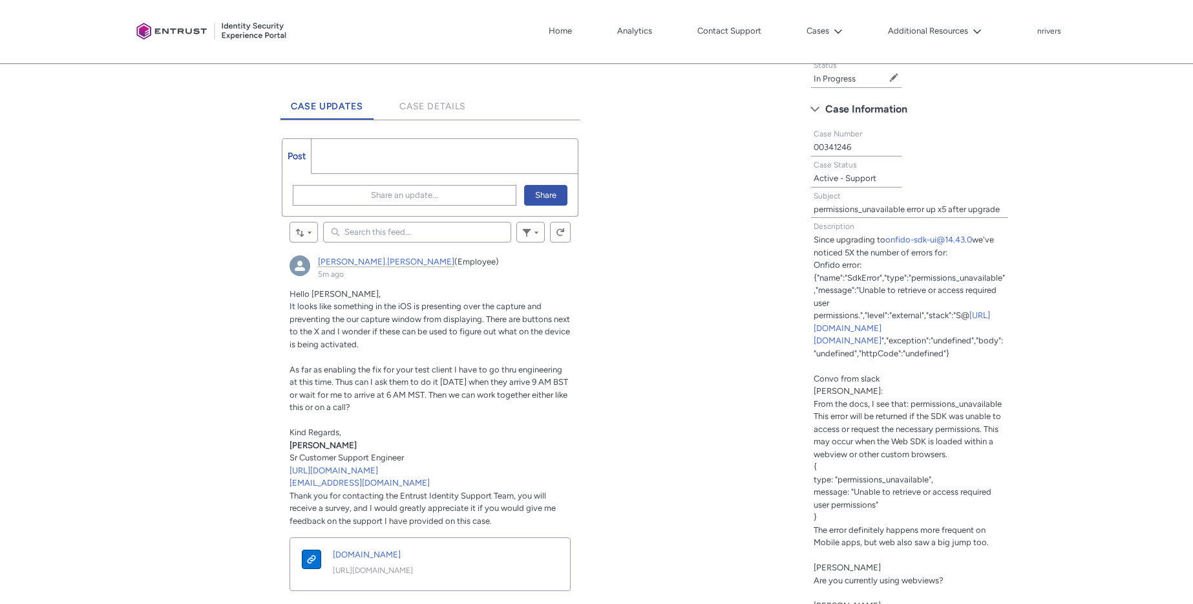
drag, startPoint x: 314, startPoint y: 313, endPoint x: 326, endPoint y: 293, distance: 23.0
click at [315, 312] on p "It looks like something in the iOS is presenting over the capture and preventin…" at bounding box center [430, 325] width 281 height 50
drag, startPoint x: 302, startPoint y: 372, endPoint x: 313, endPoint y: 393, distance: 23.7
click at [313, 393] on span "As far as enabling the fix for your test client I have to go thru engineering a…" at bounding box center [429, 389] width 279 height 48
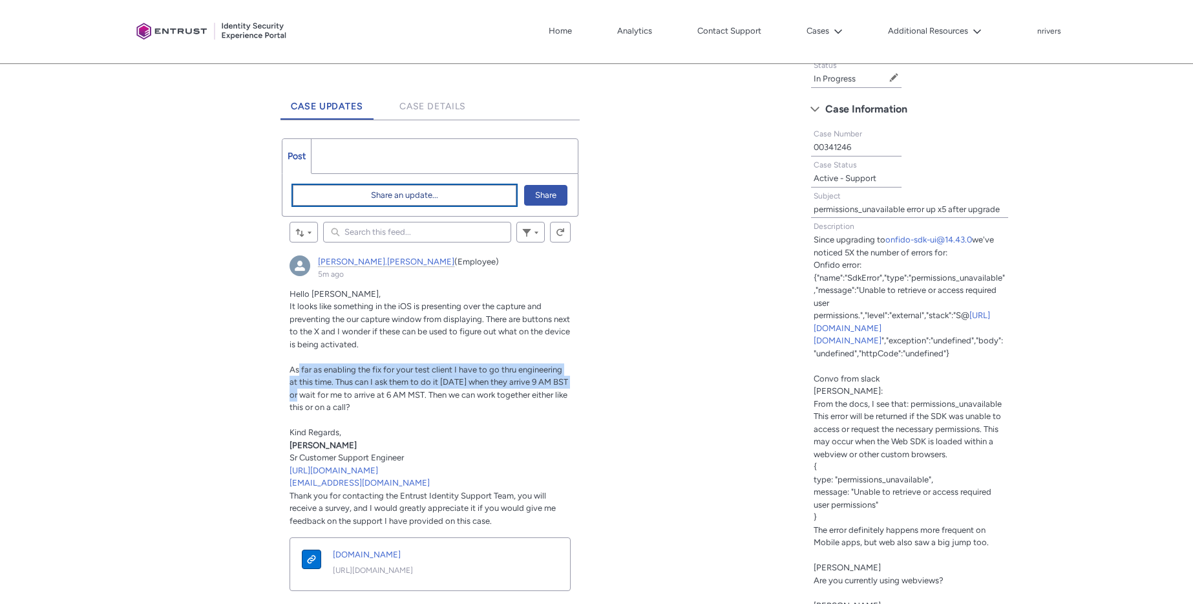
click at [405, 198] on span "Share an update..." at bounding box center [404, 195] width 67 height 19
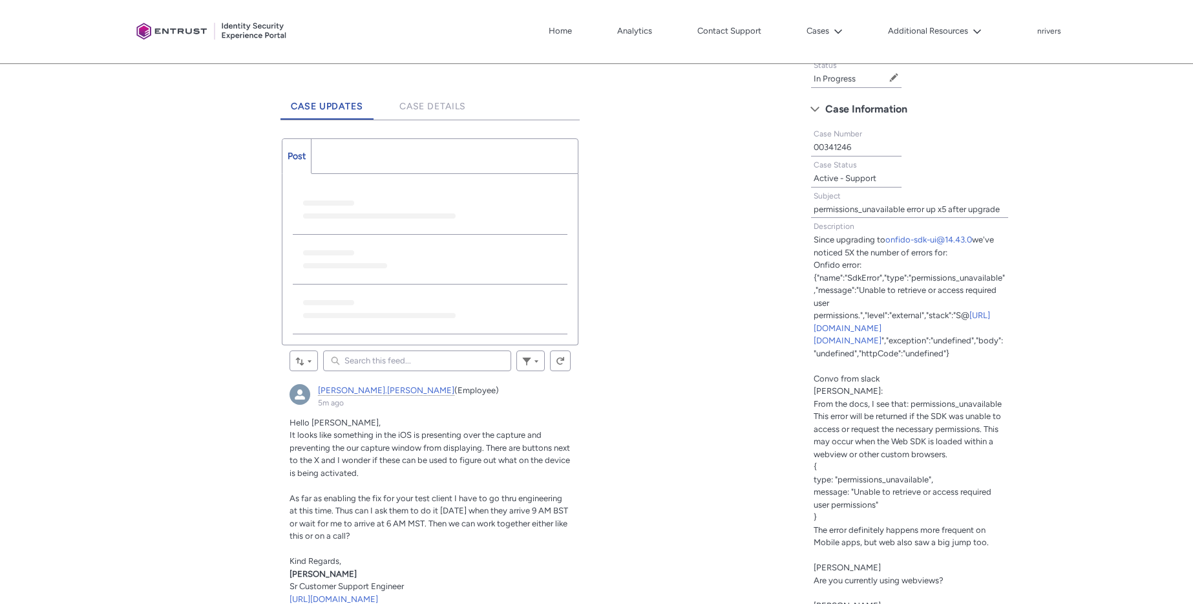
scroll to position [0, 0]
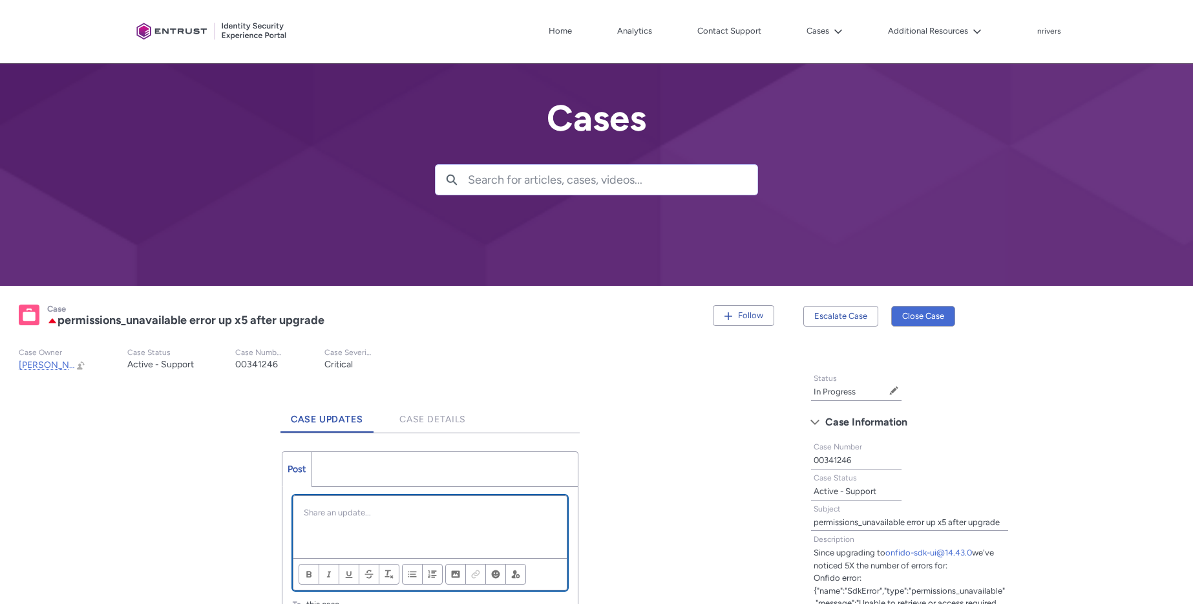
click at [395, 507] on p "Chatter Publisher" at bounding box center [430, 512] width 253 height 13
click at [495, 538] on p "That works, just send me an calendar invite." at bounding box center [430, 537] width 253 height 13
drag, startPoint x: 440, startPoint y: 512, endPoint x: 236, endPoint y: 493, distance: 205.1
click at [491, 517] on p "That works, just send me an calendar invite." at bounding box center [430, 512] width 253 height 13
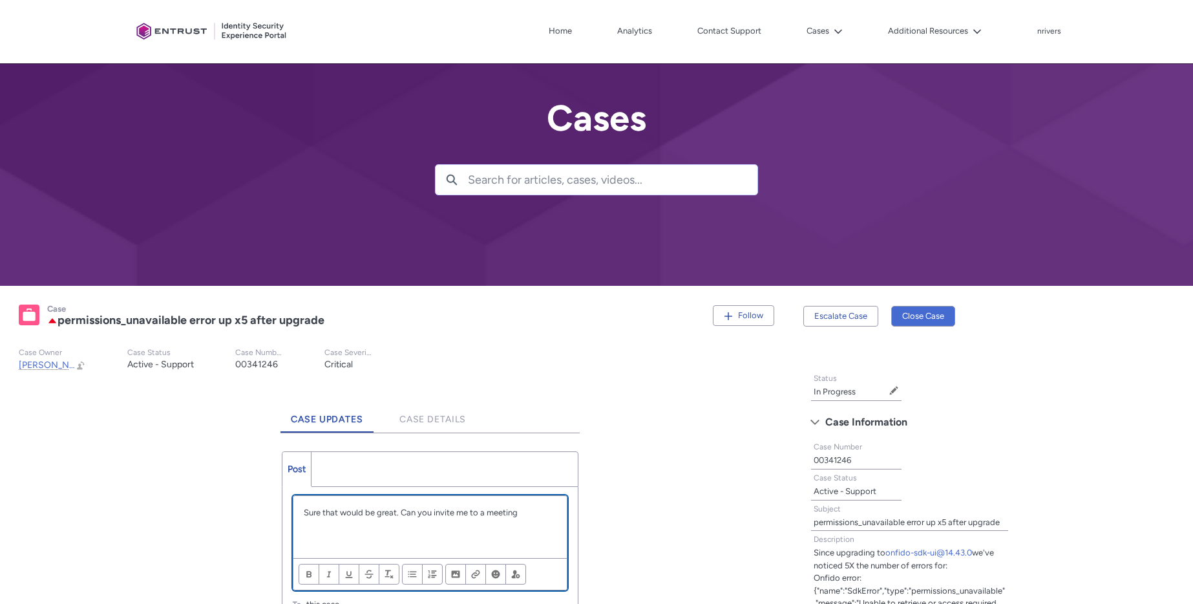
drag, startPoint x: 399, startPoint y: 513, endPoint x: 564, endPoint y: 506, distance: 165.0
click at [525, 510] on p "Sure that would be great. Can you invite me to a meeting" at bounding box center [430, 512] width 253 height 13
click at [522, 536] on p "A second round of testing produced 2 different expreince on" at bounding box center [430, 537] width 253 height 13
drag, startPoint x: 522, startPoint y: 539, endPoint x: 536, endPoint y: 538, distance: 14.9
click at [536, 538] on p "A second round of testing produced 2 different expreince son" at bounding box center [430, 537] width 253 height 13
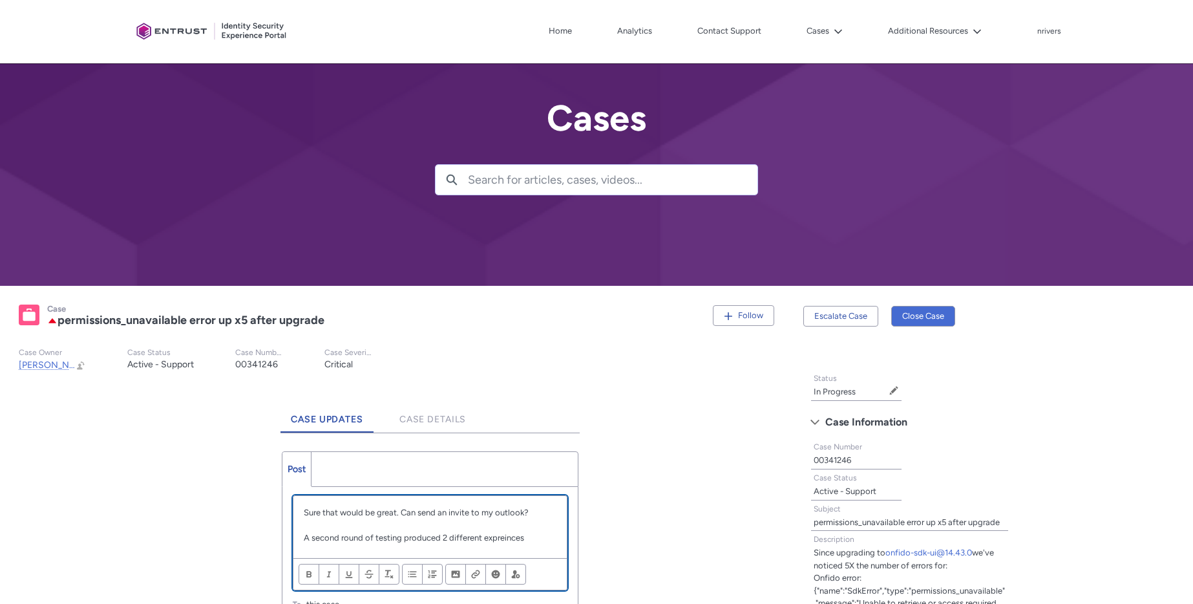
click at [483, 535] on p "A second round of testing produced 2 different expreinces" at bounding box center [430, 537] width 253 height 13
click at [503, 538] on p "A second round of testing produced 2 different expreinces" at bounding box center [430, 537] width 253 height 13
click at [545, 537] on p "A second round of testing produced 2 different experiences" at bounding box center [430, 537] width 253 height 13
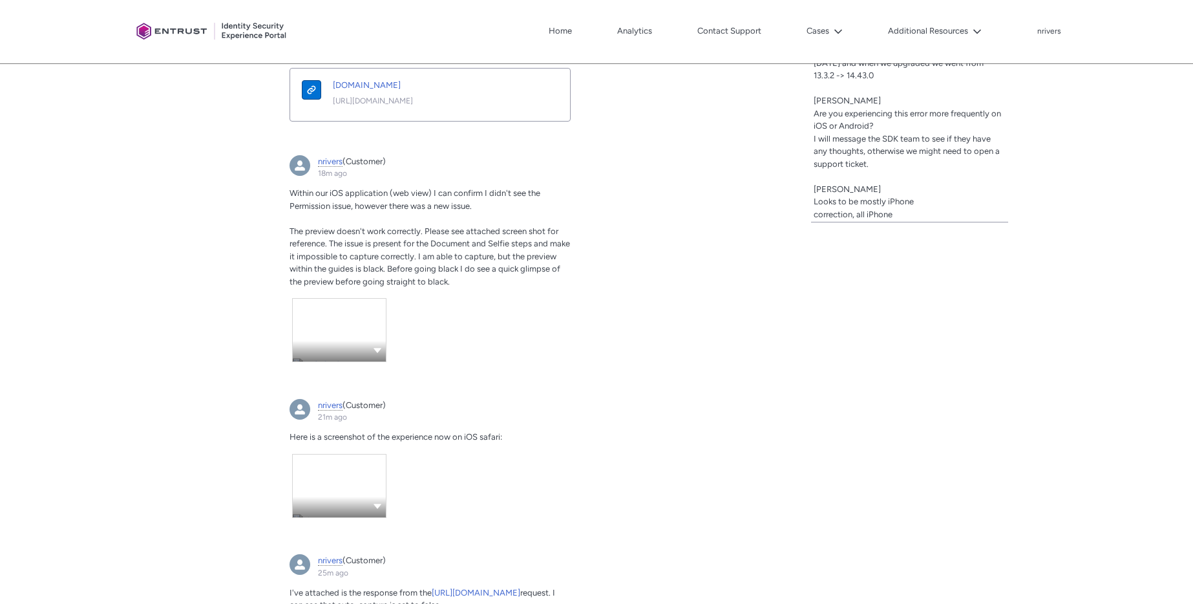
scroll to position [1210, 0]
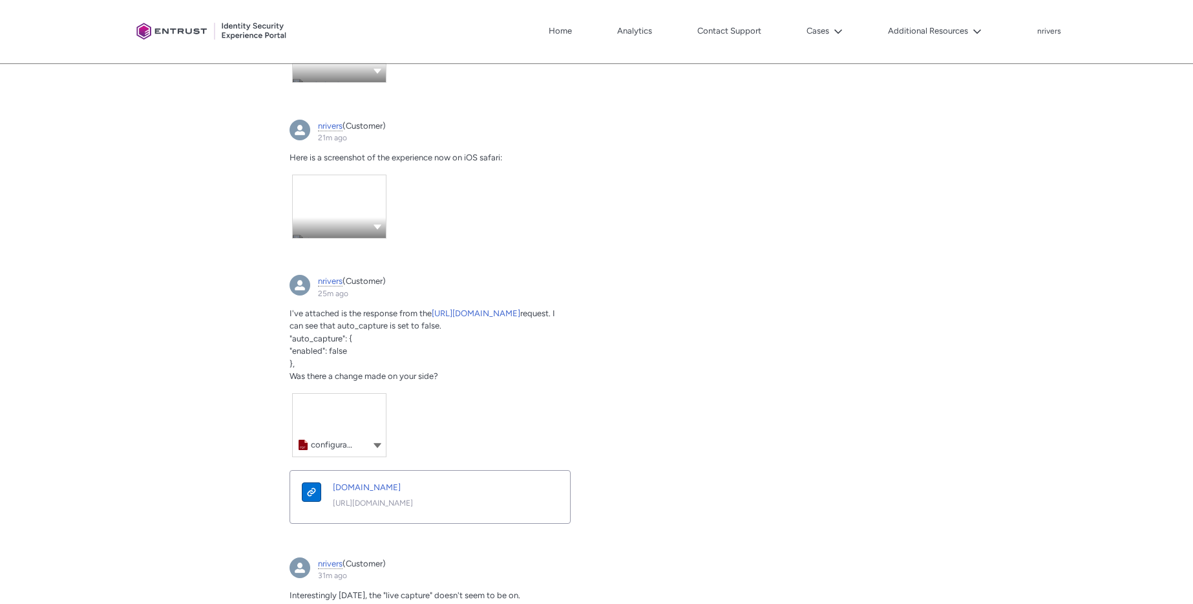
click at [317, 343] on span ""auto_capture": {" at bounding box center [321, 339] width 63 height 10
copy span "auto_capture"
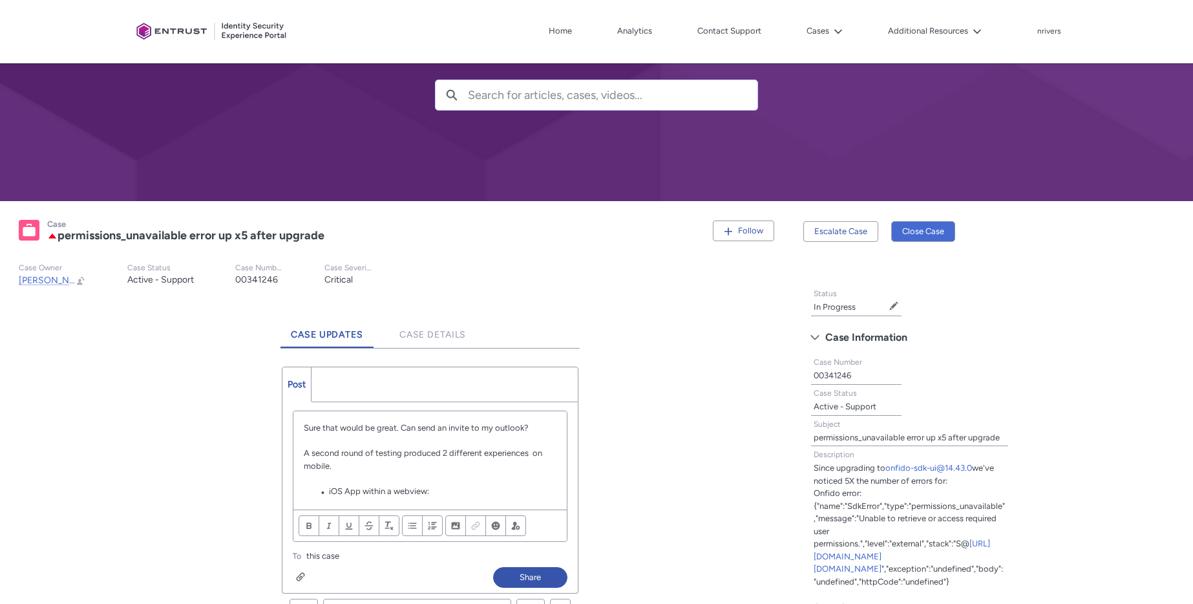
scroll to position [99, 0]
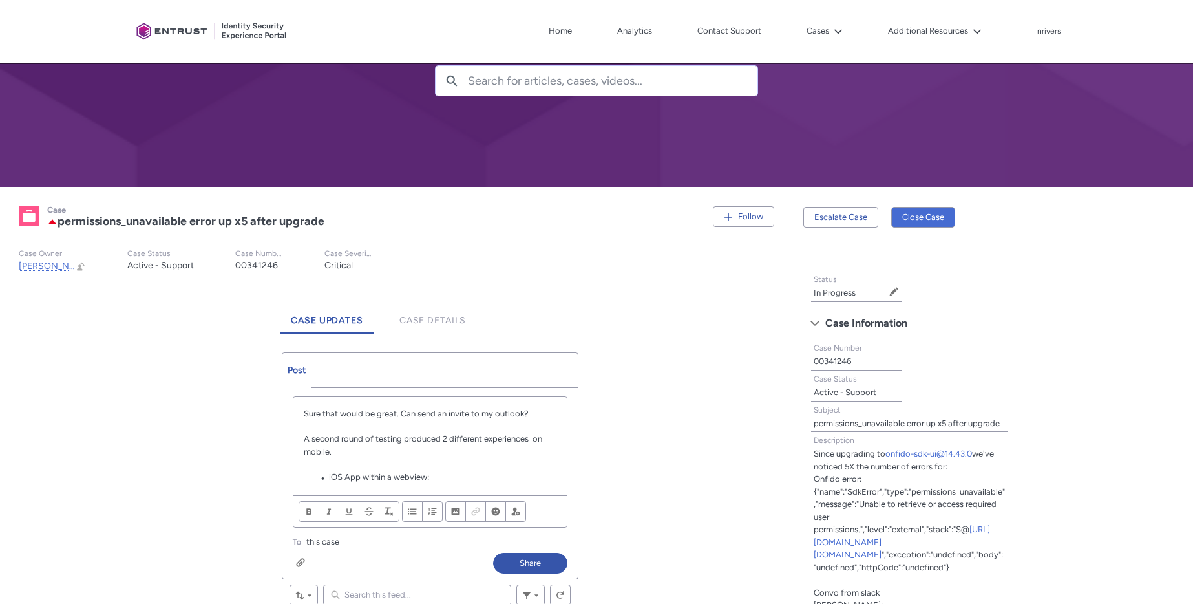
click at [409, 477] on li "iOS App within a webview:" at bounding box center [437, 478] width 240 height 14
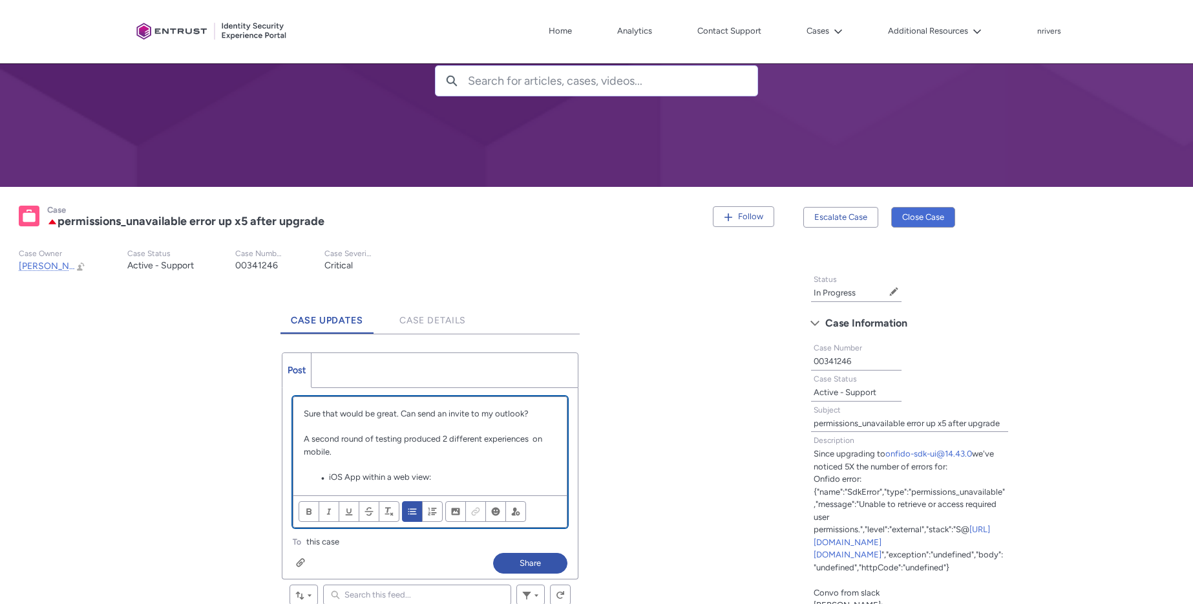
click at [446, 478] on li "iOS App within a web view:" at bounding box center [437, 478] width 240 height 14
paste div "Chatter Publisher"
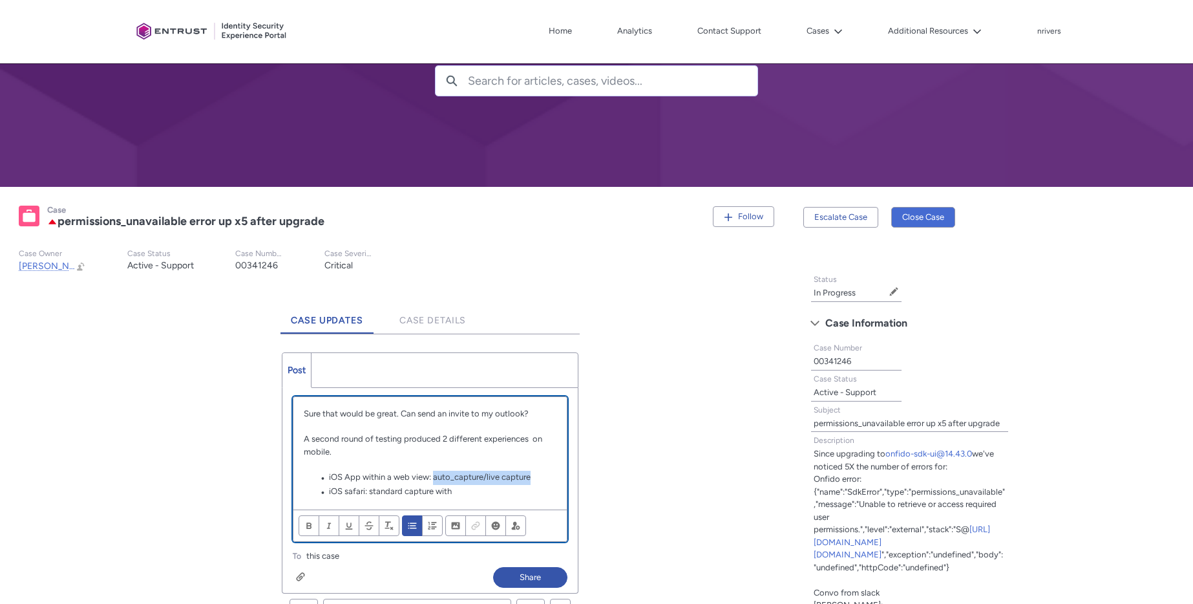
drag, startPoint x: 434, startPoint y: 478, endPoint x: 531, endPoint y: 474, distance: 97.0
click at [531, 474] on li "iOS App within a web view: auto_capture/live capture" at bounding box center [437, 478] width 240 height 14
click at [544, 475] on li "iOS App within a web view: auto_capture/live capture" at bounding box center [437, 478] width 240 height 14
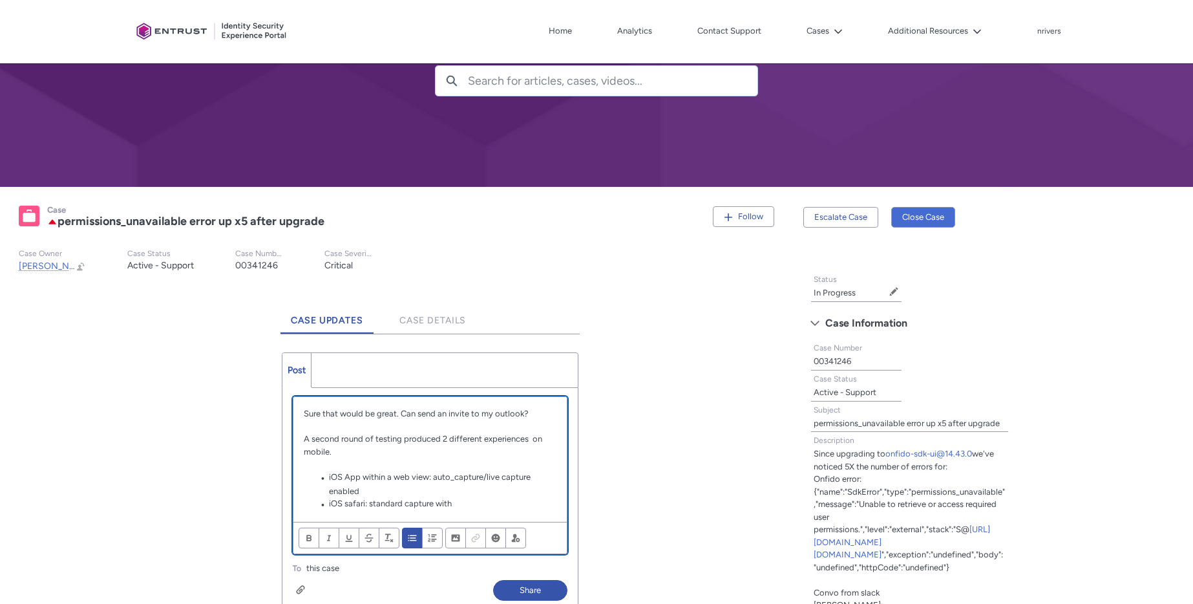
drag, startPoint x: 436, startPoint y: 479, endPoint x: 462, endPoint y: 489, distance: 27.8
click at [462, 489] on li "iOS App within a web view: auto_capture/live capture enabled" at bounding box center [437, 484] width 240 height 27
drag, startPoint x: 434, startPoint y: 477, endPoint x: 497, endPoint y: 486, distance: 63.3
click at [497, 486] on li "iOS App within a web view: auto_capture/live capture enabled" at bounding box center [437, 484] width 240 height 27
copy li "auto_capture/live capture enabled"
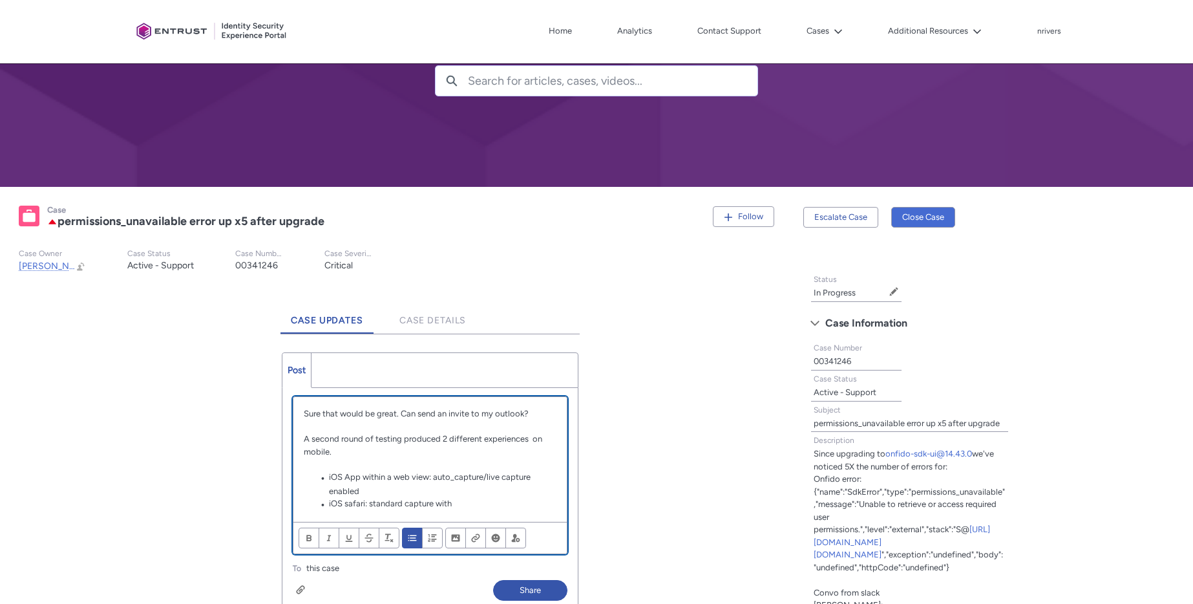
click at [479, 500] on li "iOS safari: standard capture with" at bounding box center [437, 504] width 240 height 14
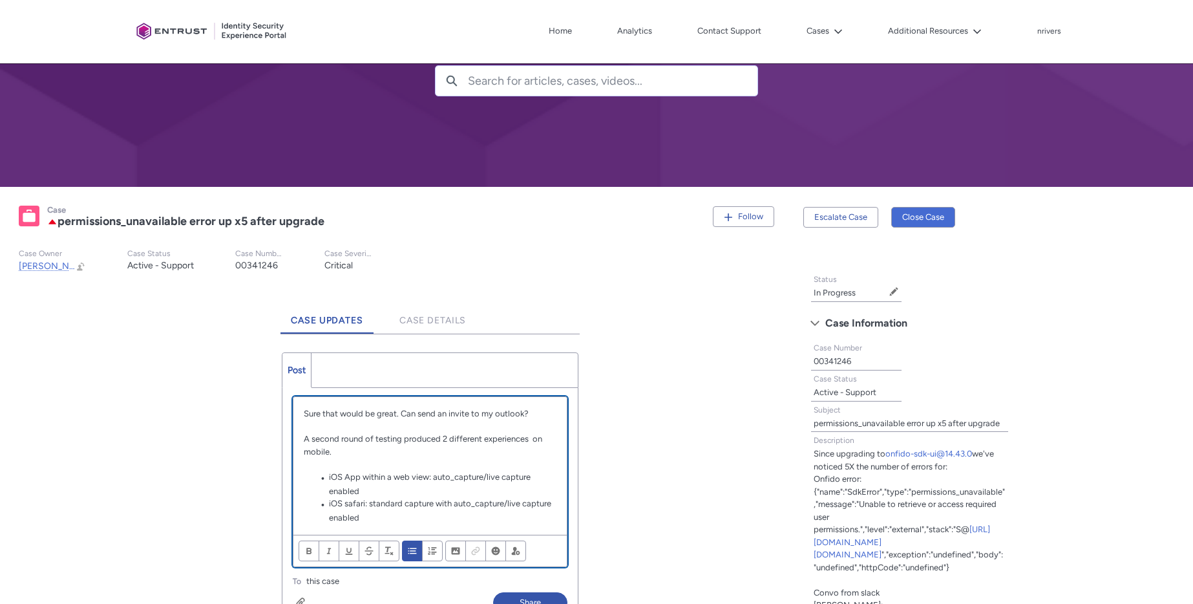
click at [332, 517] on li "iOS safari: standard capture with auto_capture/live capture enabled" at bounding box center [437, 510] width 240 height 27
click at [382, 498] on li "iOS safari: standard capture with auto_capture/live capture disabled" at bounding box center [437, 510] width 240 height 27
click at [381, 492] on li "iOS App within a web view: auto_capture/live capture enabled" at bounding box center [437, 484] width 240 height 27
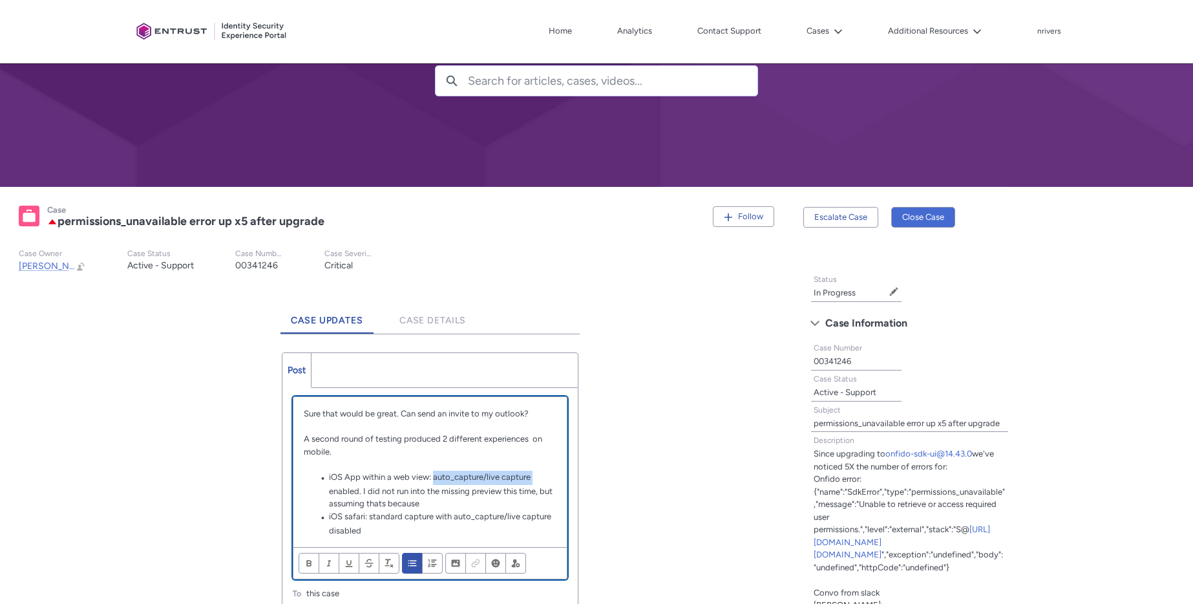
drag, startPoint x: 433, startPoint y: 478, endPoint x: 532, endPoint y: 475, distance: 98.9
click at [532, 475] on li "iOS App within a web view: auto_capture/live capture enabled. I did not run int…" at bounding box center [437, 490] width 240 height 39
copy li "auto_capture/live capture"
click at [457, 505] on li "iOS App within a web view: auto_capture/live capture enabled. I did not run int…" at bounding box center [437, 490] width 240 height 39
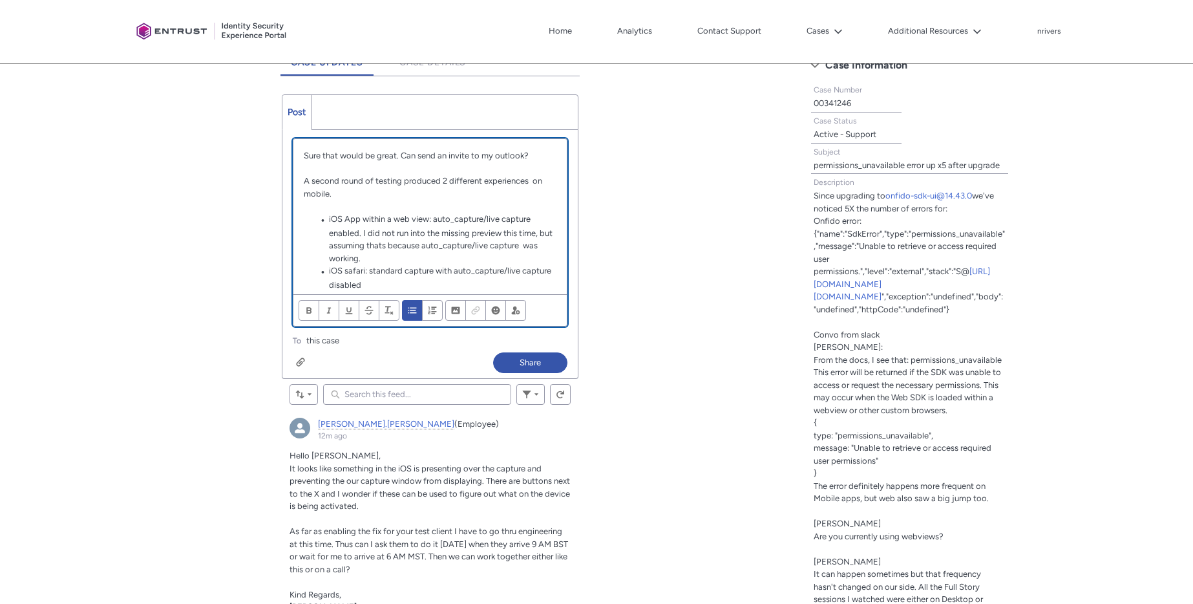
drag, startPoint x: 398, startPoint y: 156, endPoint x: 429, endPoint y: 118, distance: 49.6
click at [398, 156] on p "Sure that would be great. Can send an invite to my outlook?" at bounding box center [430, 155] width 253 height 13
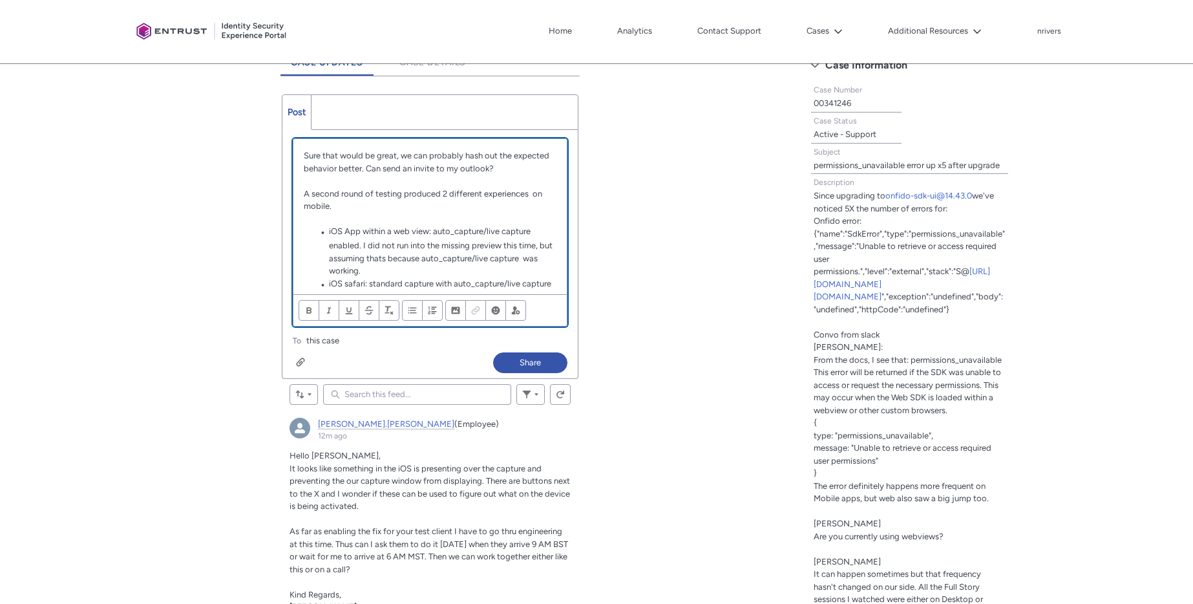
click at [445, 183] on p "Chatter Publisher" at bounding box center [430, 181] width 253 height 13
click at [307, 193] on p "A second round of testing produced 2 different experiences on mobile." at bounding box center [430, 199] width 253 height 25
click at [416, 222] on p "Chatter Publisher" at bounding box center [430, 219] width 253 height 13
click at [441, 194] on p "After second round of testing produced 2 different experiences on mobile." at bounding box center [430, 199] width 253 height 25
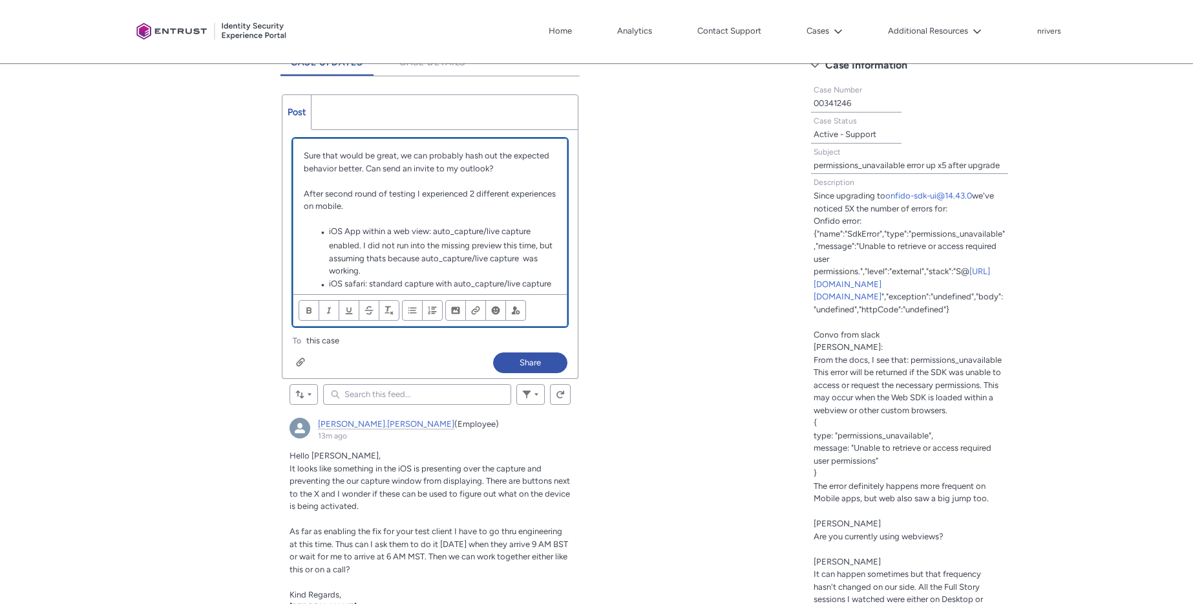
click at [324, 205] on p "After second round of testing I experienced 2 different experiences on mobile." at bounding box center [430, 199] width 253 height 25
click at [429, 206] on p "After second round of testing I experienced 2 different behaviors on mobile." at bounding box center [430, 199] width 253 height 25
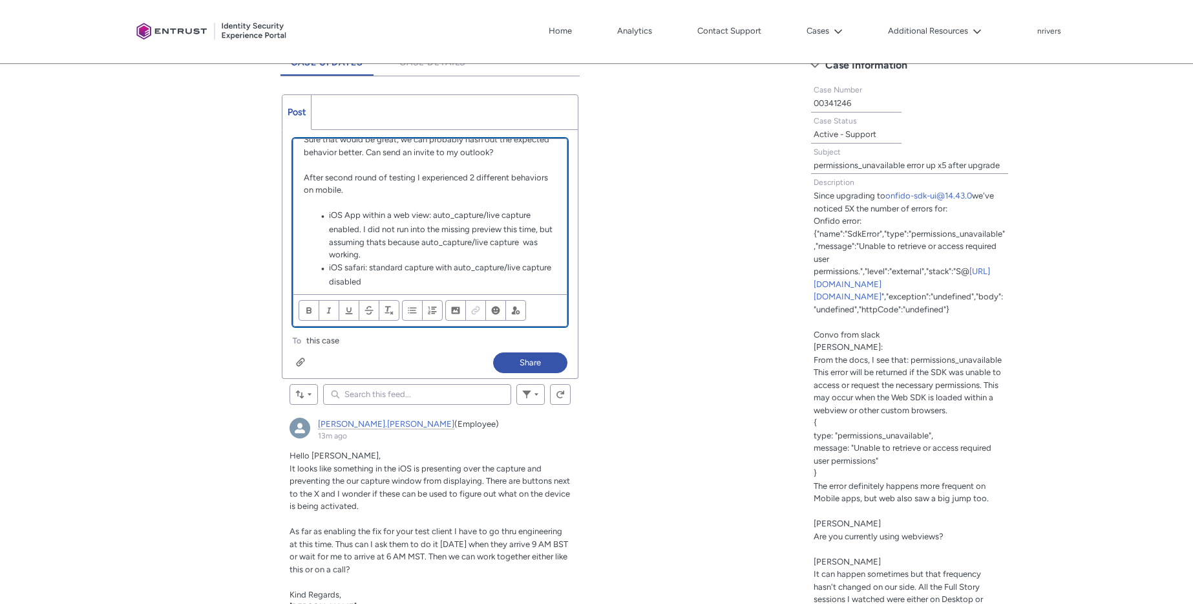
scroll to position [17, 0]
drag, startPoint x: 429, startPoint y: 217, endPoint x: 329, endPoint y: 217, distance: 100.2
click at [329, 217] on li "iOS App within a web view: auto_capture/live capture enabled. I did not run int…" at bounding box center [437, 234] width 240 height 52
drag, startPoint x: 431, startPoint y: 215, endPoint x: 328, endPoint y: 216, distance: 102.8
click at [328, 216] on li "iOS App within a web view: auto_capture/live capture enabled. I did not run int…" at bounding box center [437, 234] width 240 height 52
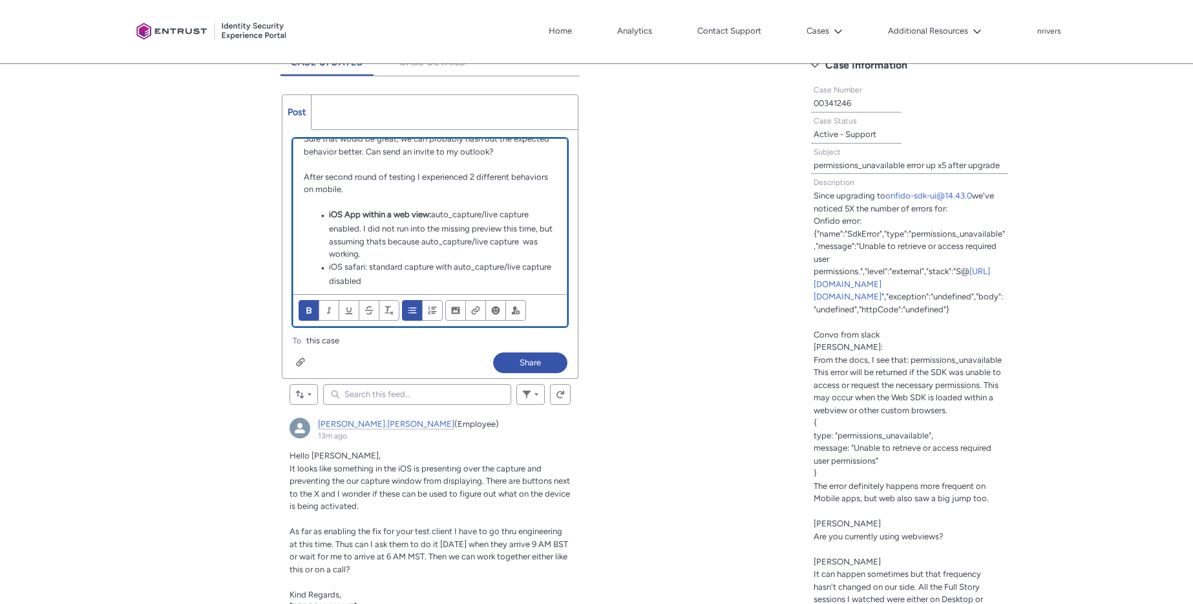
click at [438, 232] on li "iOS App within a web view: auto_capture/live capture enabled. I did not run int…" at bounding box center [437, 234] width 240 height 52
drag, startPoint x: 427, startPoint y: 215, endPoint x: 288, endPoint y: 215, distance: 139.0
click at [288, 215] on div "Review the errors on this page. Share an update... Sure that would be great, we…" at bounding box center [429, 239] width 295 height 217
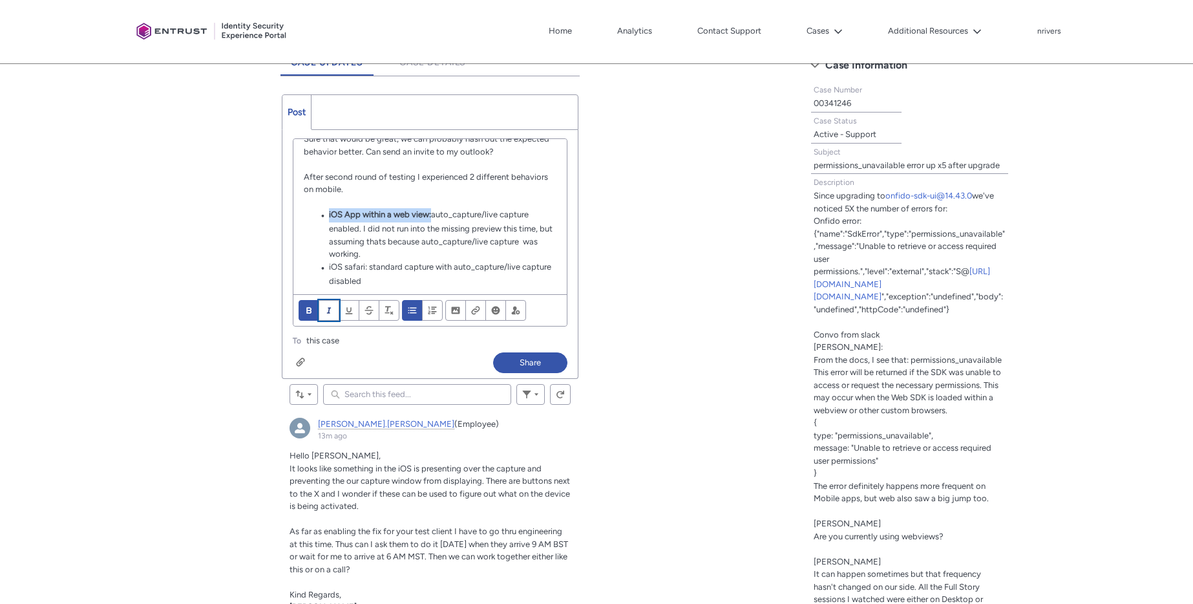
click at [329, 310] on span "Format text" at bounding box center [328, 311] width 9 height 10
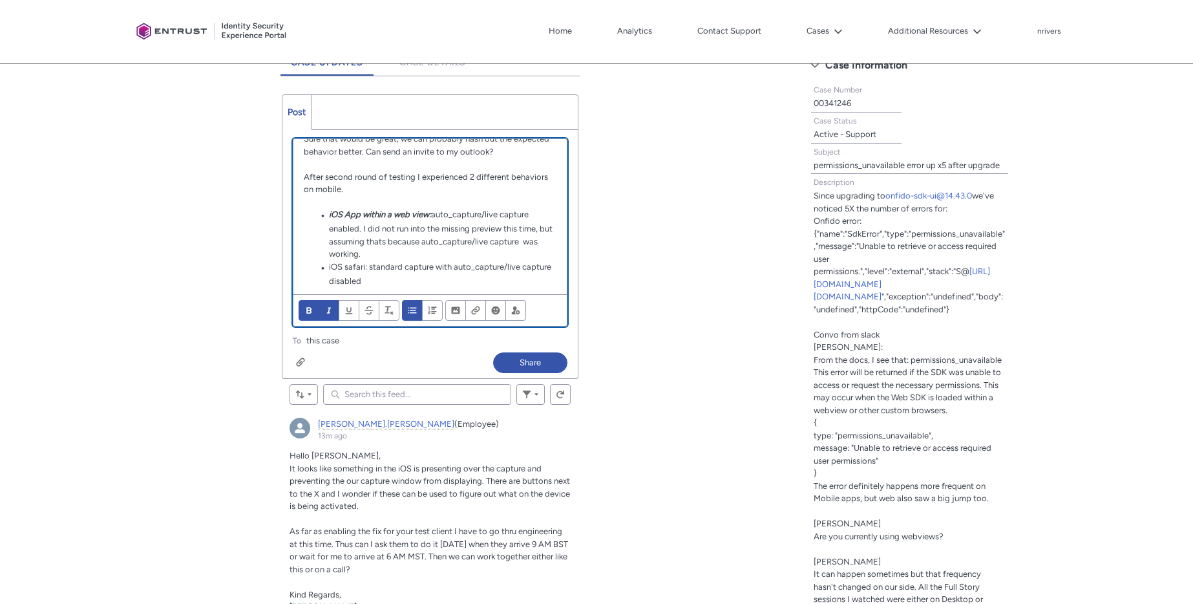
click at [438, 246] on li "iOS App within a web view: auto_capture/live capture enabled. I did not run int…" at bounding box center [437, 234] width 240 height 52
drag, startPoint x: 367, startPoint y: 268, endPoint x: 323, endPoint y: 265, distance: 44.0
click at [324, 265] on li "iOS safari: standard capture with auto_capture/live capture disabled" at bounding box center [437, 273] width 240 height 27
click at [315, 304] on button "Bold" at bounding box center [309, 310] width 21 height 21
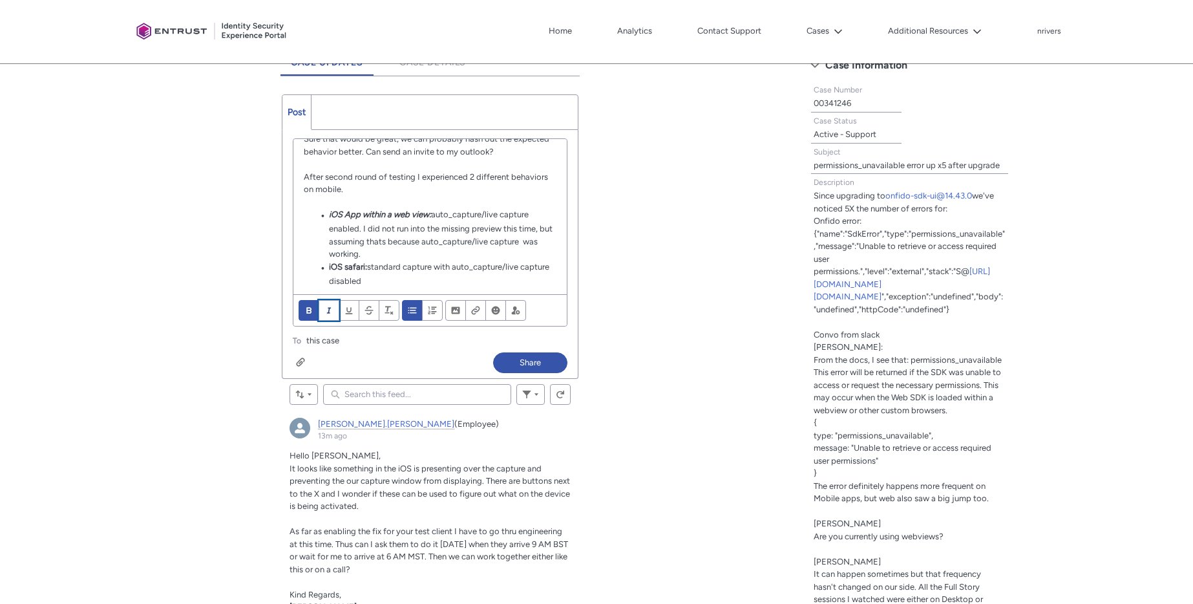
click at [326, 308] on span "Format text" at bounding box center [328, 311] width 9 height 10
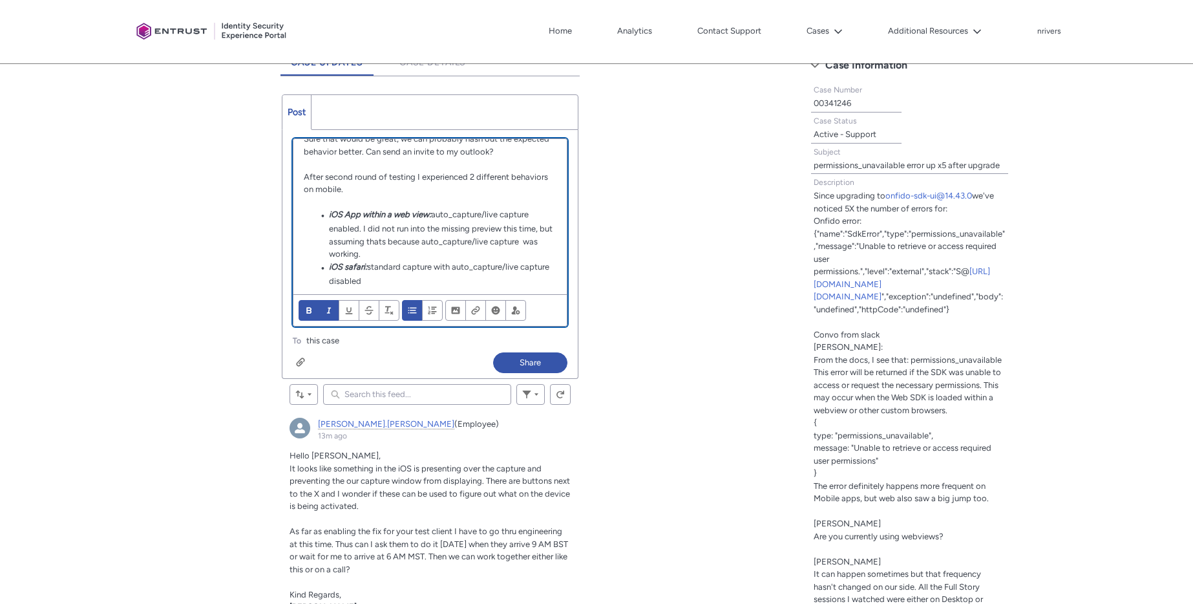
click at [469, 241] on li "iOS App within a web view: auto_capture/live capture enabled. I did not run int…" at bounding box center [437, 234] width 240 height 52
click at [418, 281] on li "iOS safari: standard capture with auto_capture/live capture disabled" at bounding box center [437, 270] width 240 height 27
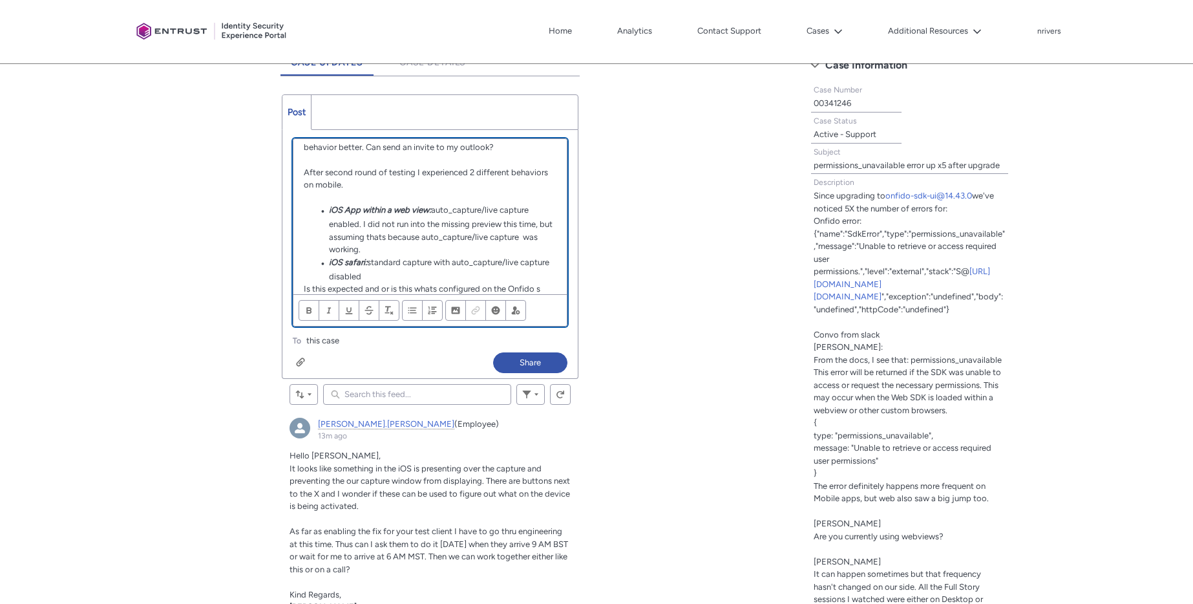
scroll to position [34, 0]
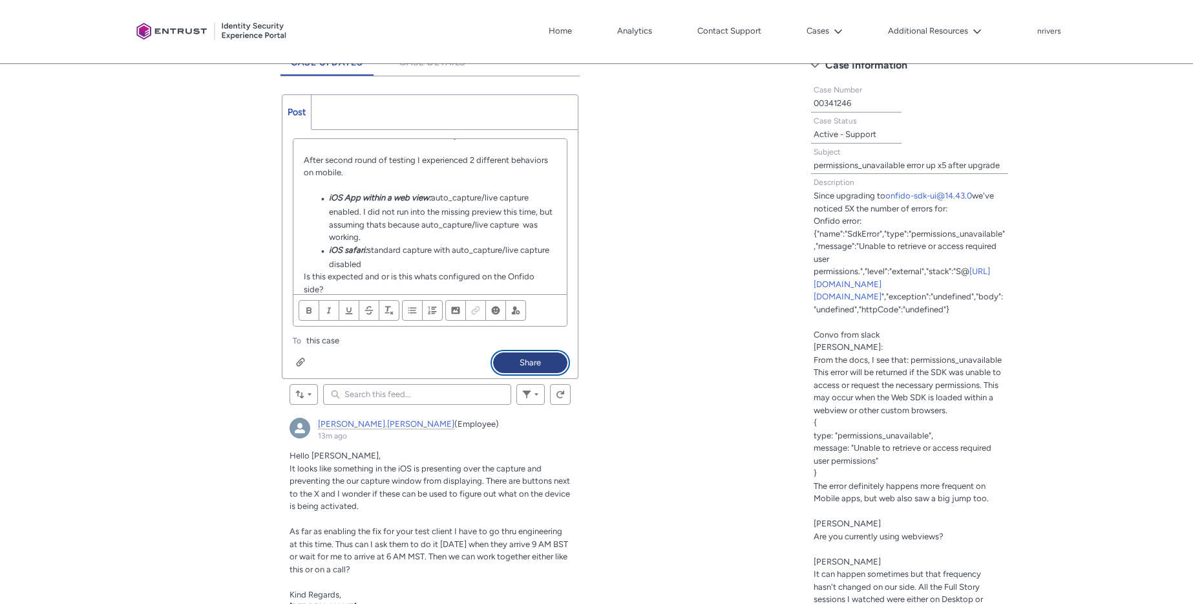
click at [530, 355] on button "Share" at bounding box center [530, 362] width 74 height 21
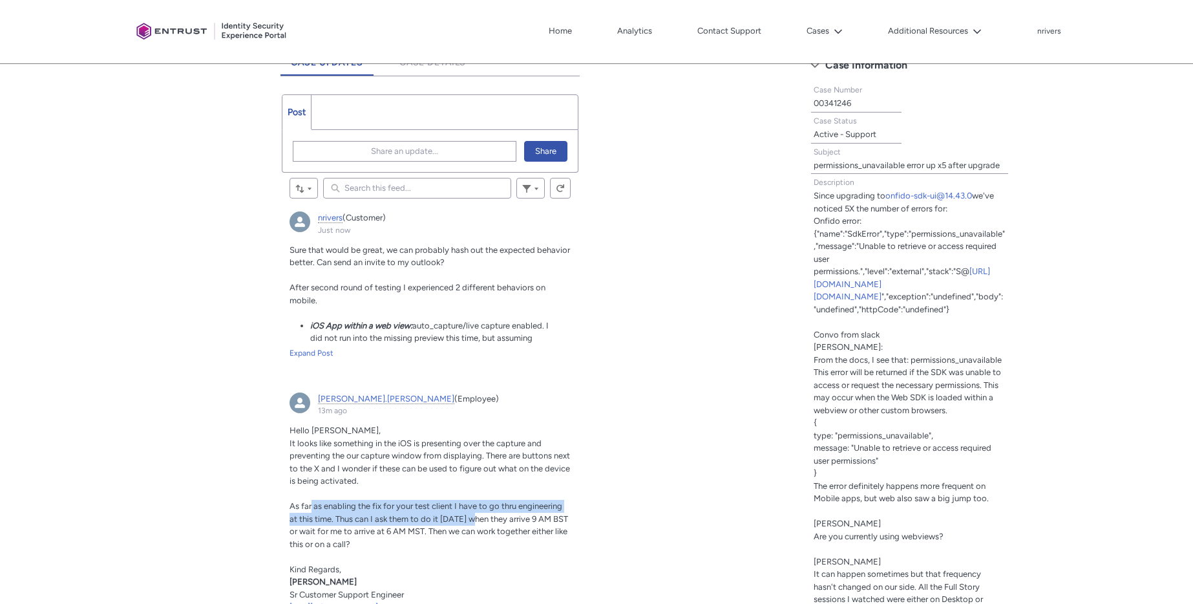
drag, startPoint x: 312, startPoint y: 501, endPoint x: 480, endPoint y: 521, distance: 169.2
click at [480, 521] on span "As far as enabling the fix for your test client I have to go thru engineering a…" at bounding box center [429, 525] width 279 height 48
click at [539, 518] on span "As far as enabling the fix for your test client I have to go thru engineering a…" at bounding box center [429, 525] width 279 height 48
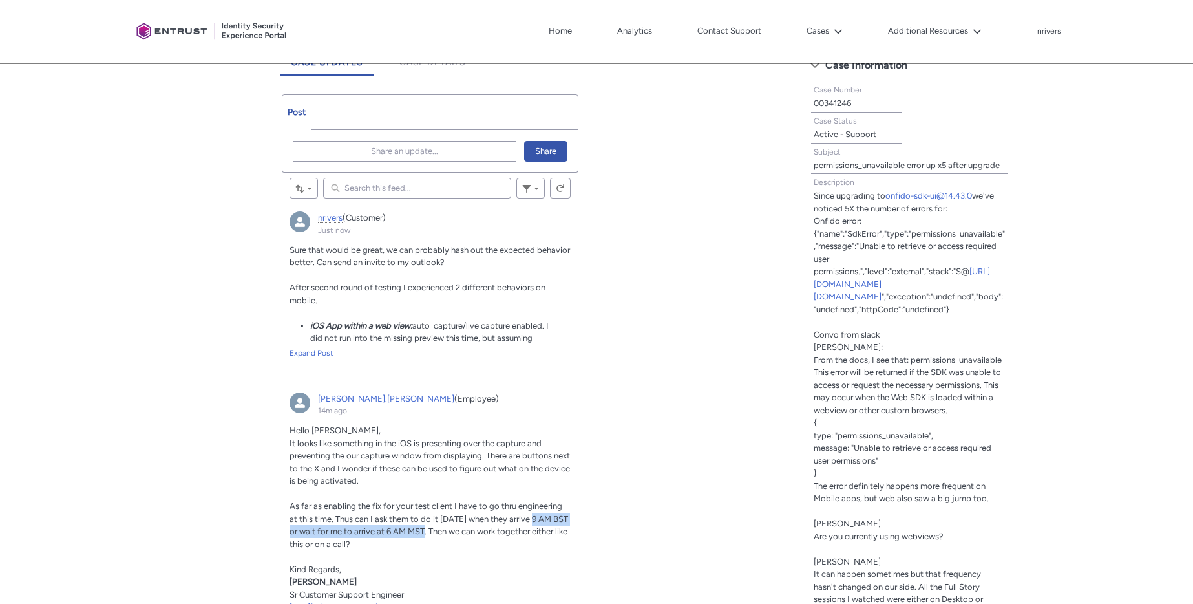
drag, startPoint x: 540, startPoint y: 517, endPoint x: 441, endPoint y: 527, distance: 98.7
click at [441, 527] on span "As far as enabling the fix for your test client I have to go thru engineering a…" at bounding box center [429, 525] width 279 height 48
copy span "9 AM BST or wait for me to arrive at 6 AM MST"
click at [388, 188] on input "Search this feed..." at bounding box center [417, 188] width 188 height 21
click at [424, 157] on span "Share an update..." at bounding box center [404, 151] width 67 height 19
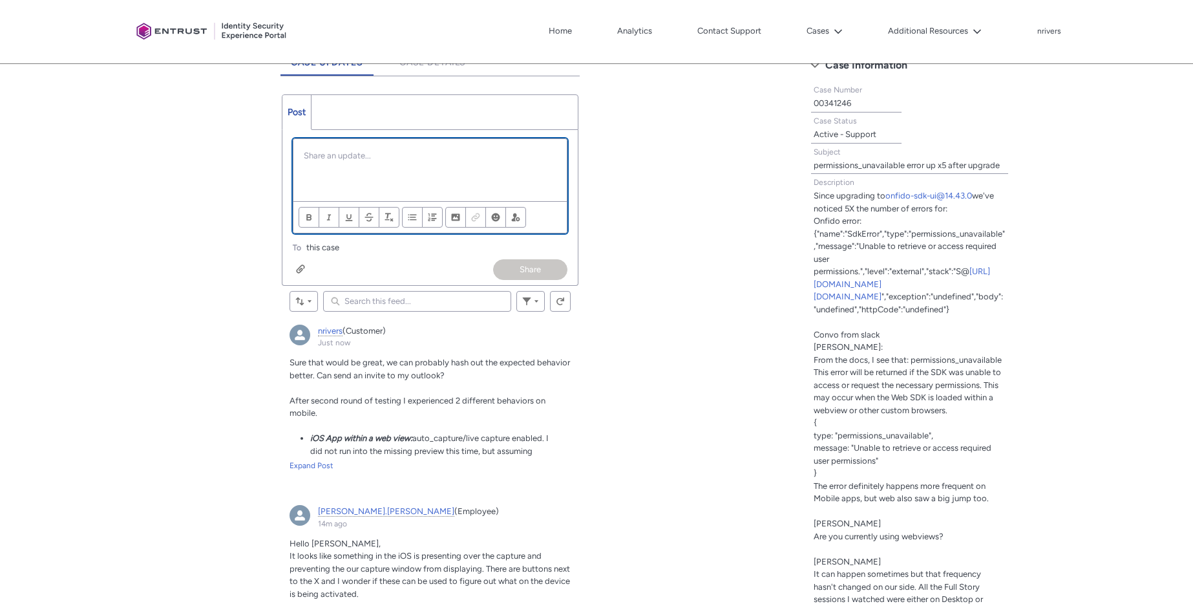
scroll to position [0, 0]
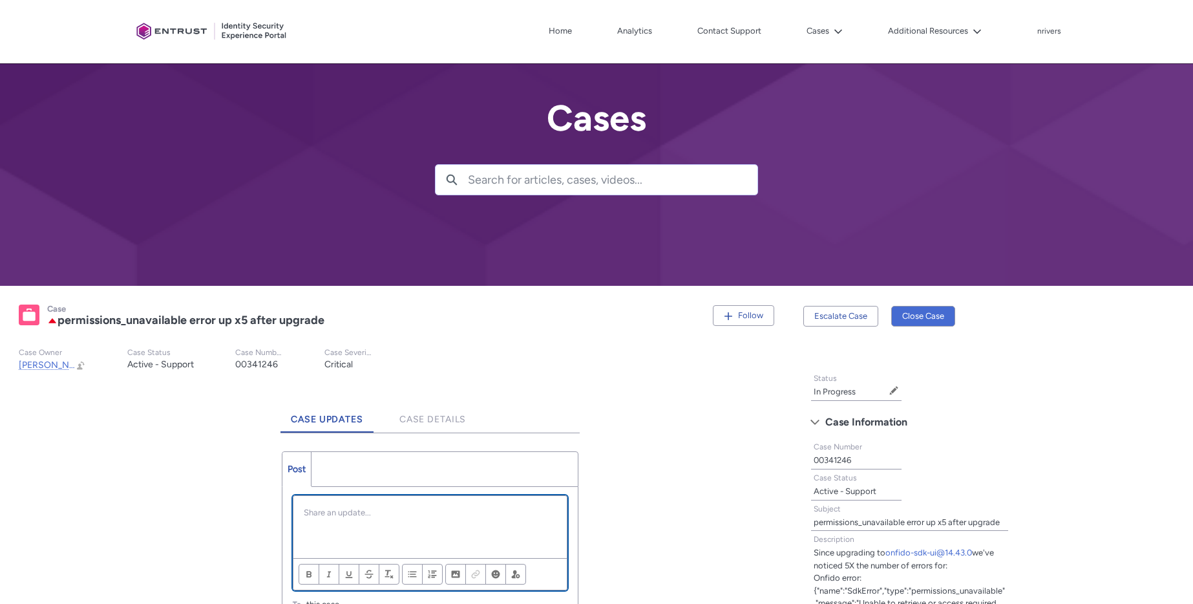
click at [382, 510] on p "Chatter Publisher" at bounding box center [430, 512] width 253 height 13
click at [405, 514] on p "I can be available for a call [DATE] 8-10 east coast time" at bounding box center [430, 512] width 253 height 13
click at [538, 515] on p "I can be available for a call [DATE] 8-10 east coast time" at bounding box center [430, 512] width 253 height 13
drag, startPoint x: 458, startPoint y: 513, endPoint x: 544, endPoint y: 512, distance: 86.0
click at [544, 512] on p "I can be available for a call [DATE] 8-10 east coast time" at bounding box center [430, 512] width 253 height 13
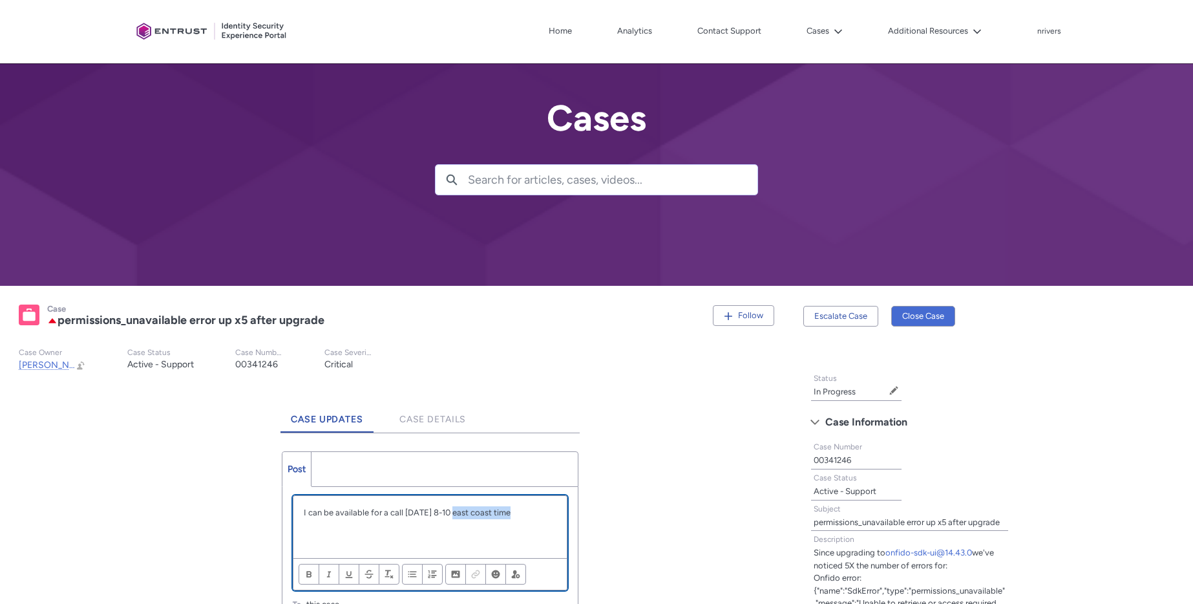
drag, startPoint x: 533, startPoint y: 509, endPoint x: 455, endPoint y: 511, distance: 77.6
click at [455, 511] on p "I can be available for a call [DATE] 8-10 east coast time" at bounding box center [430, 512] width 253 height 13
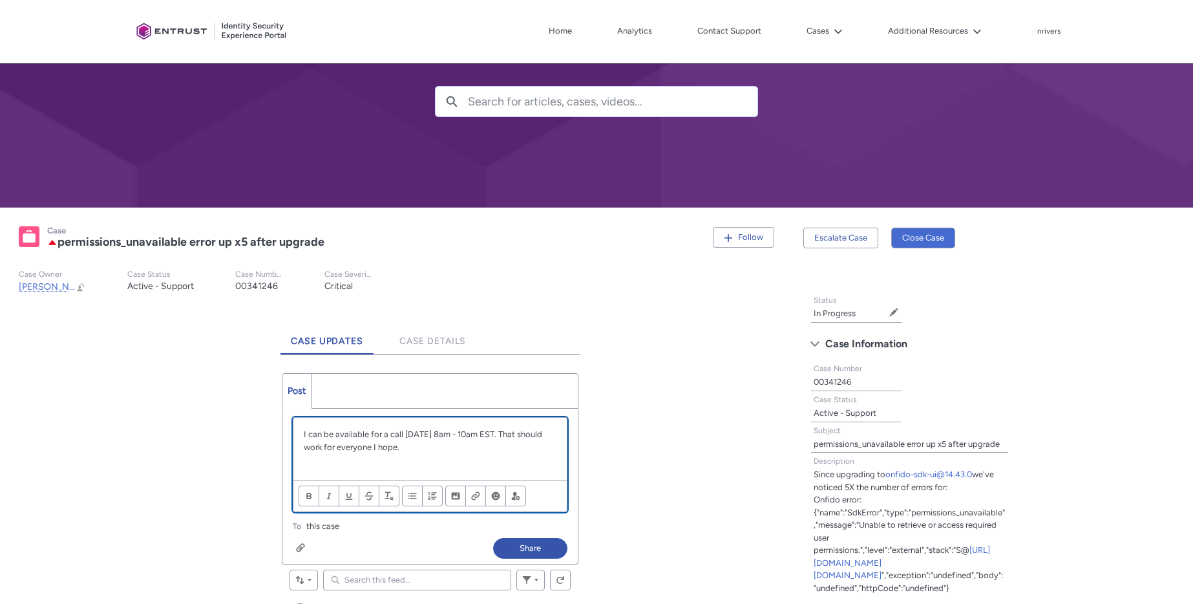
scroll to position [260, 0]
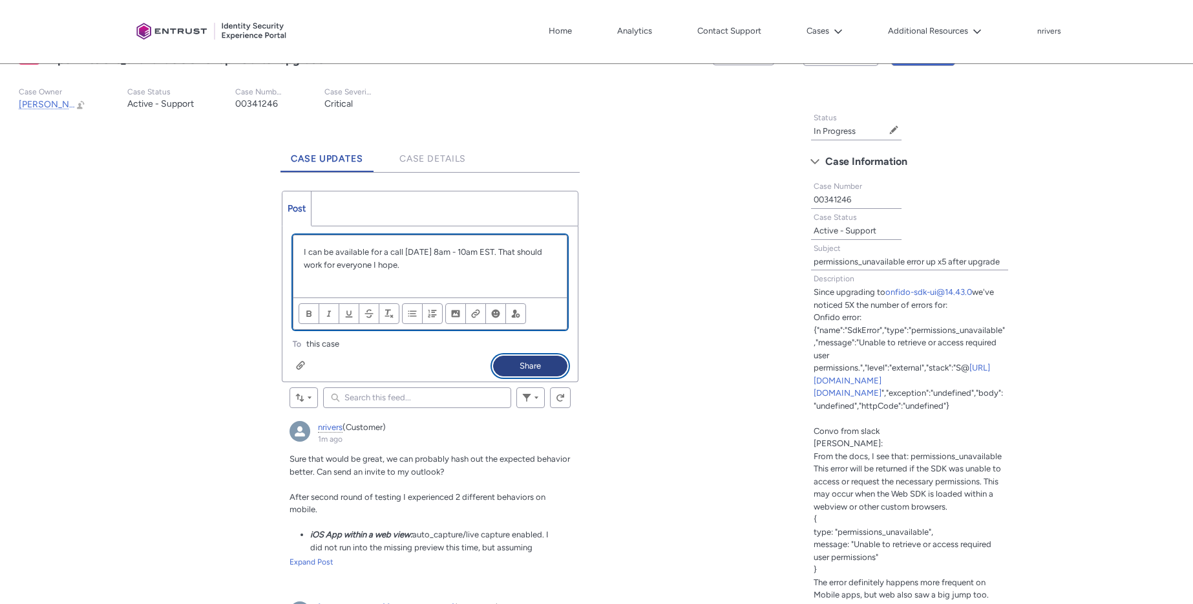
click at [518, 360] on button "Share" at bounding box center [530, 366] width 74 height 21
